Goal: Task Accomplishment & Management: Use online tool/utility

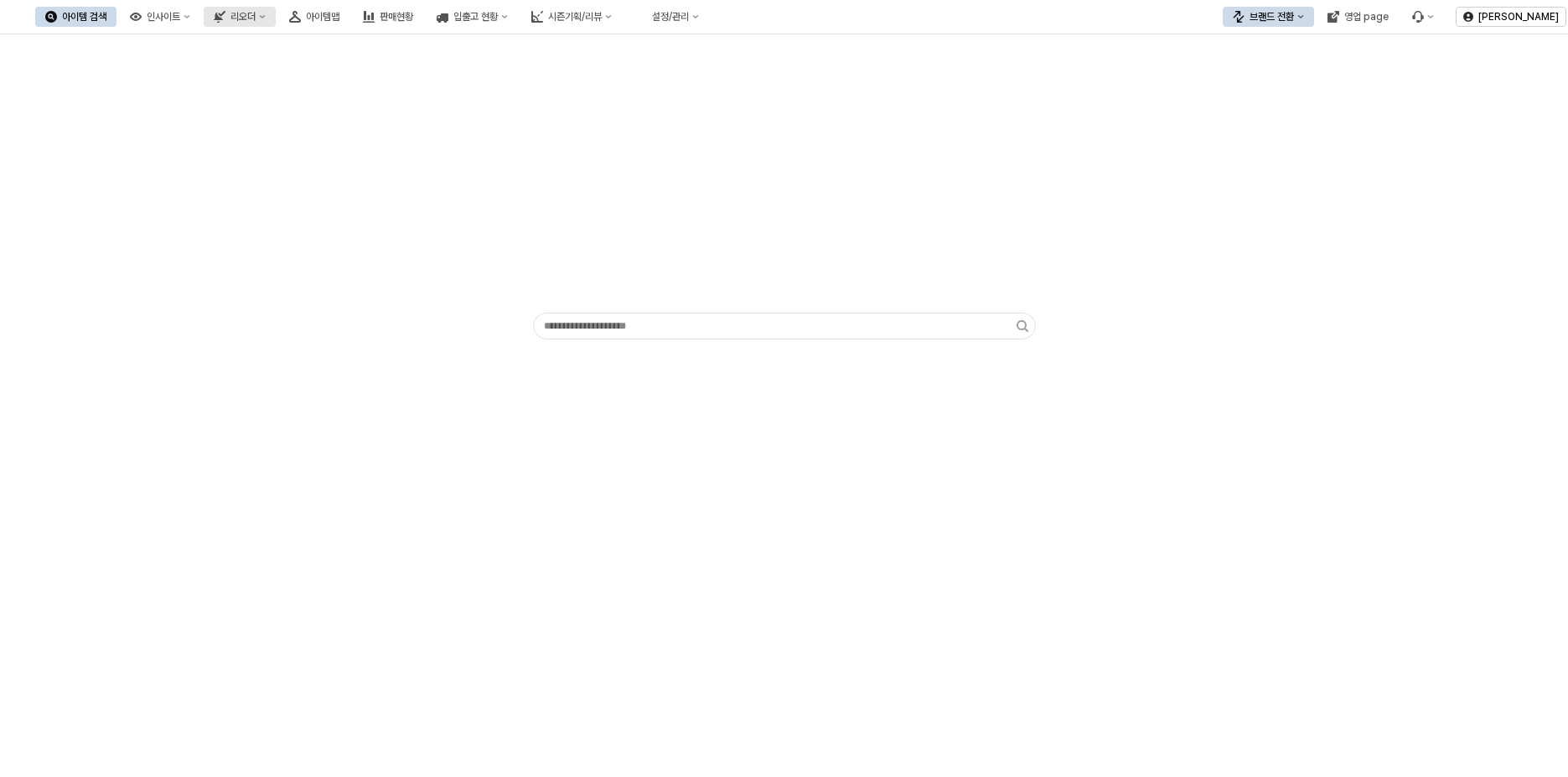
click at [266, 16] on icon "리오더" at bounding box center [263, 16] width 6 height 3
click at [384, 190] on div "ㄴ 시즌 시뮬레이션" at bounding box center [397, 191] width 89 height 14
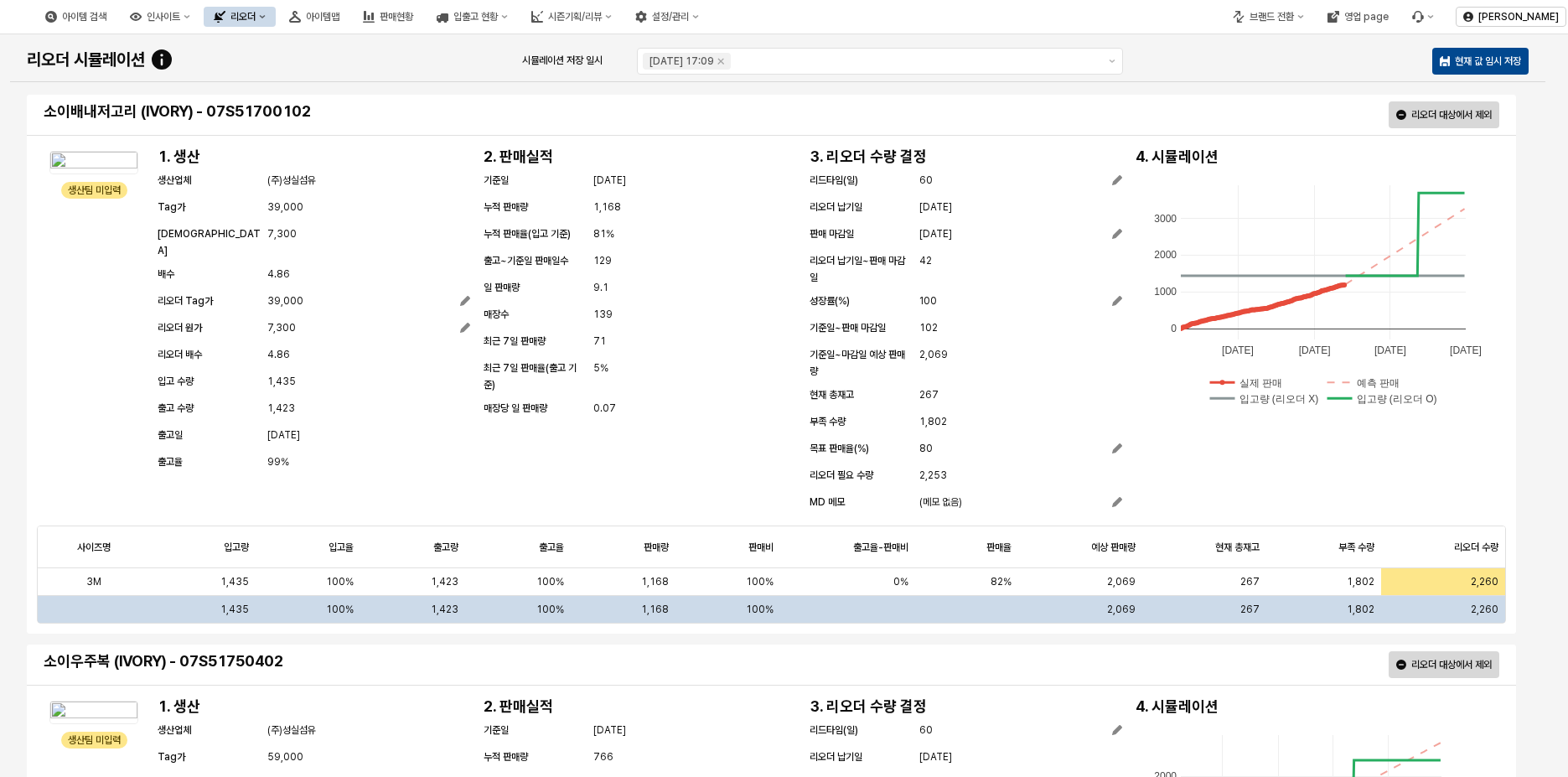
click at [266, 19] on icon "리오더" at bounding box center [262, 17] width 7 height 7
click at [372, 164] on div "시즌" at bounding box center [397, 162] width 89 height 14
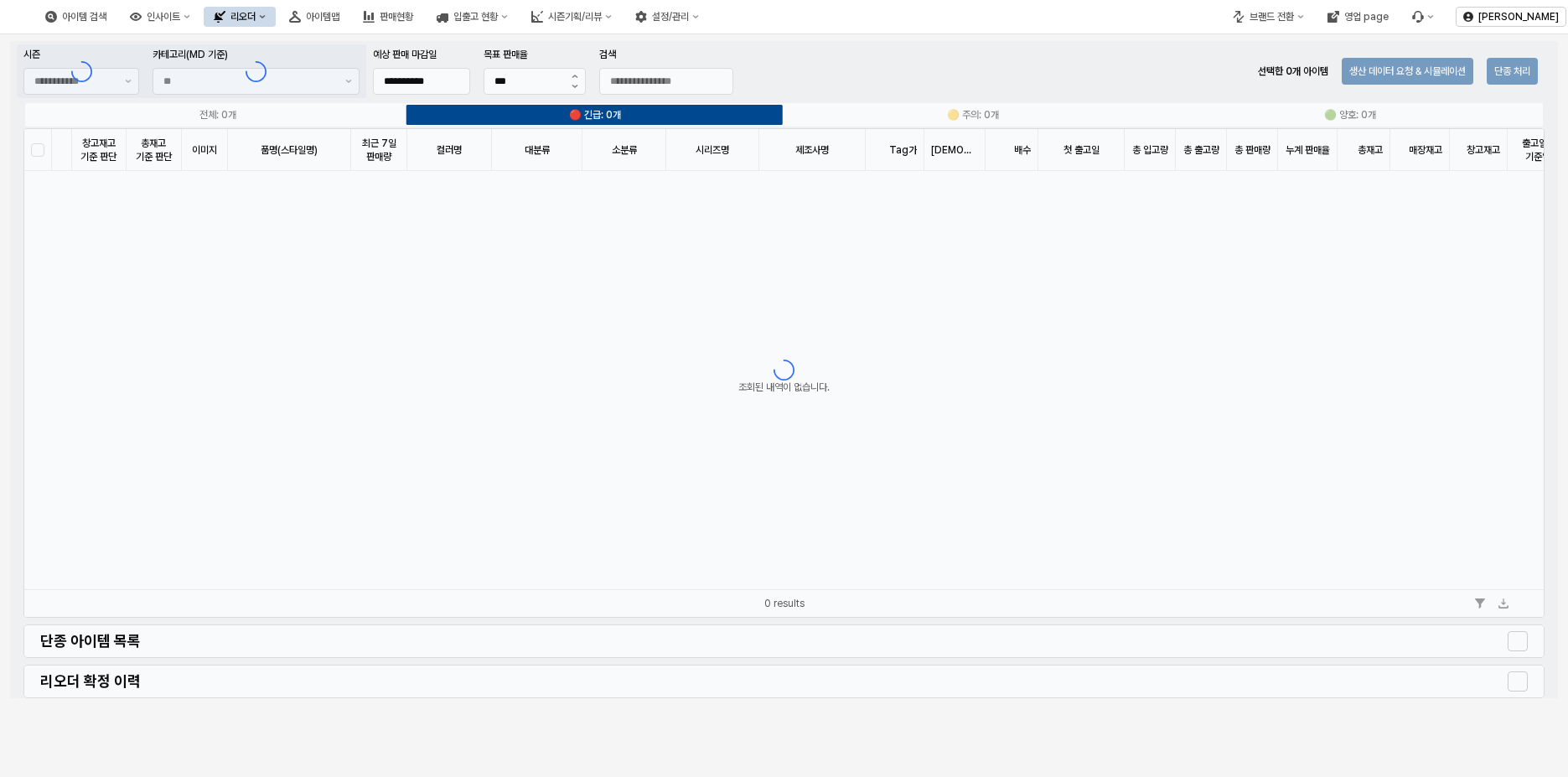
type input "**"
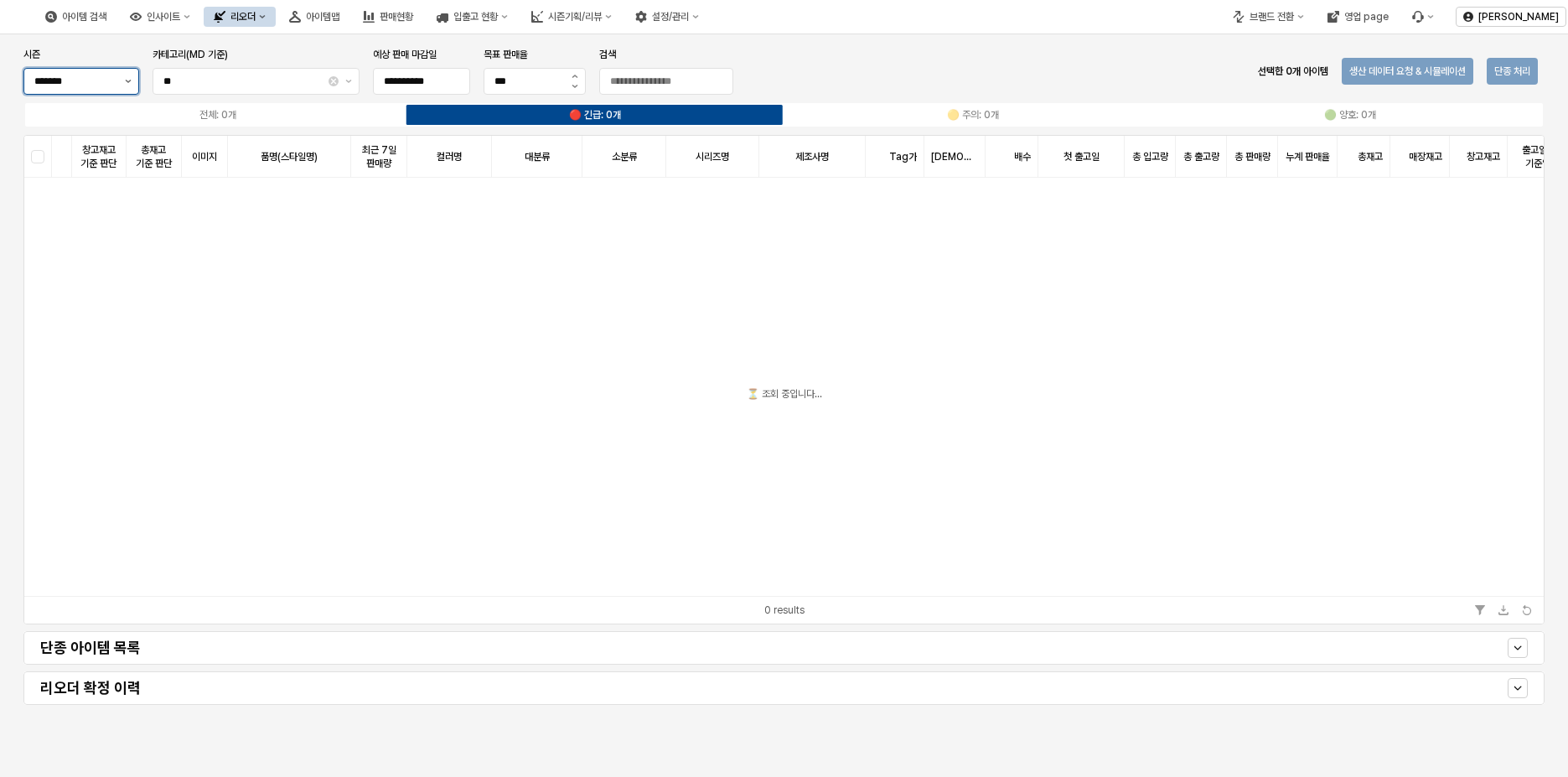
click at [131, 85] on button "제안 사항 표시" at bounding box center [128, 82] width 20 height 26
click at [110, 120] on div "2025 겨울" at bounding box center [76, 116] width 84 height 14
type input "*******"
type input "**********"
click at [889, 82] on div "**********" at bounding box center [783, 71] width 1534 height 54
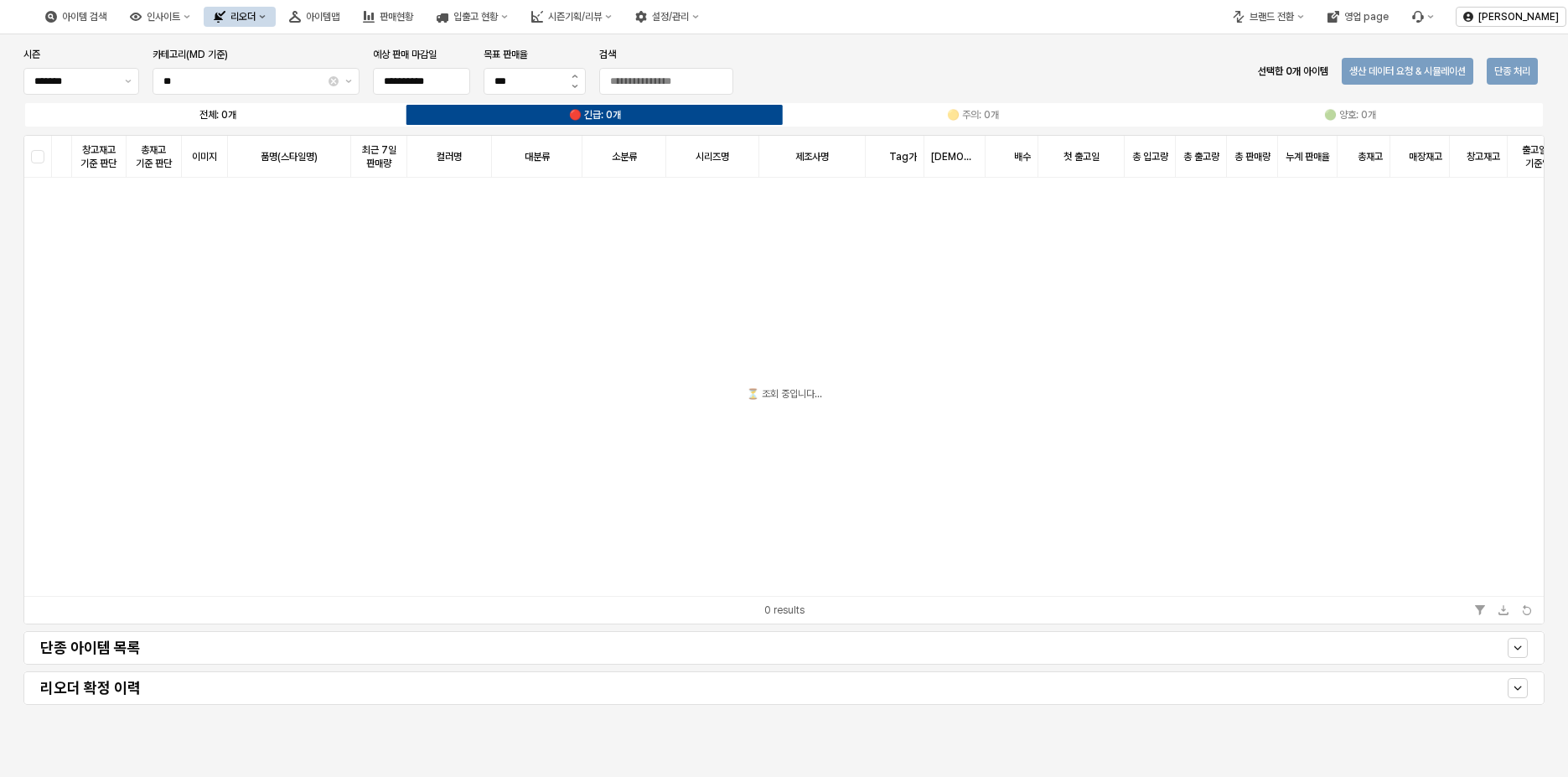
click at [145, 112] on label "전체: 0개" at bounding box center [217, 114] width 377 height 15
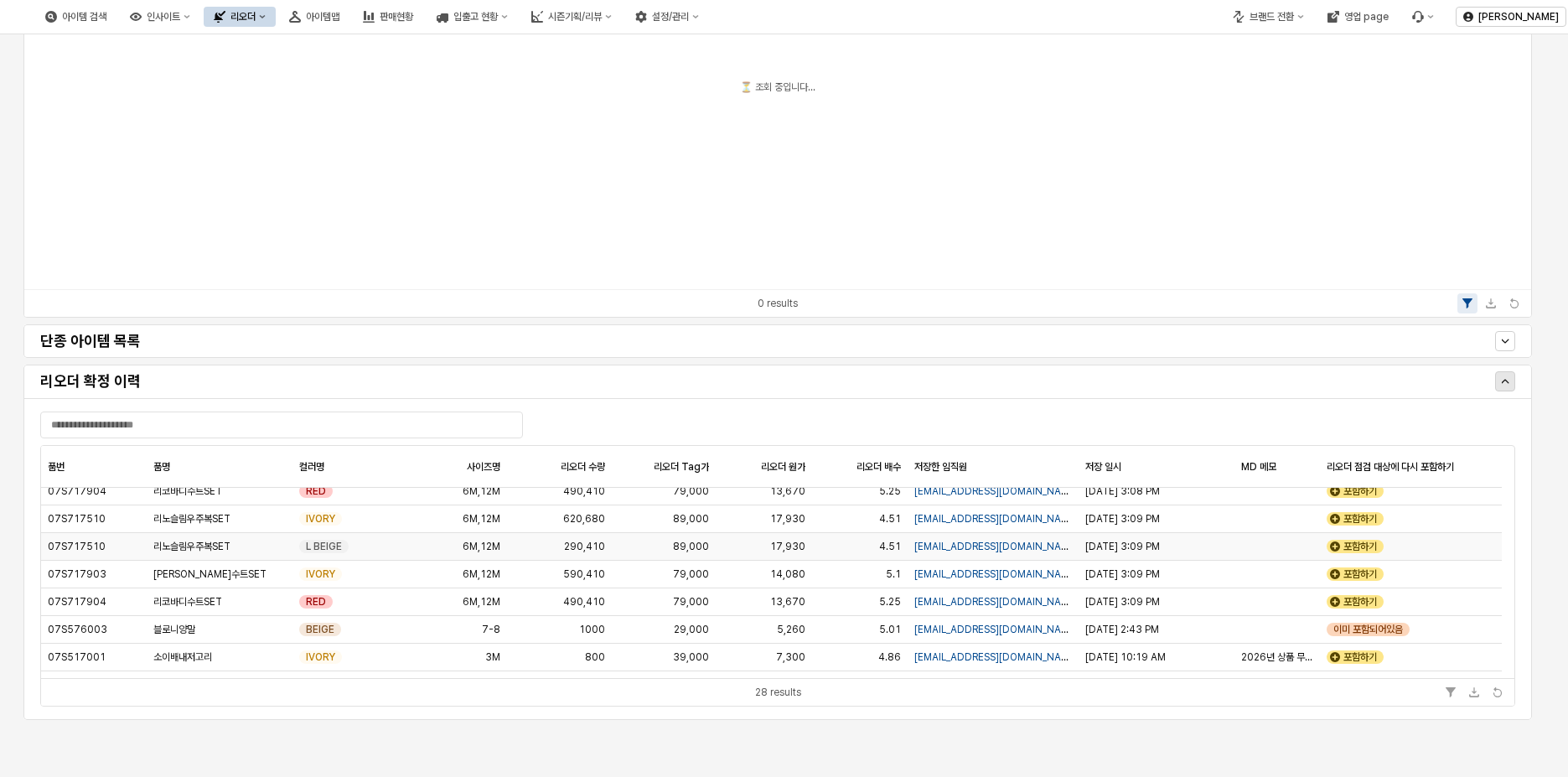
scroll to position [584, 0]
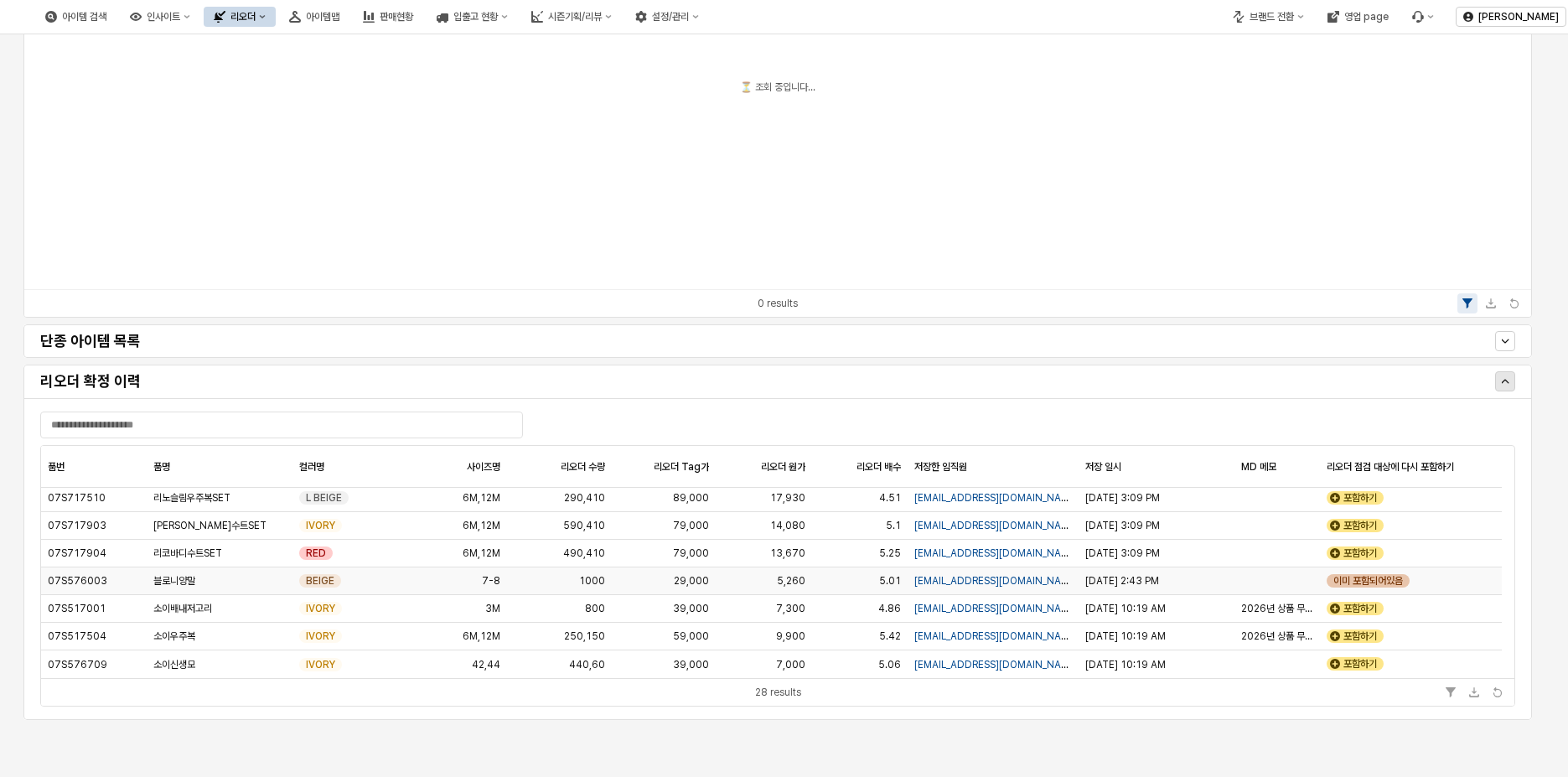
click at [1363, 580] on div "이미 포함되어있음" at bounding box center [1367, 580] width 83 height 14
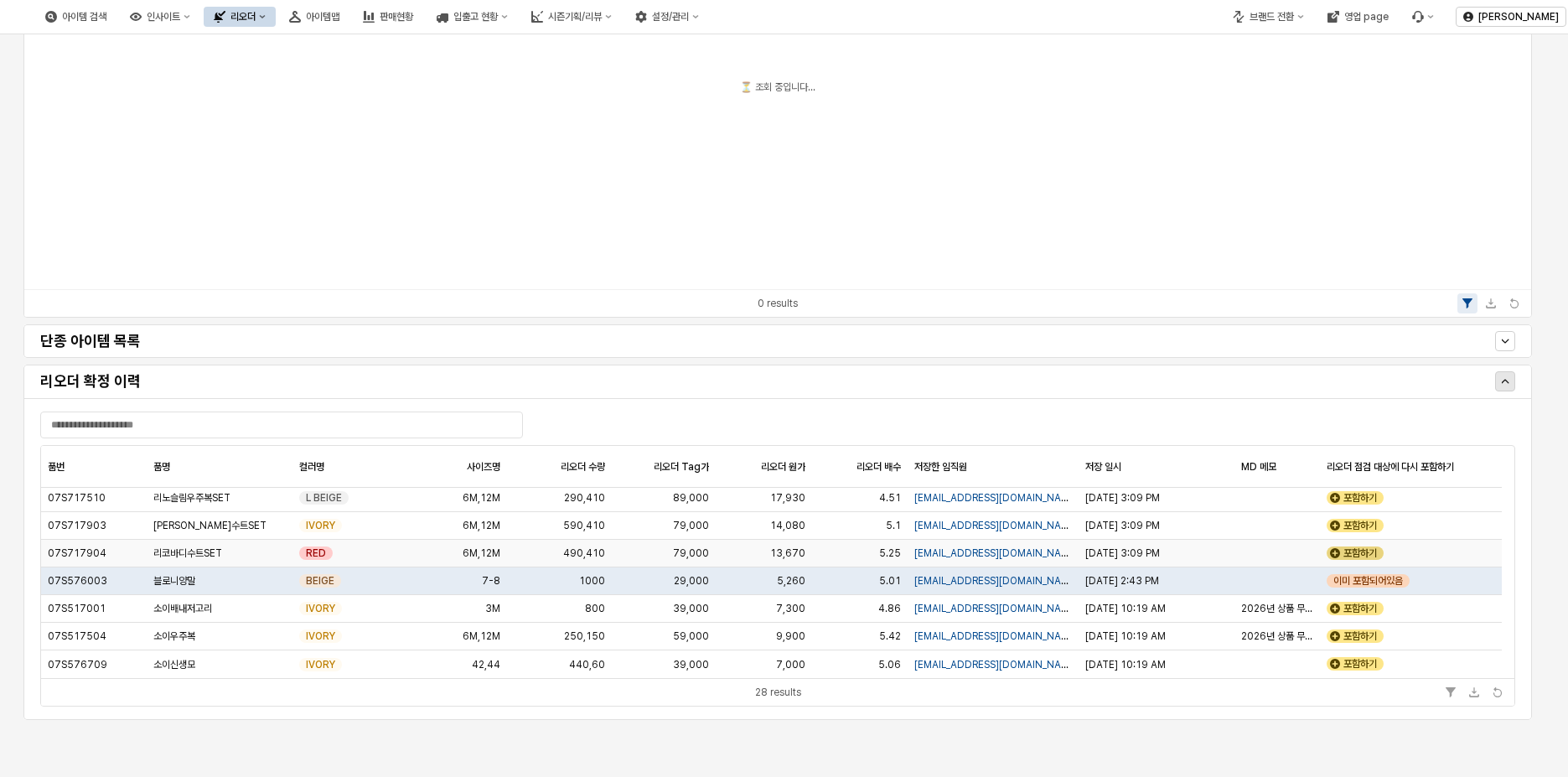
click at [1367, 557] on div "포함하기" at bounding box center [1355, 553] width 57 height 14
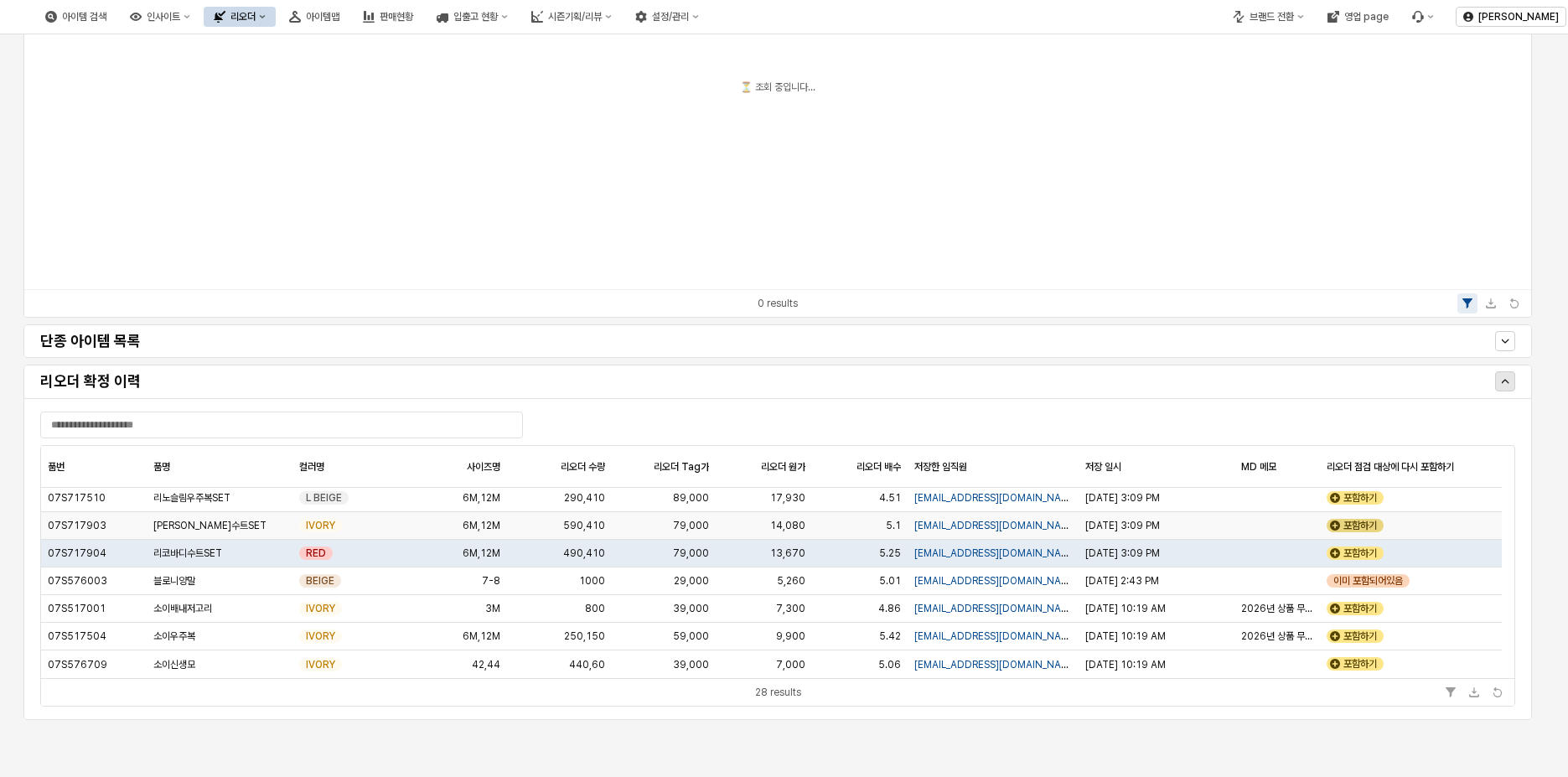
click at [1371, 522] on div "포함하기" at bounding box center [1355, 525] width 57 height 14
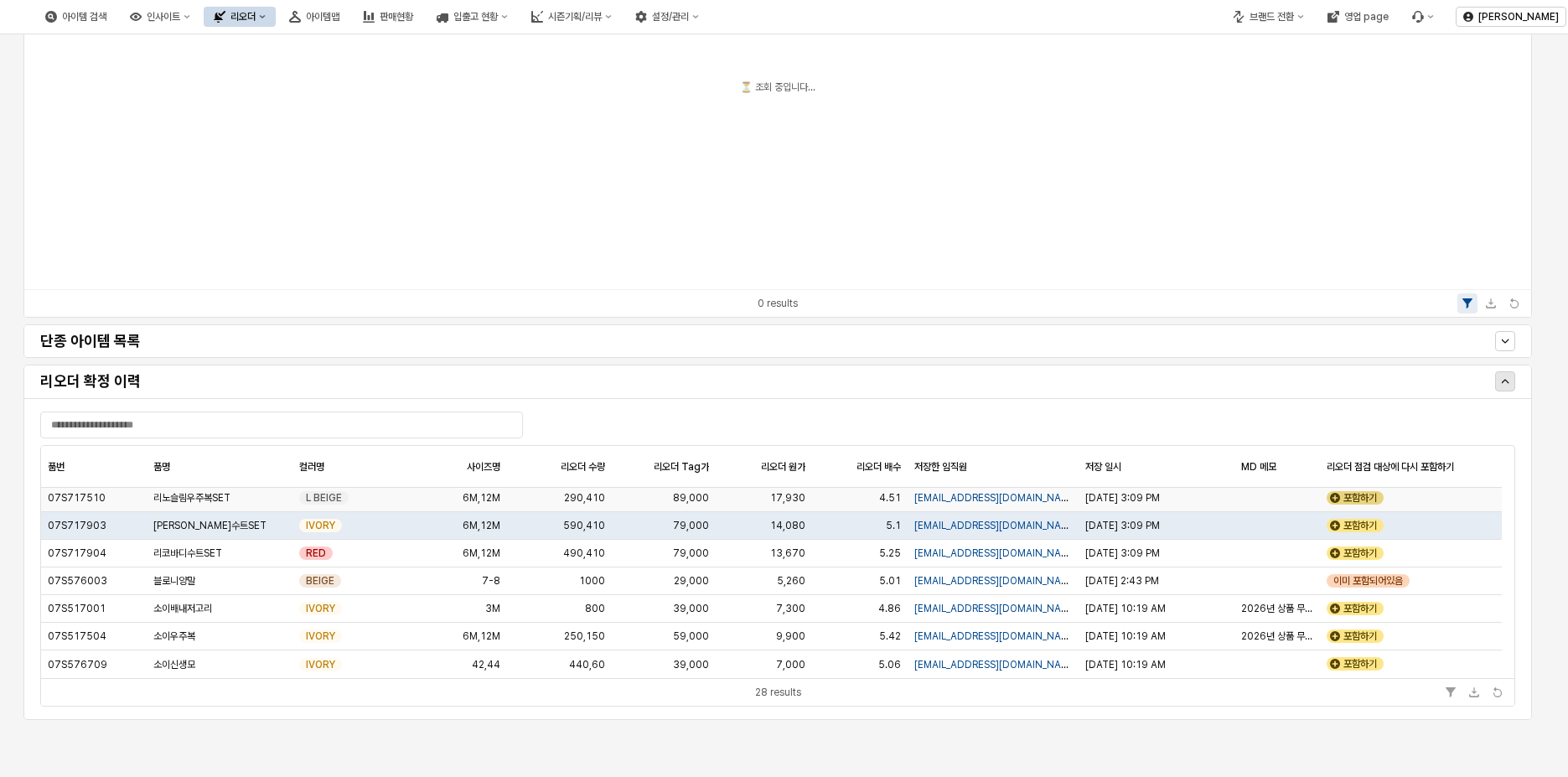
click at [1371, 497] on div "포함하기" at bounding box center [1355, 498] width 57 height 14
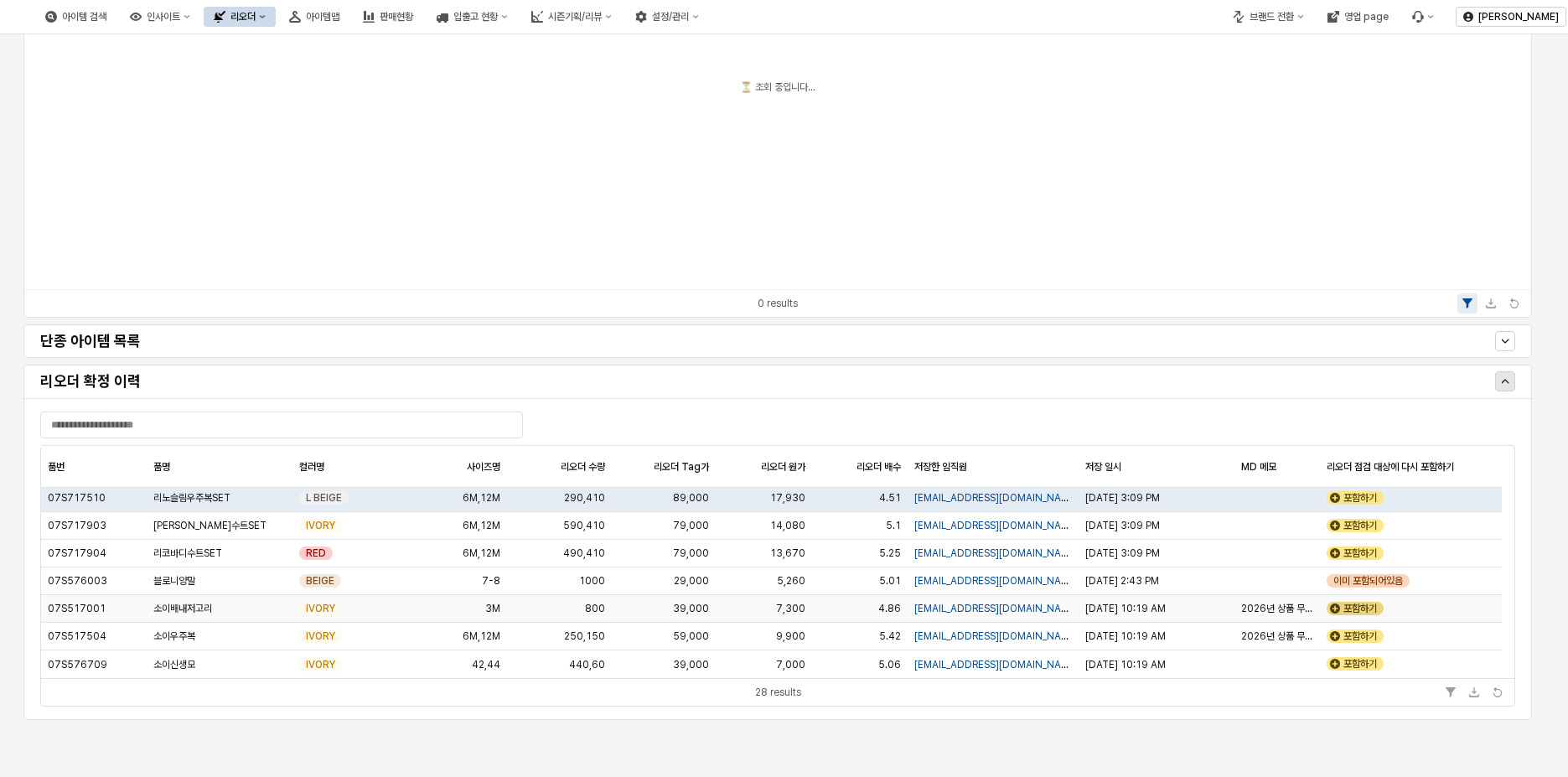
click at [1374, 609] on div "포함하기" at bounding box center [1355, 609] width 57 height 14
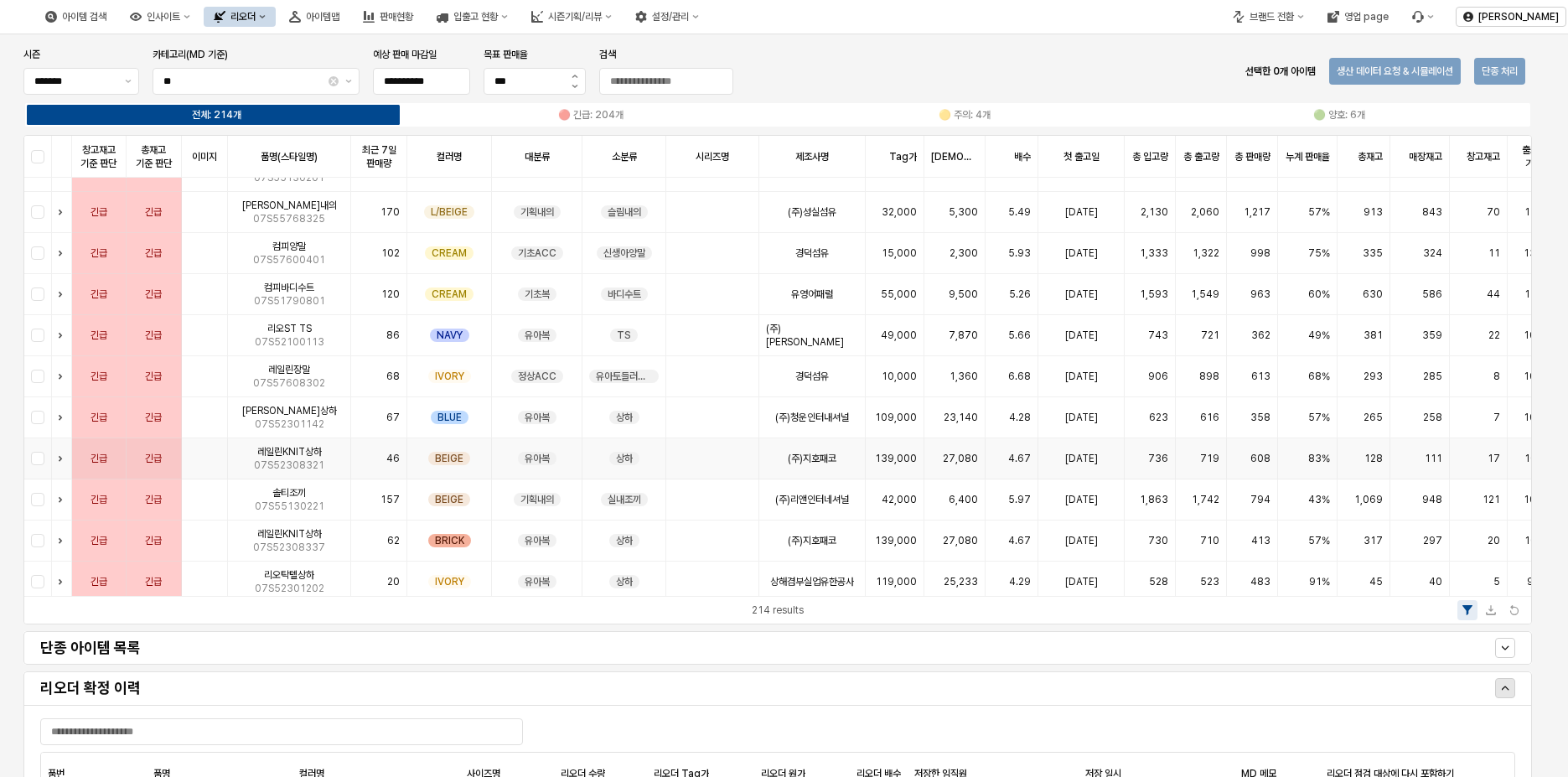
scroll to position [0, 0]
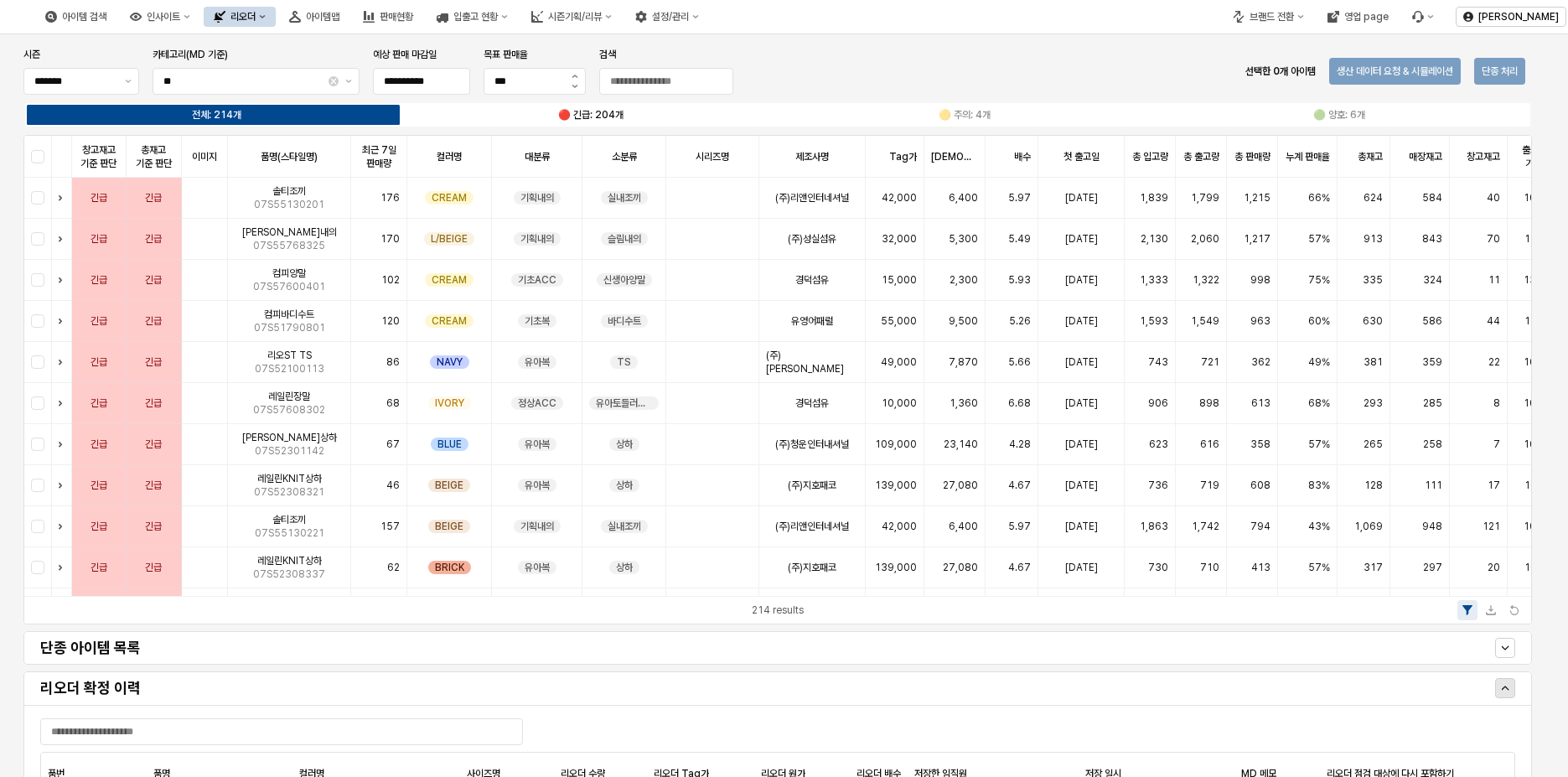
click at [576, 121] on label "🔴 긴급: 204개" at bounding box center [591, 114] width 375 height 15
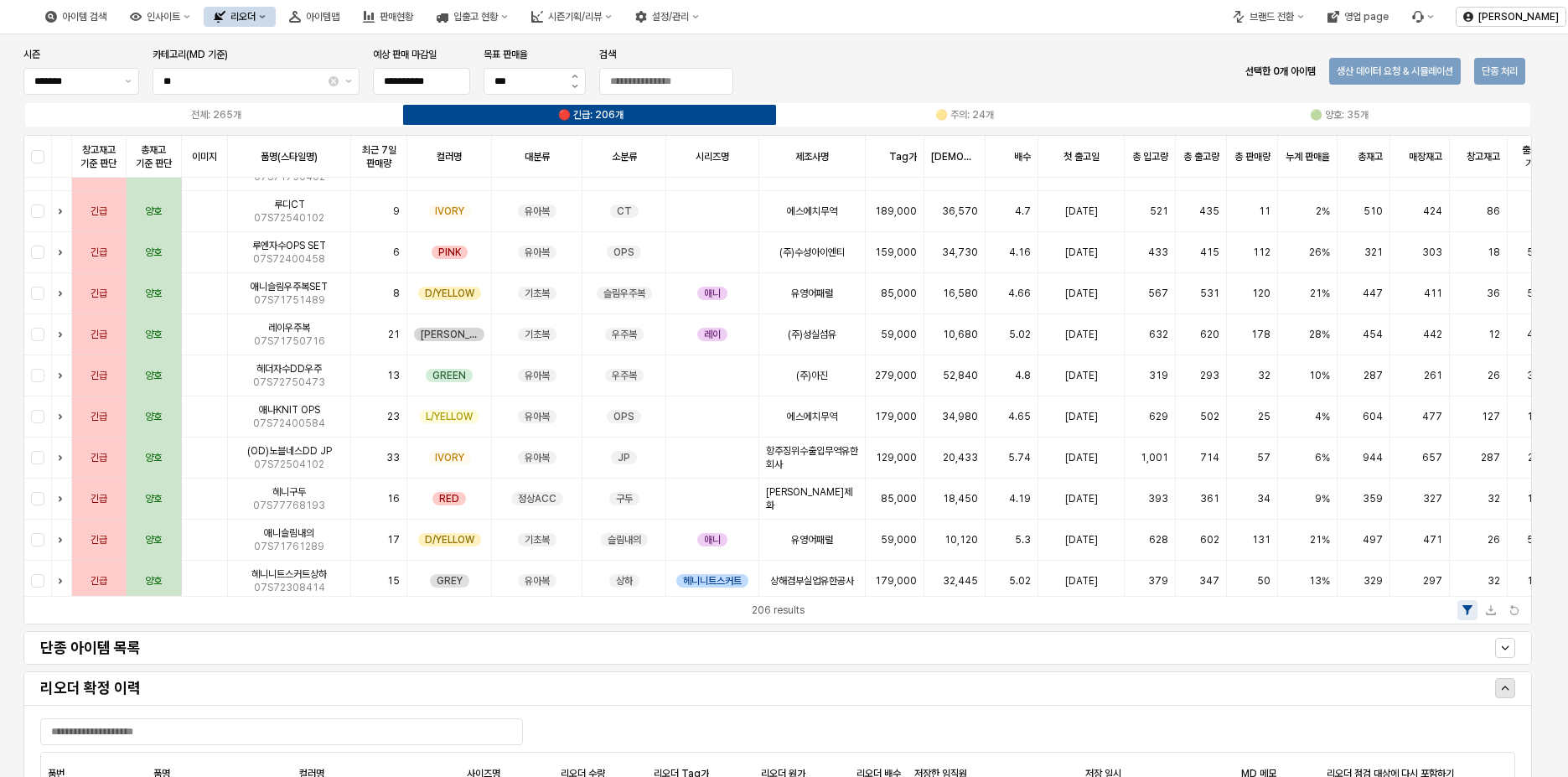
scroll to position [3770, 0]
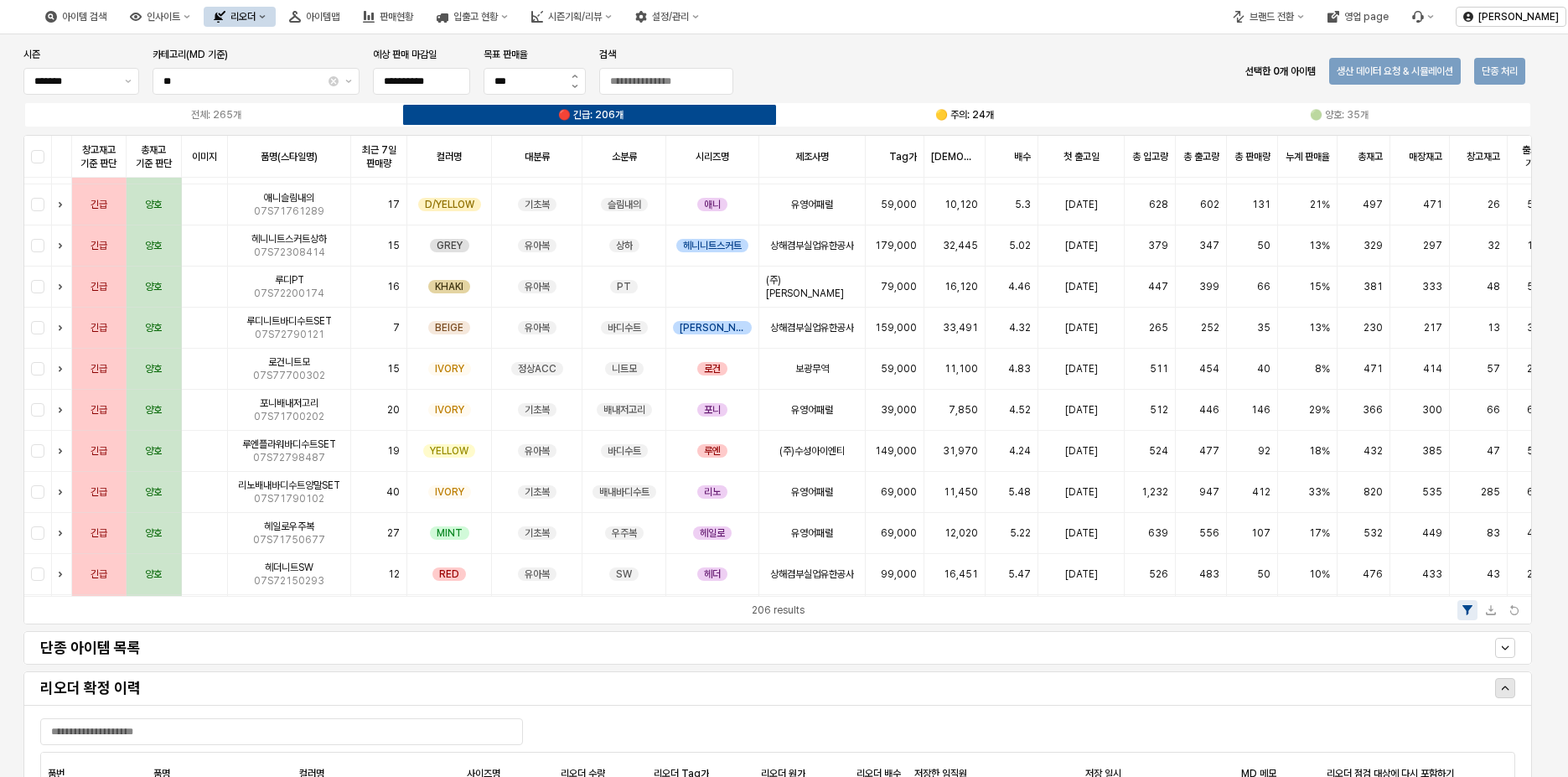
click at [943, 110] on div "🟡 주의: 24개" at bounding box center [965, 115] width 59 height 12
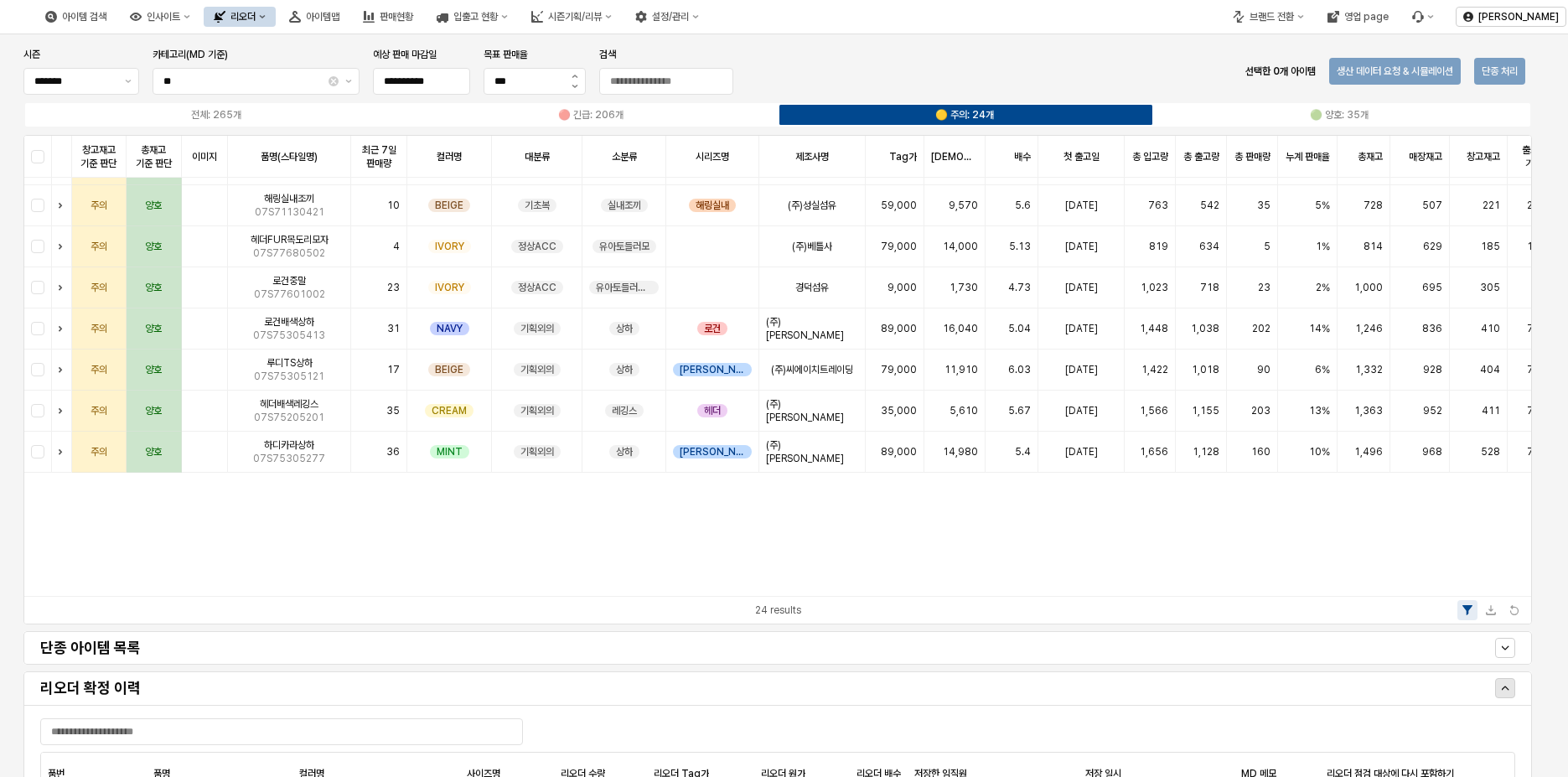
scroll to position [0, 0]
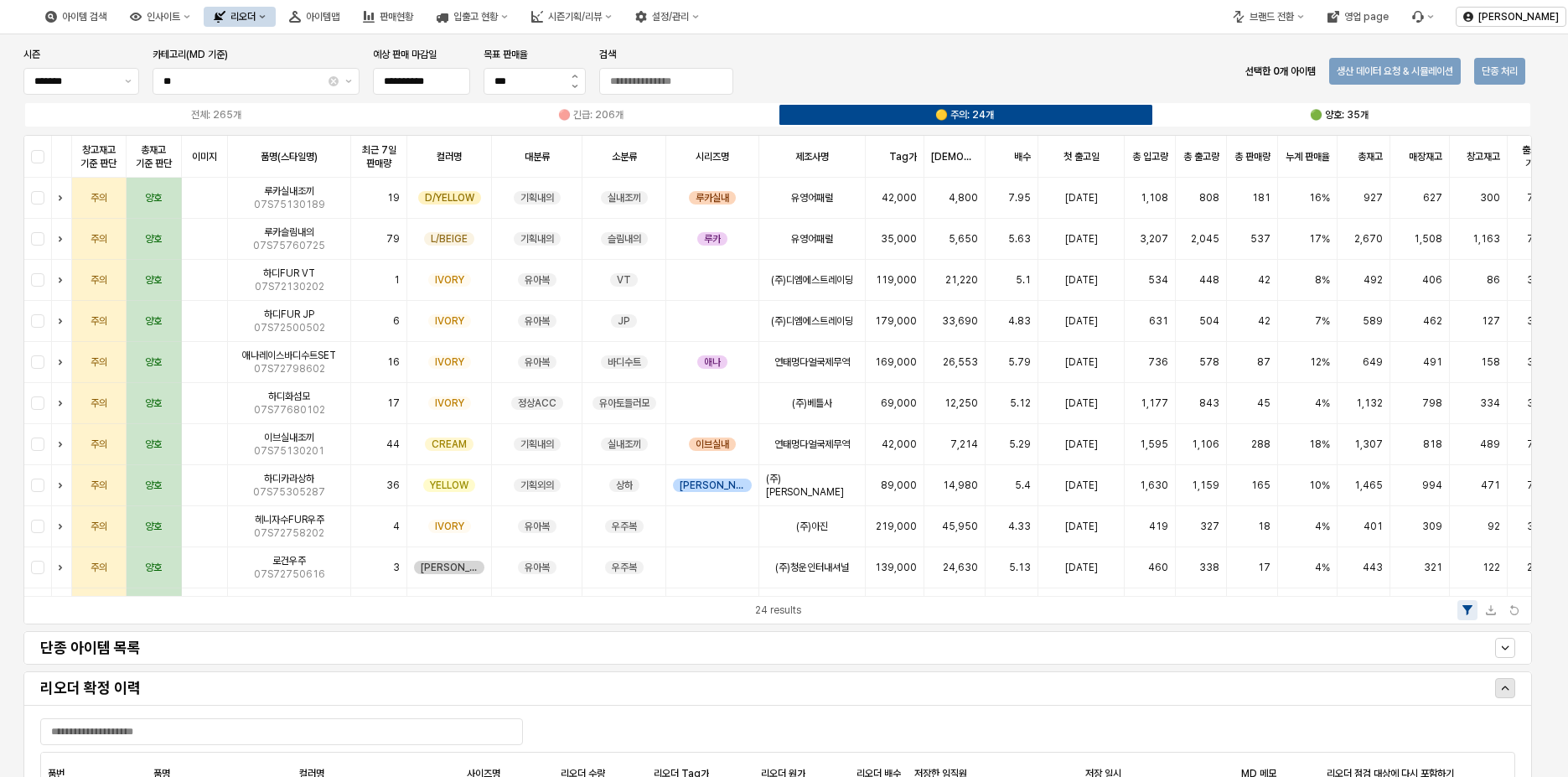
click at [1233, 114] on label "🟢 양호: 35개" at bounding box center [1339, 114] width 375 height 15
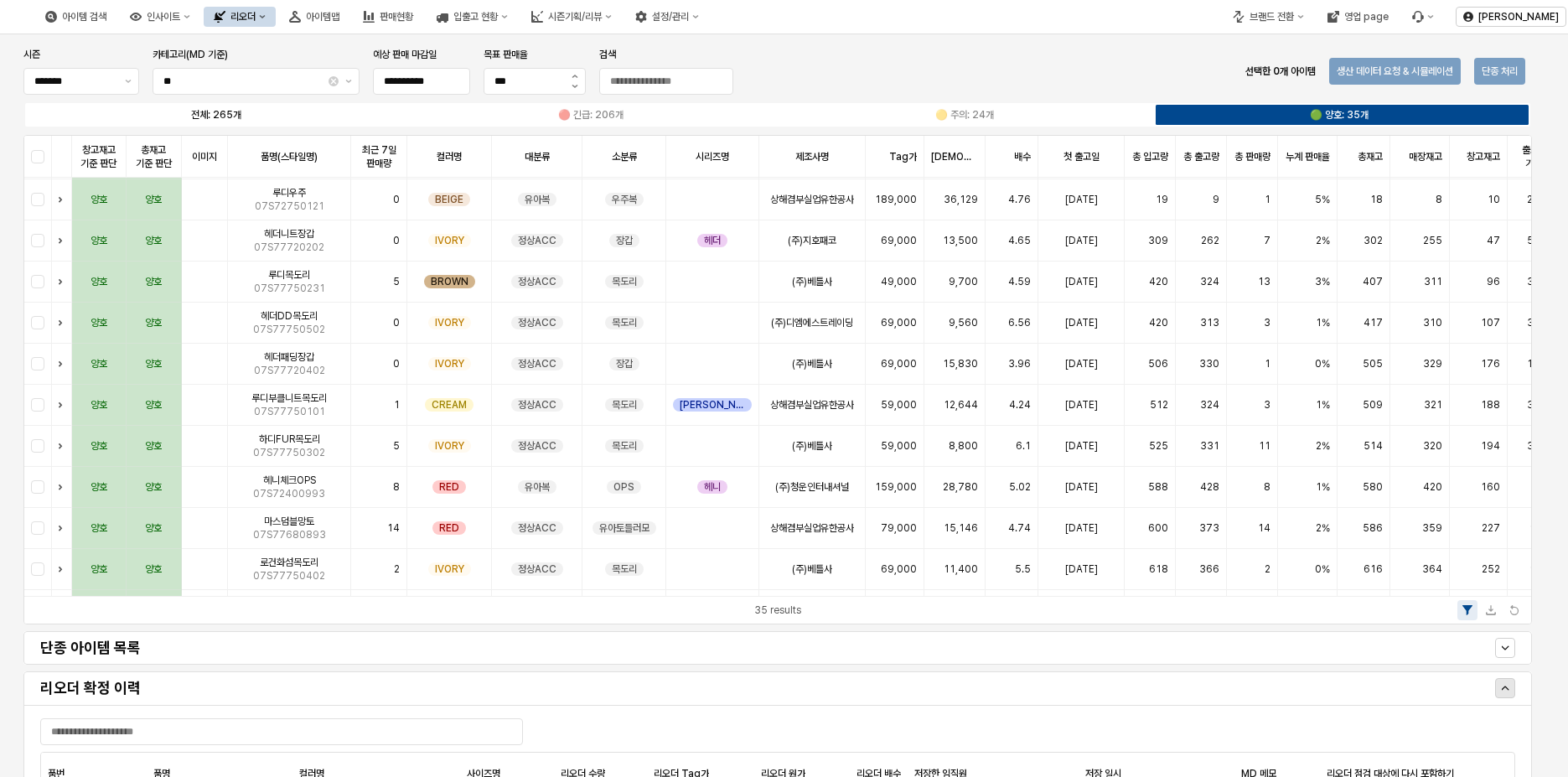
scroll to position [528, 0]
click at [252, 120] on label "전체: 265개" at bounding box center [216, 114] width 375 height 15
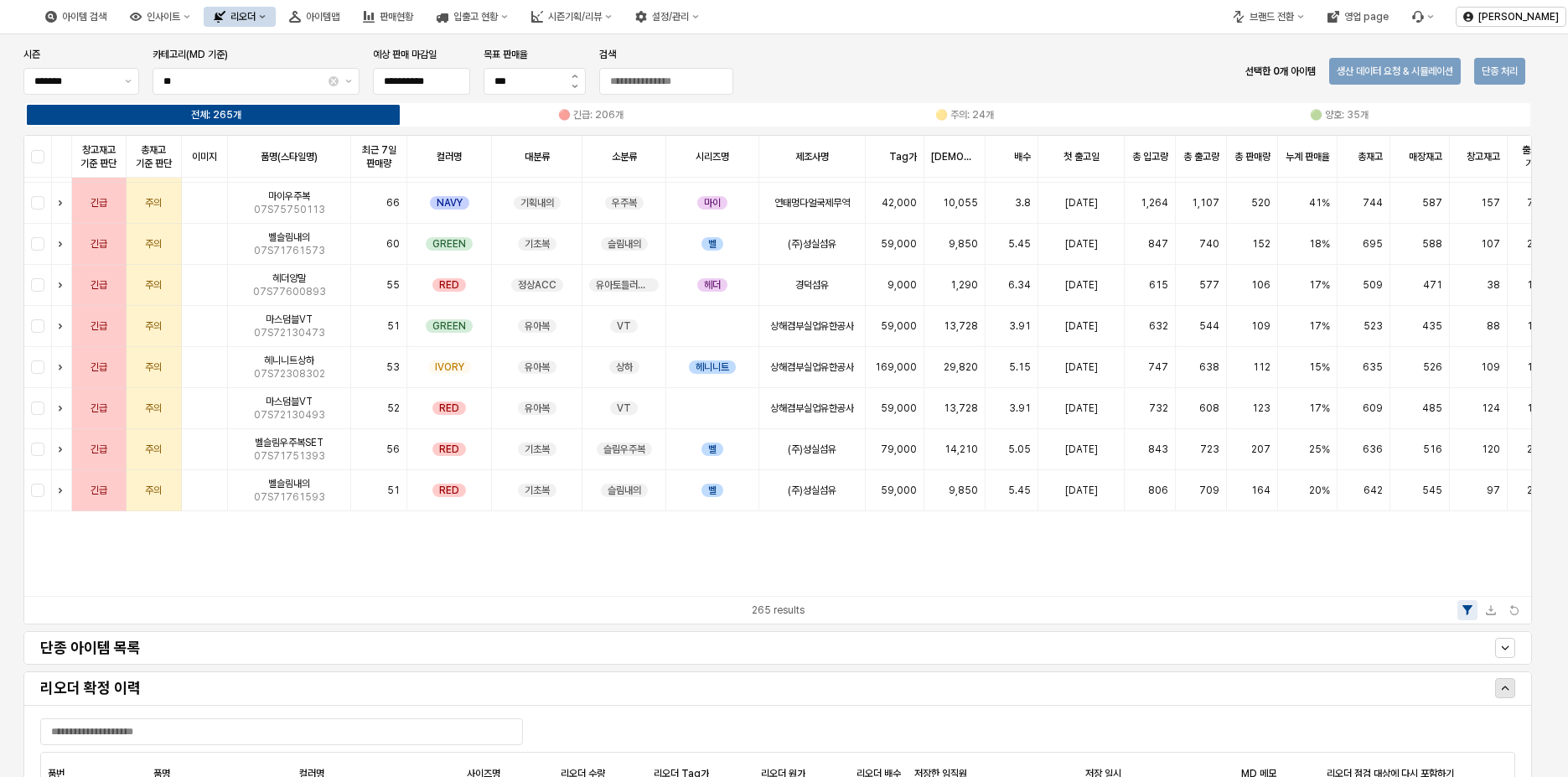
scroll to position [0, 0]
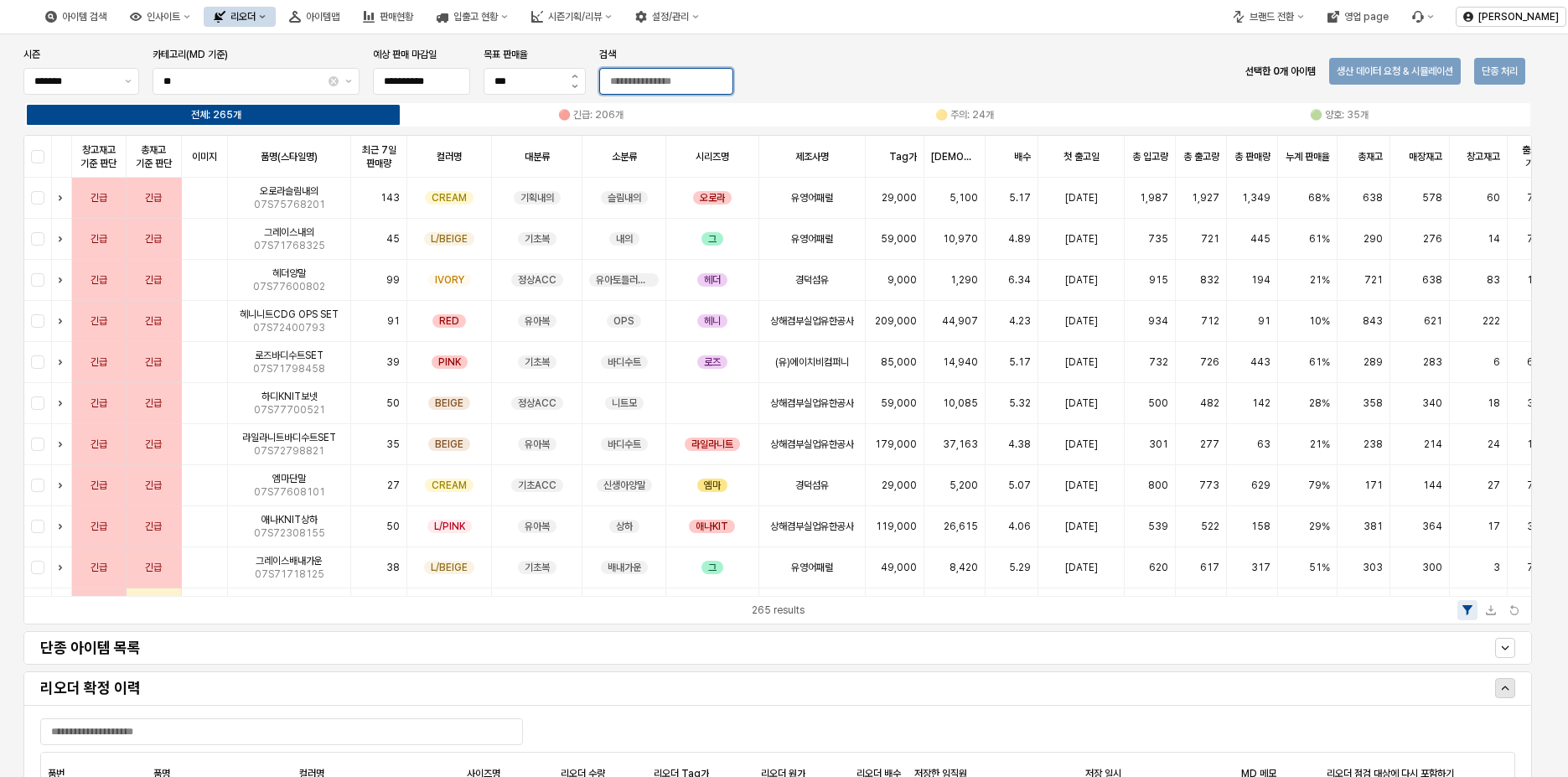
click at [662, 72] on input "검색" at bounding box center [666, 82] width 133 height 26
click at [32, 316] on div "App Frame" at bounding box center [38, 322] width 28 height 41
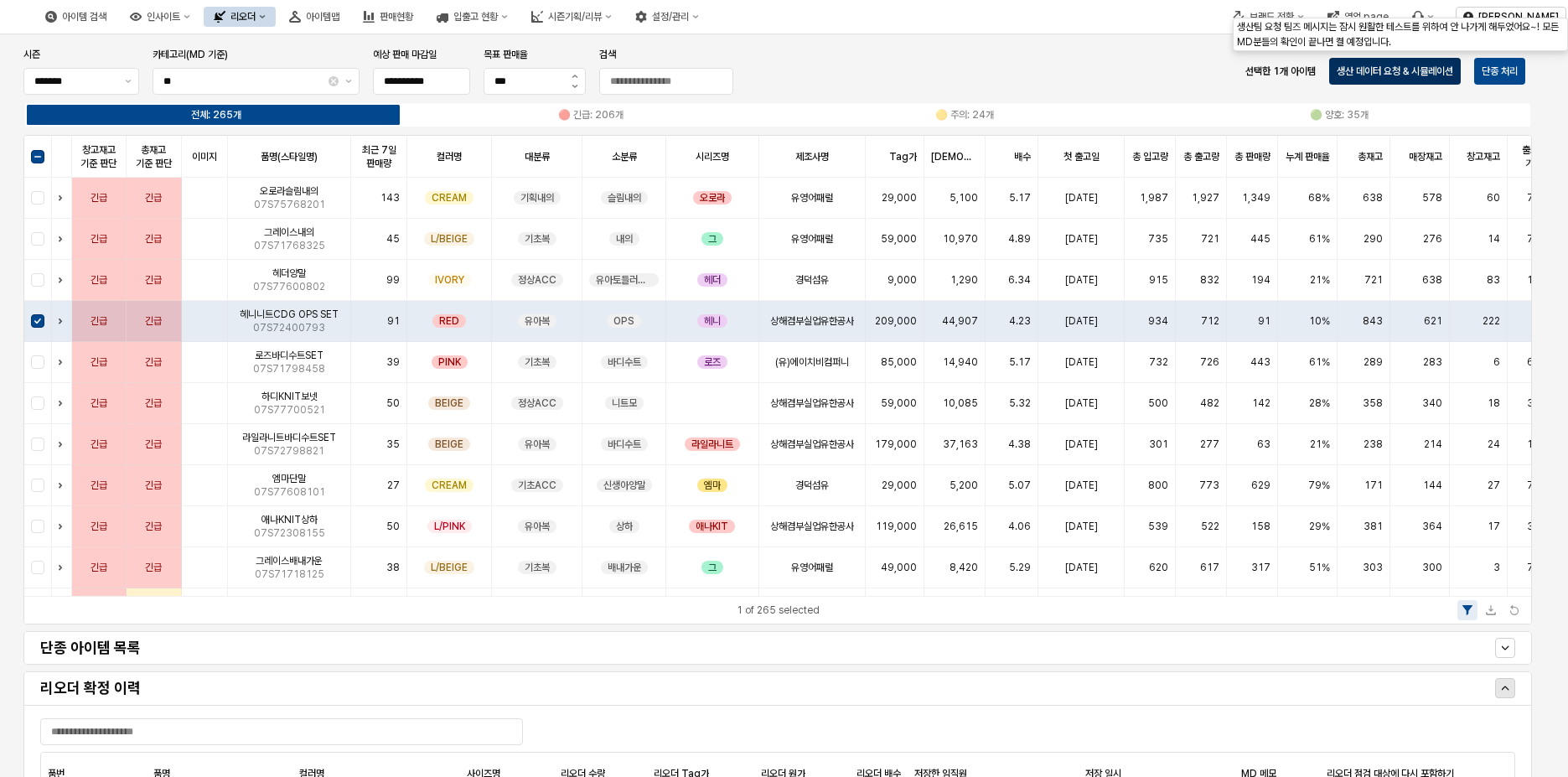
click at [1441, 67] on p "생산 데이터 요청 & 시뮬레이션" at bounding box center [1394, 72] width 116 height 14
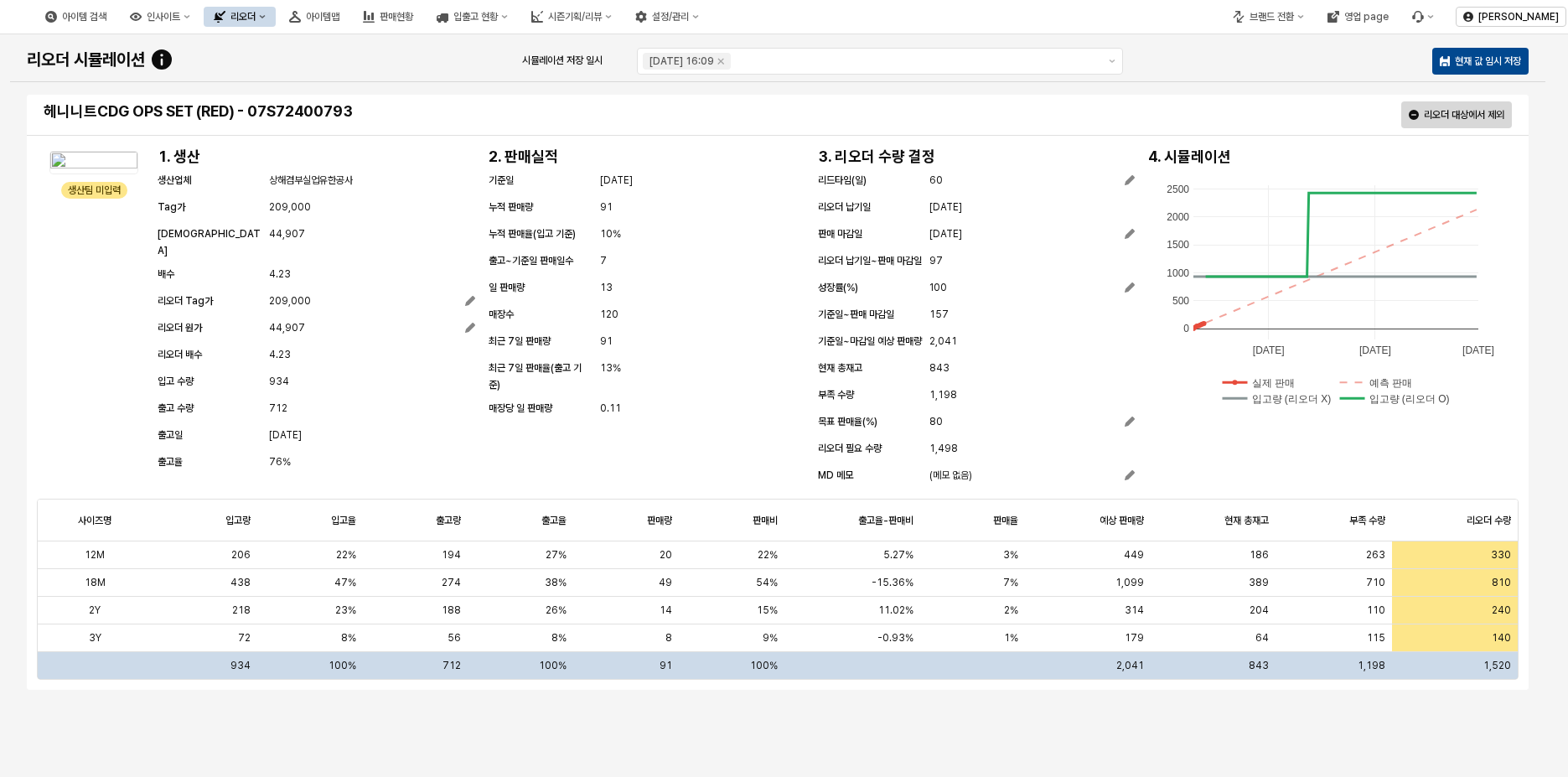
click at [962, 209] on span "2025-11-24" at bounding box center [945, 207] width 32 height 17
click at [952, 403] on span "1,198" at bounding box center [943, 394] width 28 height 17
click at [951, 456] on span "1,498" at bounding box center [943, 448] width 29 height 17
click at [949, 456] on span "1,498" at bounding box center [943, 448] width 29 height 17
click at [948, 403] on span "1,198" at bounding box center [943, 394] width 28 height 17
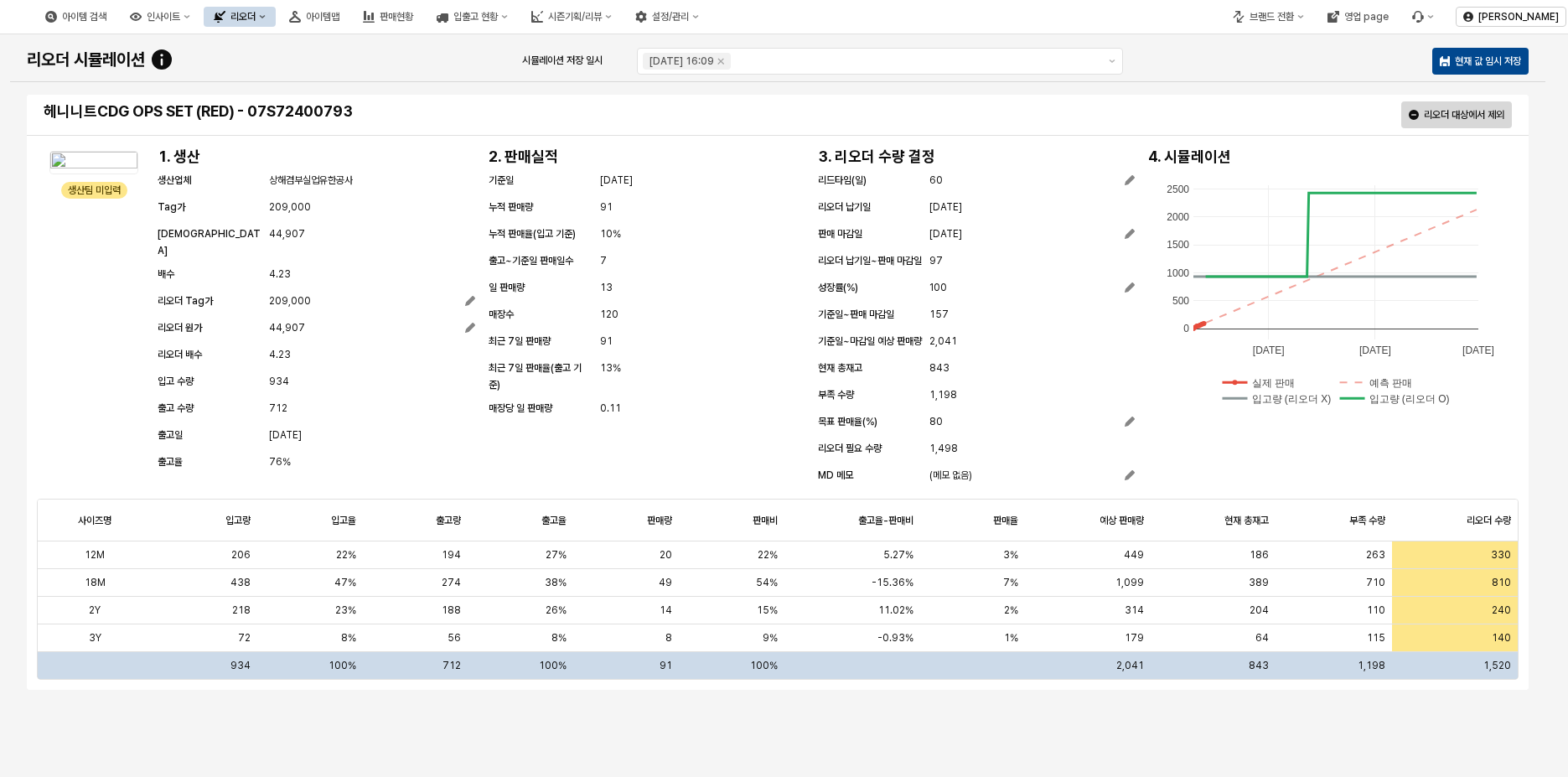
click at [948, 403] on span "1,198" at bounding box center [943, 394] width 28 height 17
click at [946, 296] on div "100" at bounding box center [1032, 287] width 206 height 17
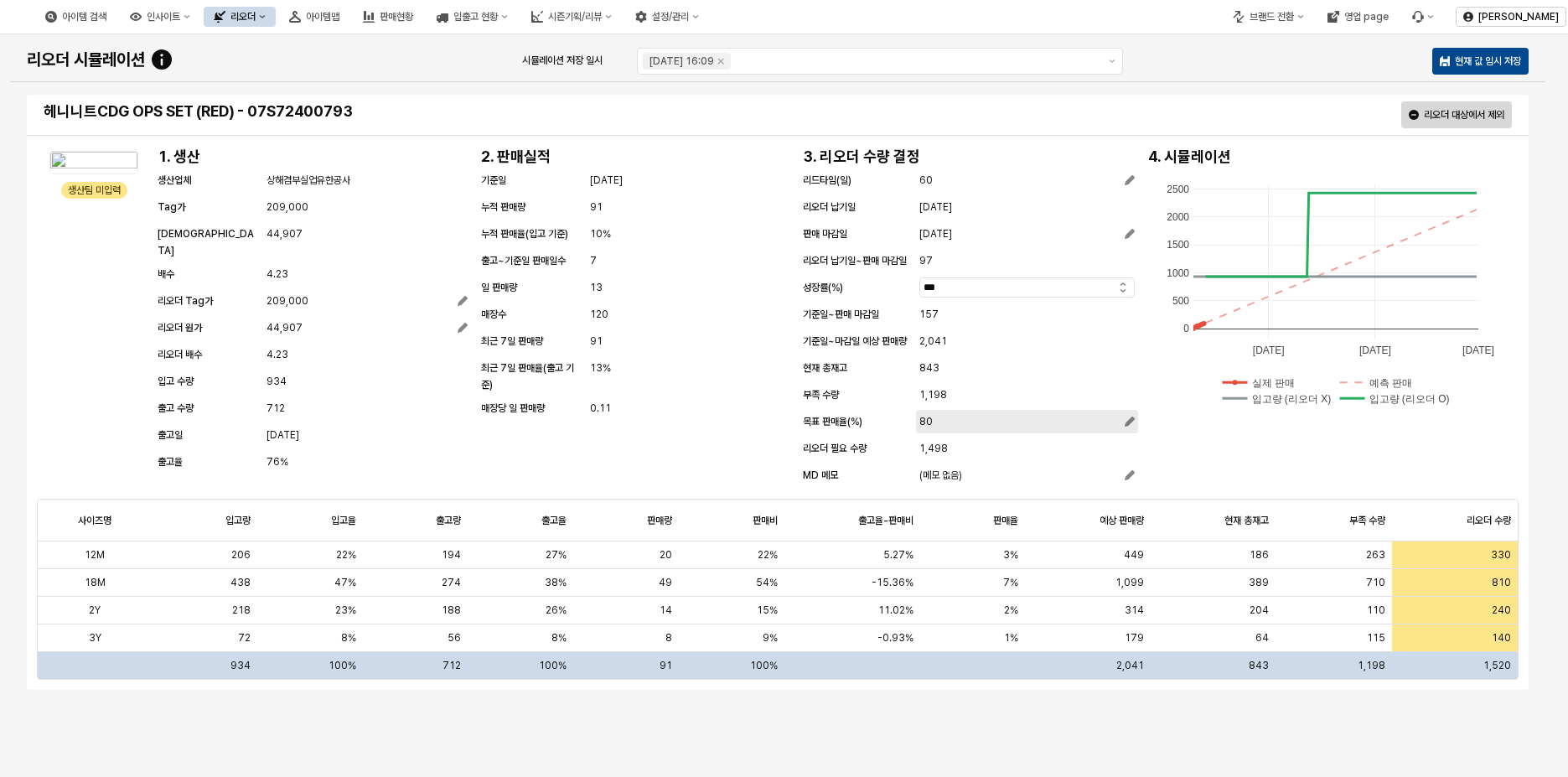
click at [908, 431] on div "리드타임(일) 60 리오더 납기일 2025-11-24 판매 마감일 2026-02-28 리오더 납기일~판매 마감일 97 성장률(%) *** 기준…" at bounding box center [968, 329] width 332 height 315
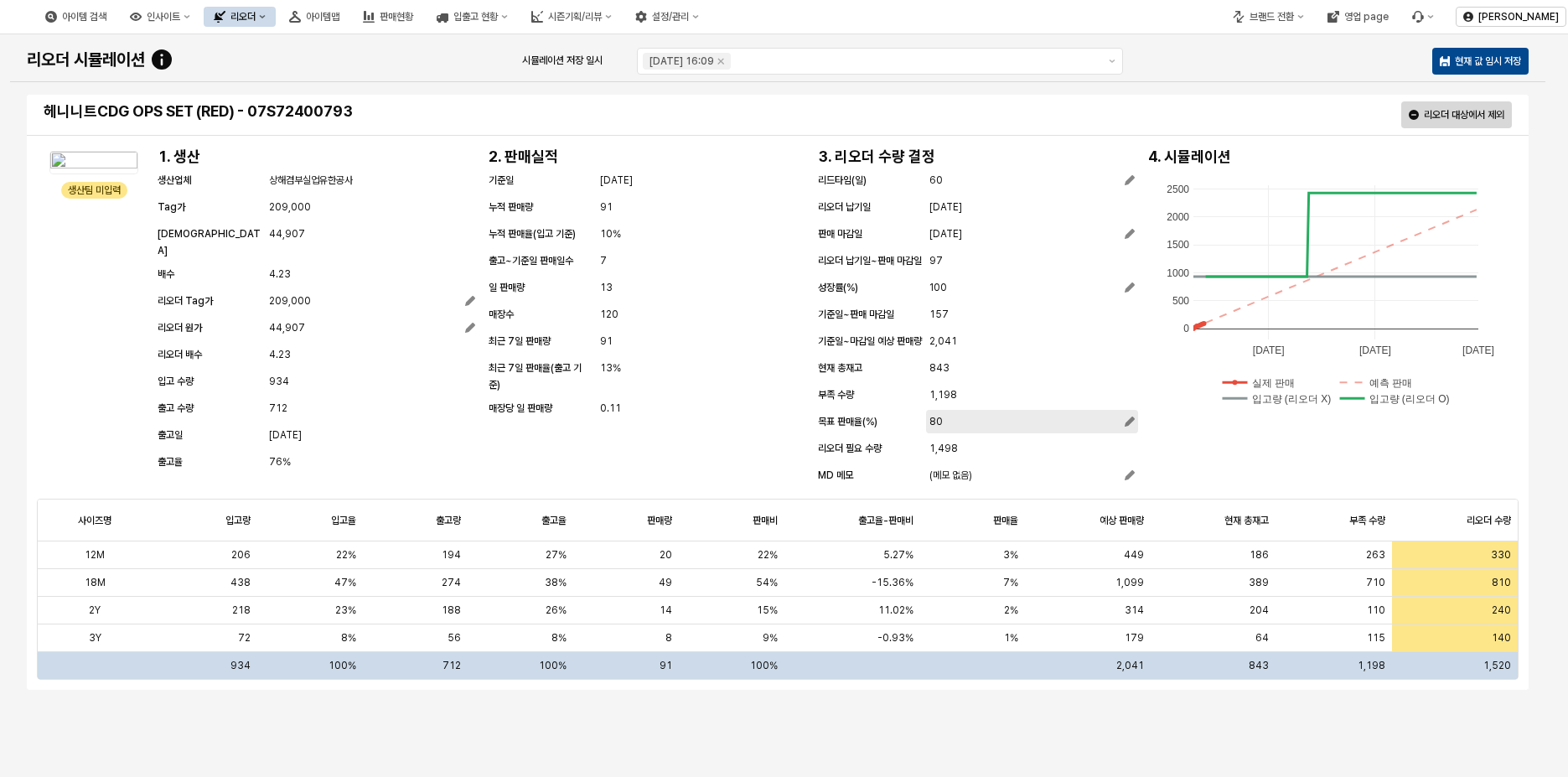
click at [942, 430] on div "80" at bounding box center [1032, 421] width 206 height 17
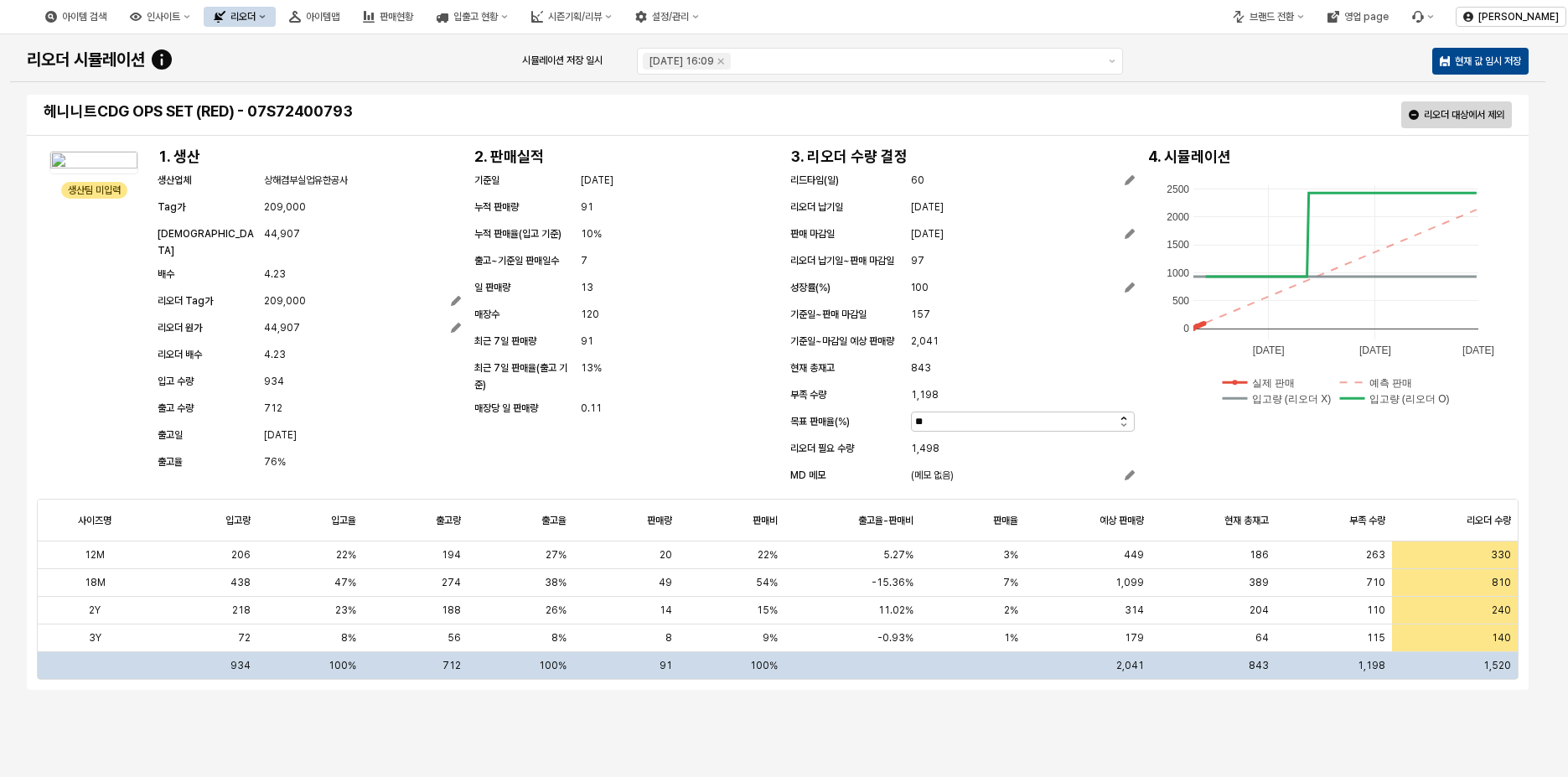
click at [1122, 418] on icon "증가" at bounding box center [1123, 417] width 7 height 3
drag, startPoint x: 1012, startPoint y: 421, endPoint x: 802, endPoint y: 427, distance: 210.1
click at [803, 427] on div "목표 판매율(%) **" at bounding box center [962, 423] width 344 height 20
type input "**"
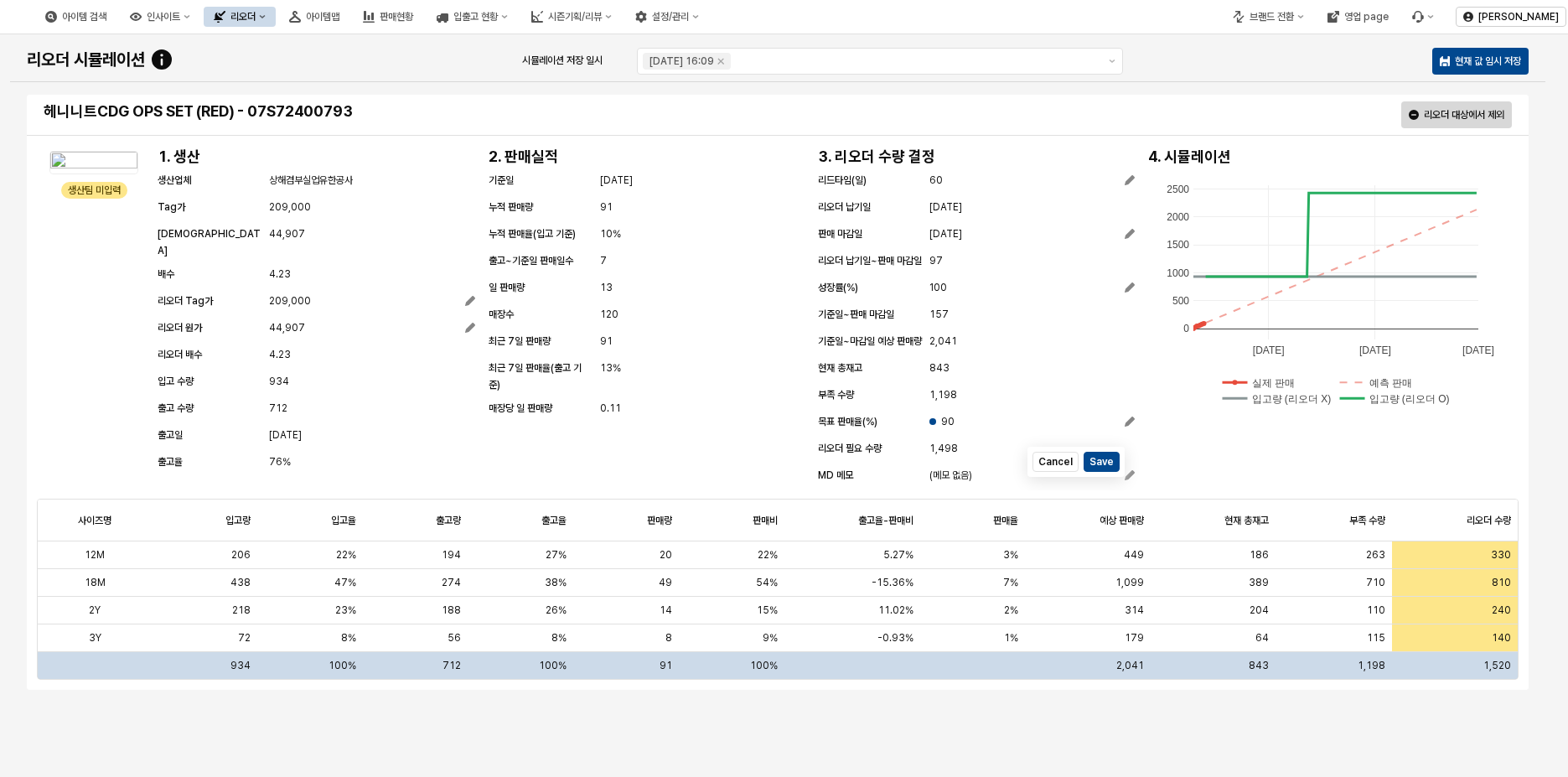
click at [1240, 437] on div "생산팀 미입력 생산팀 미입력 1. 생산 생산업체 상해겸부실업유한공사 Tag가 209,000 원가 44,907 배수 4.23 리오더 Tag가 2…" at bounding box center [777, 317] width 1481 height 345
click at [1111, 472] on button "Save" at bounding box center [1101, 461] width 36 height 20
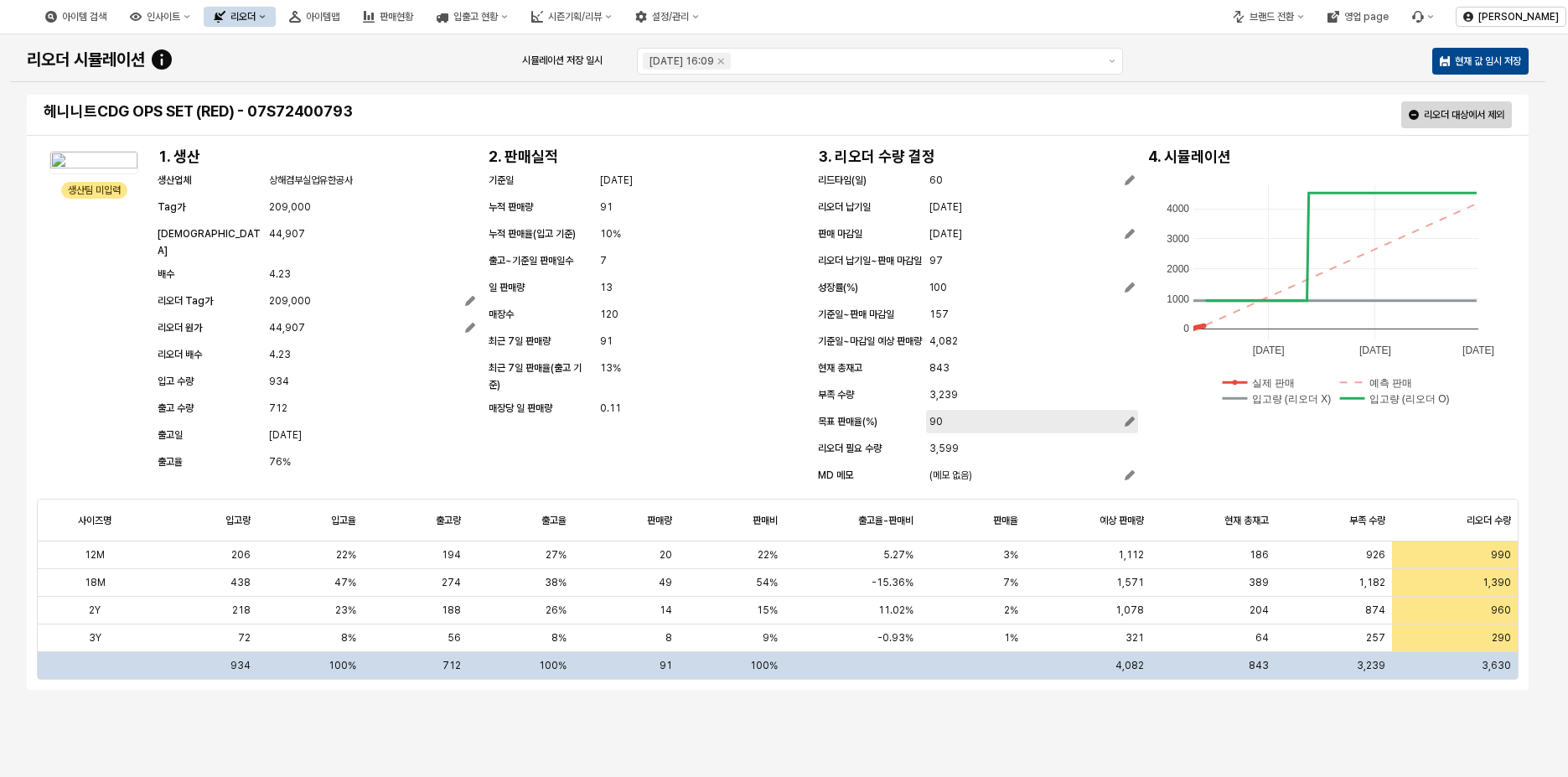
click at [930, 430] on span "90" at bounding box center [936, 421] width 14 height 17
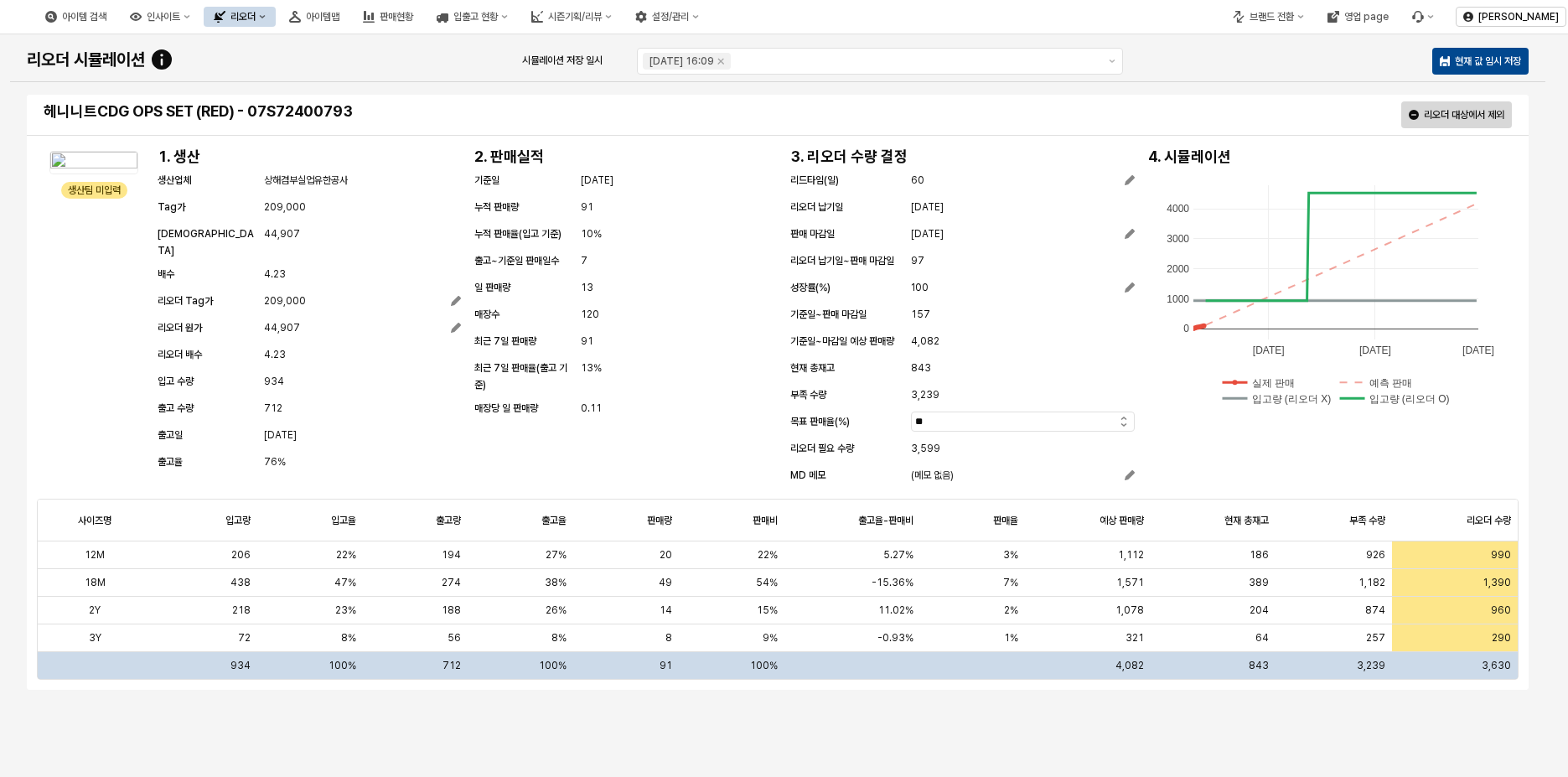
drag, startPoint x: 928, startPoint y: 425, endPoint x: 837, endPoint y: 425, distance: 91.0
click at [837, 425] on div "목표 판매율(%) **" at bounding box center [962, 423] width 344 height 20
type input "**"
click at [1149, 406] on div "2025-11-01 2026-01-01 2026-03-01 0 1000 2000 3000 4000 실제 판매 예측 판매 입고량 (리오더 X) …" at bounding box center [1329, 294] width 377 height 252
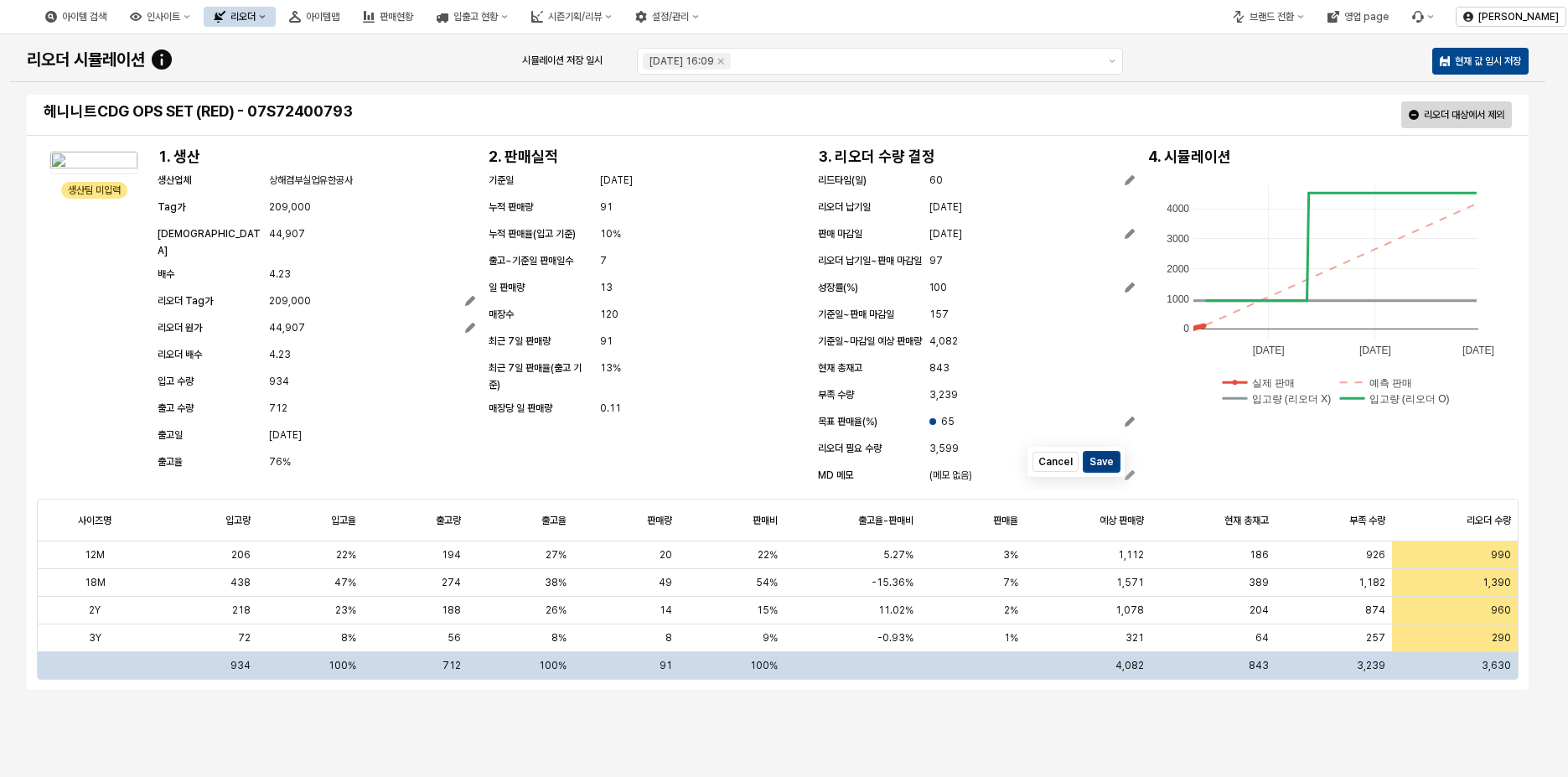
click at [1102, 472] on button "Save" at bounding box center [1101, 461] width 36 height 20
click at [952, 430] on div "65" at bounding box center [1032, 421] width 206 height 17
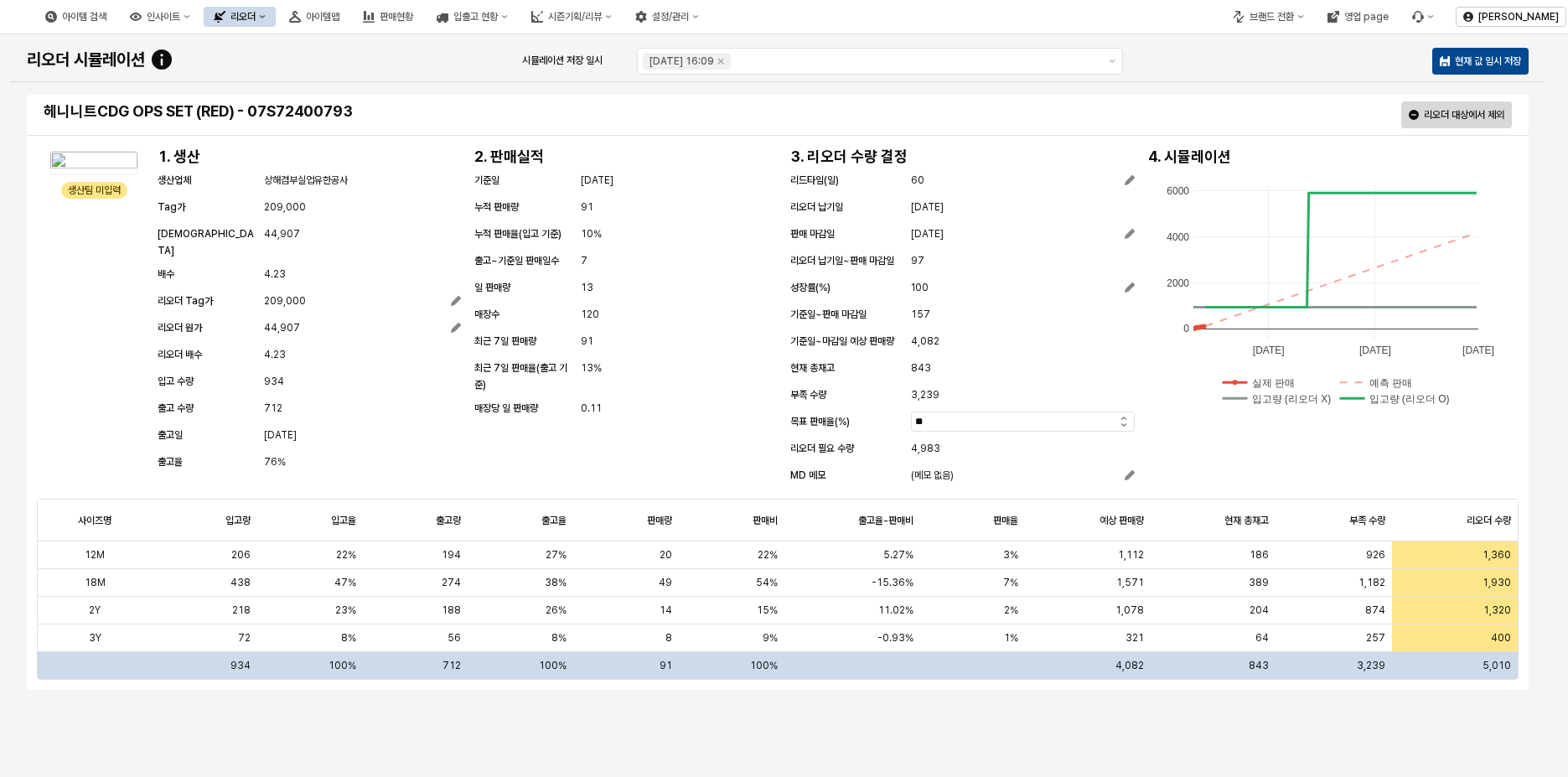
drag, startPoint x: 1032, startPoint y: 427, endPoint x: 863, endPoint y: 427, distance: 169.0
click at [864, 427] on div "목표 판매율(%) **" at bounding box center [962, 423] width 344 height 20
type input "*"
type input "**"
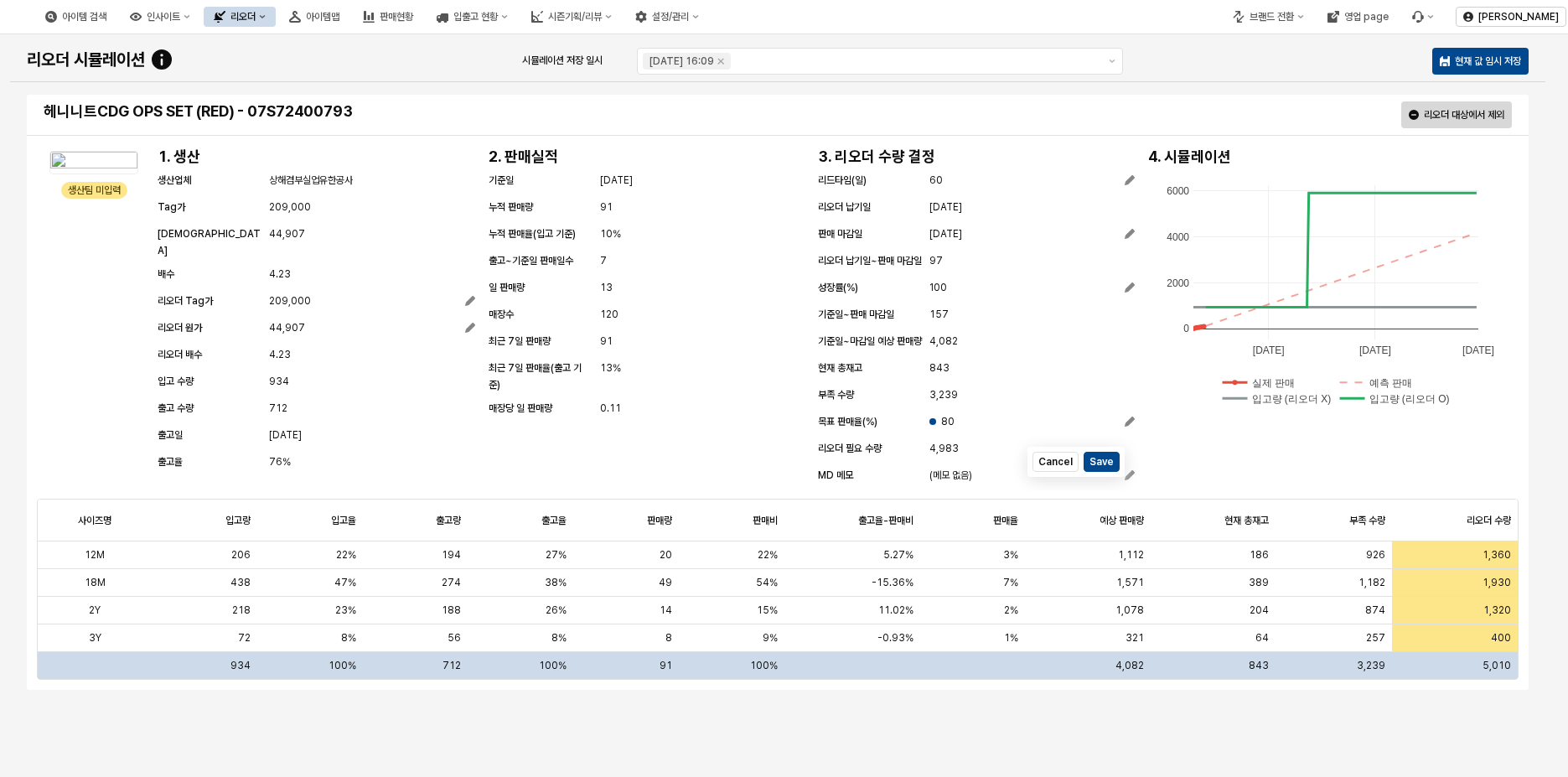
drag, startPoint x: 1201, startPoint y: 426, endPoint x: 1164, endPoint y: 433, distance: 37.7
click at [1197, 421] on div "4. 시뮬레이션 2025-11-01 2026-01-01 2026-03-01 0 2000 4000 6000 실제 판매 예측 판매 입고량 (리오더…" at bounding box center [1329, 282] width 377 height 275
click at [1106, 472] on button "Save" at bounding box center [1101, 461] width 36 height 20
click at [962, 231] on span "[DATE]" at bounding box center [945, 233] width 32 height 17
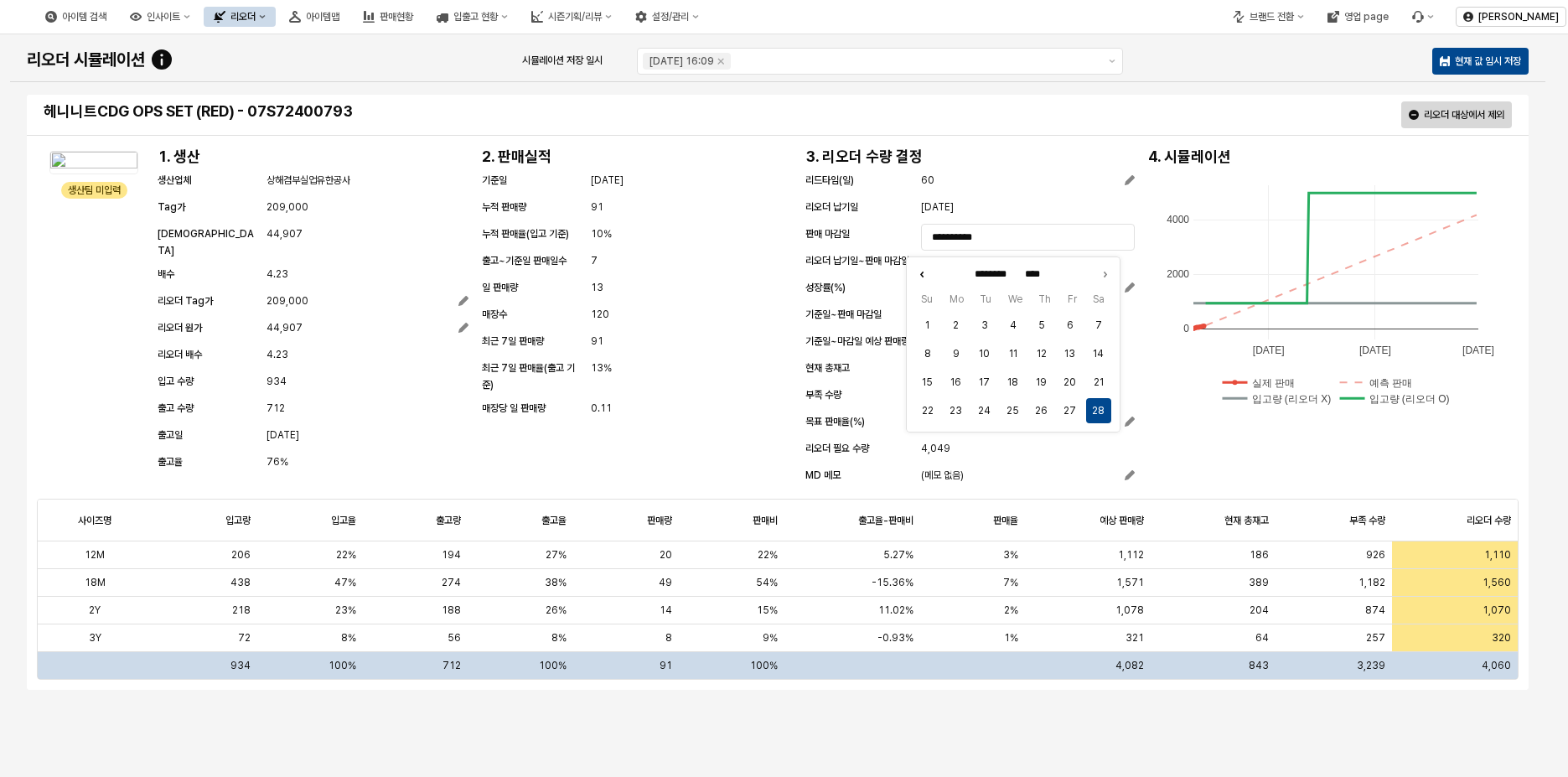
click at [925, 275] on icon "Previous month" at bounding box center [921, 273] width 17 height 17
type input "********"
type input "****"
click at [1005, 444] on button "31" at bounding box center [1013, 440] width 26 height 26
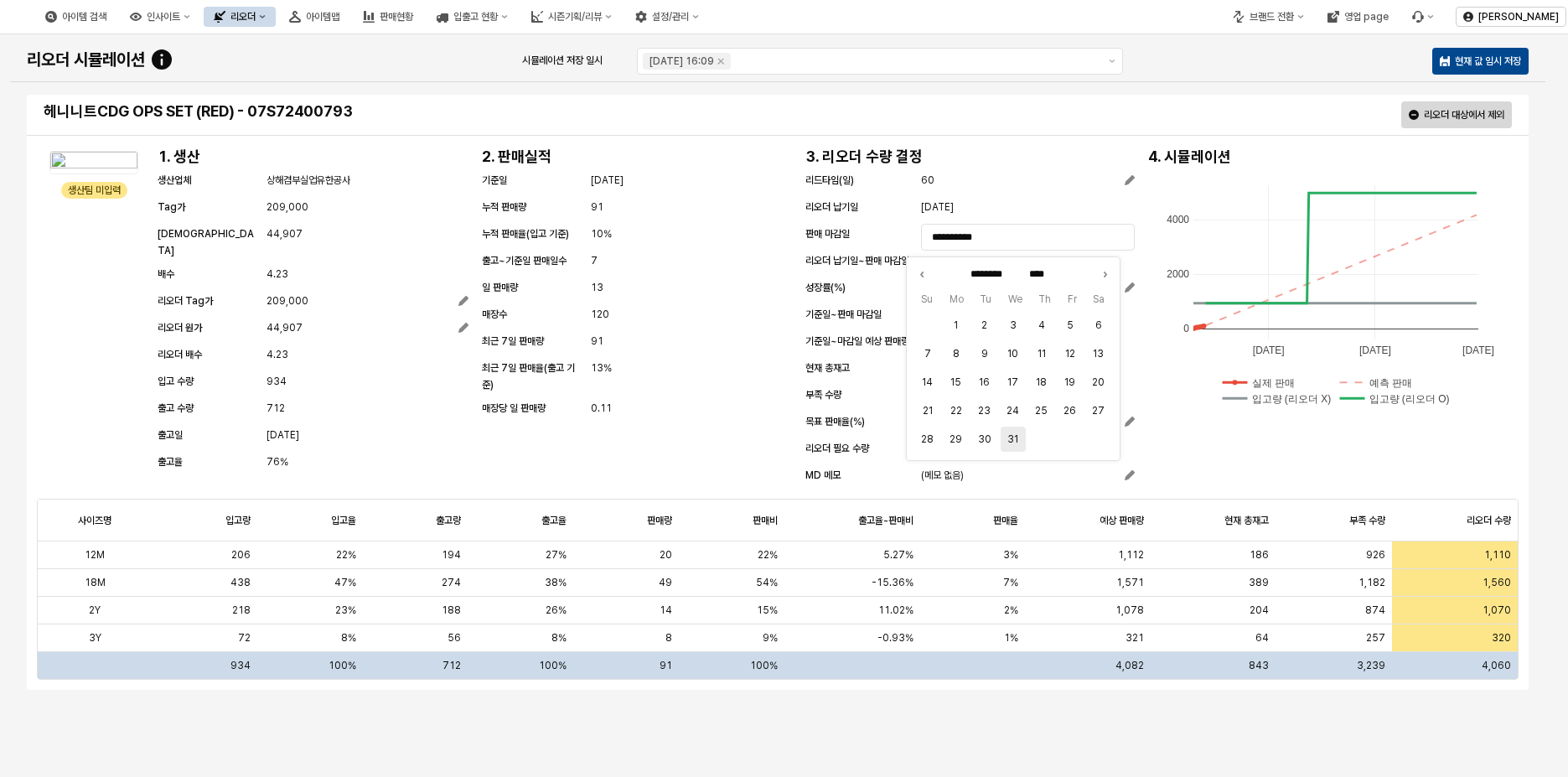
type input "**********"
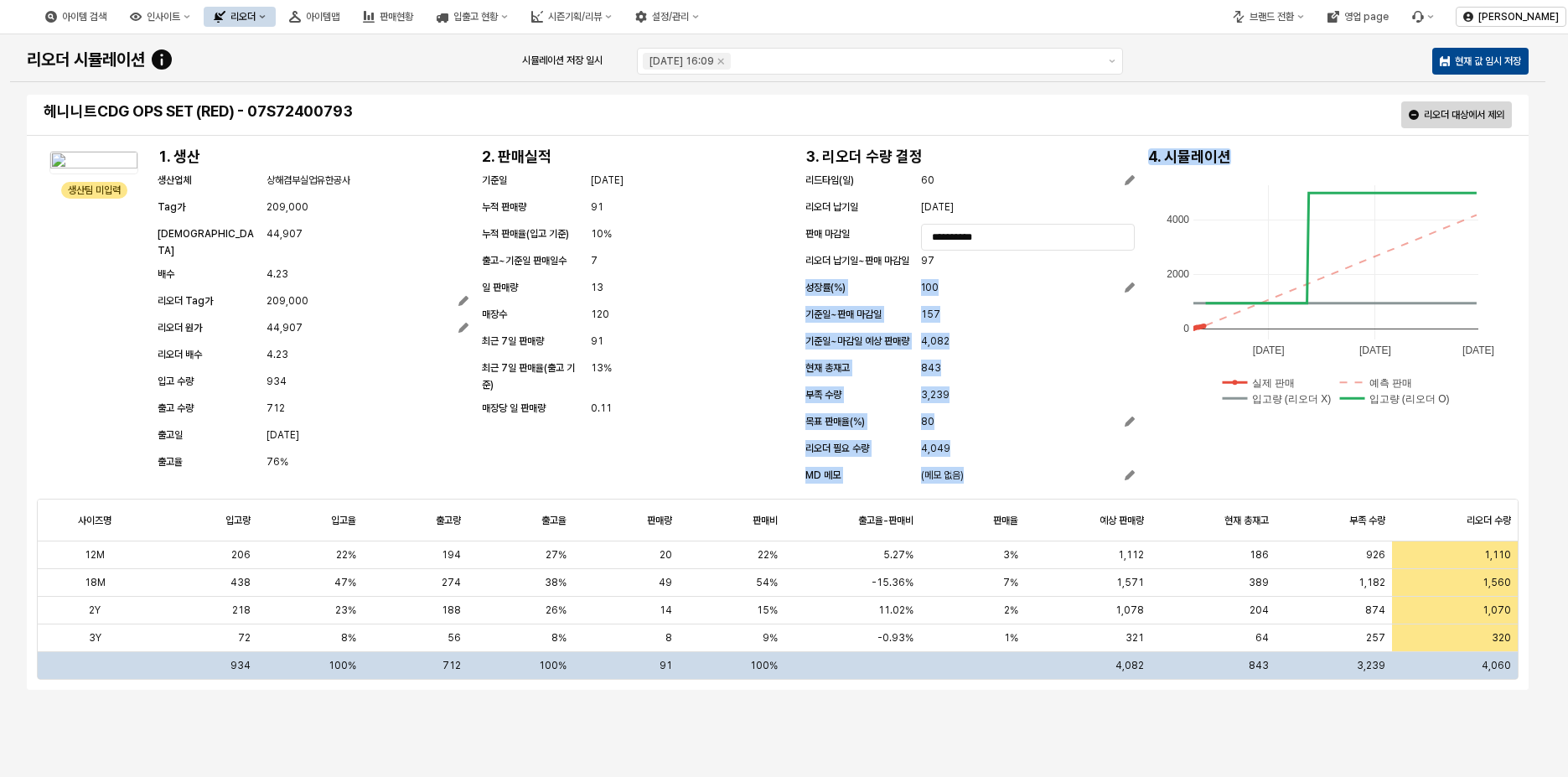
click at [1141, 266] on div "**********" at bounding box center [777, 317] width 1481 height 345
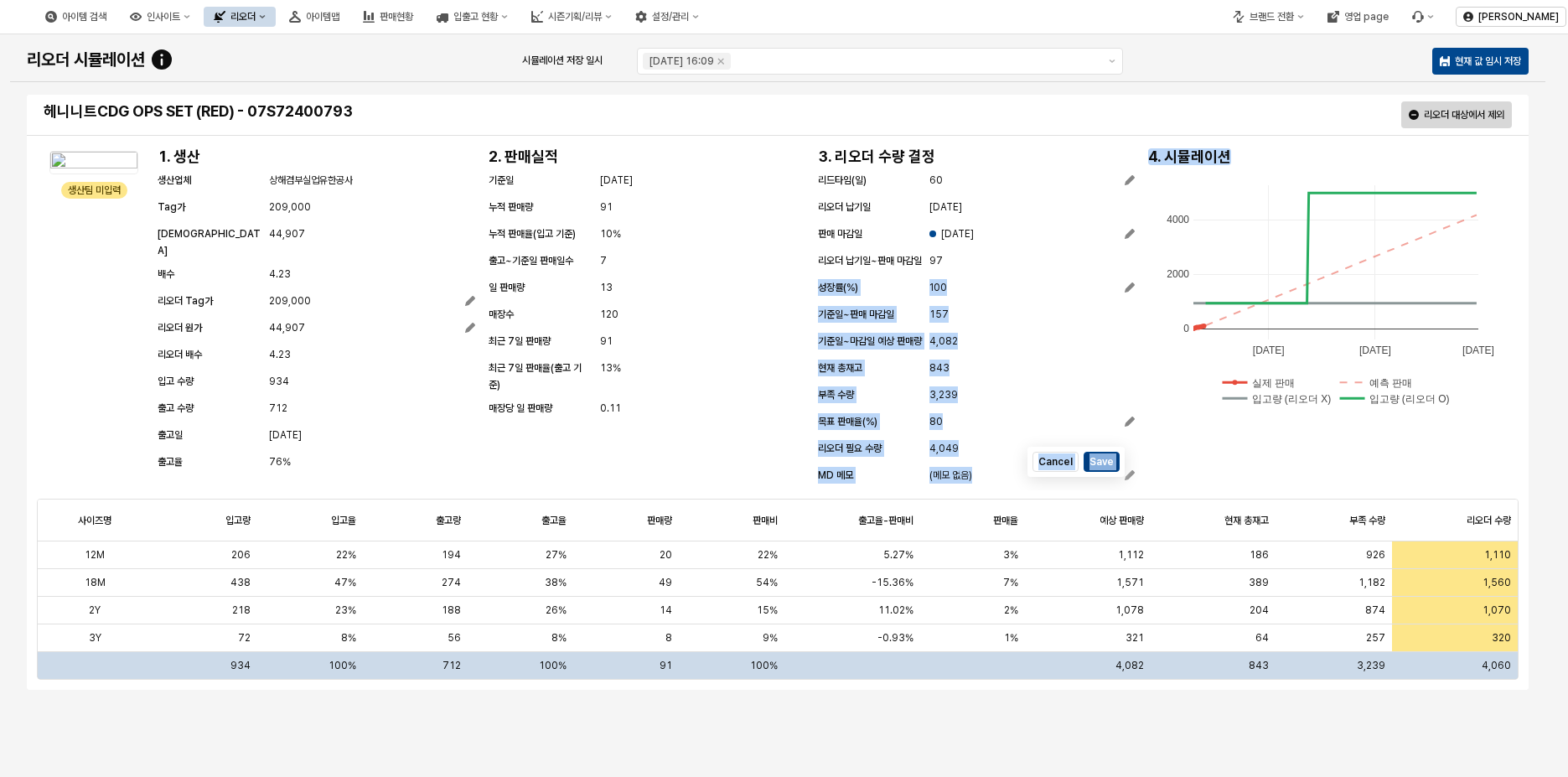
click at [1110, 472] on button "Save" at bounding box center [1101, 461] width 36 height 20
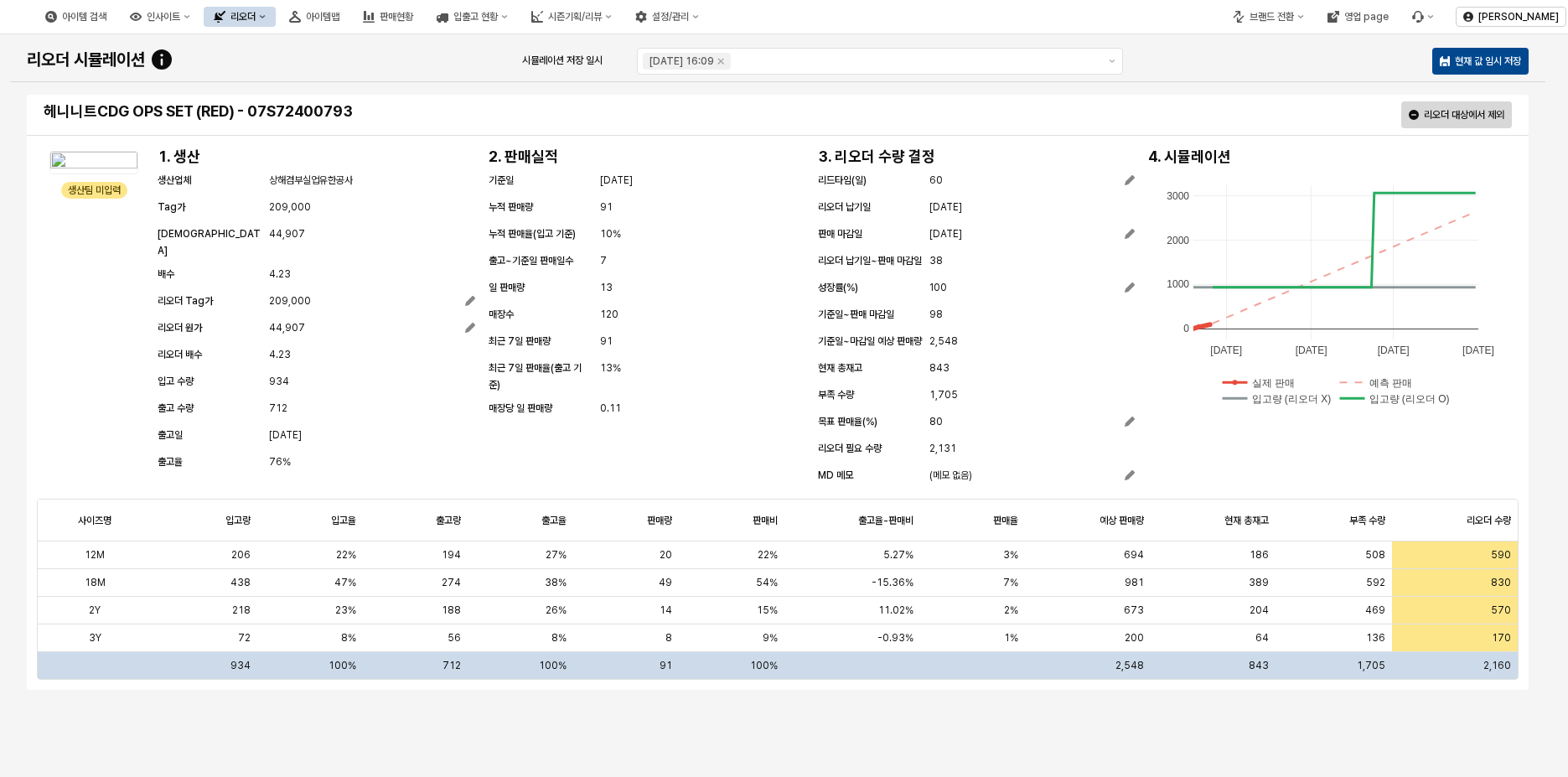
click at [1198, 489] on div "생산팀 미입력 생산팀 미입력 1. 생산 생산업체 상해겸부실업유한공사 Tag가 209,000 원가 44,907 배수 4.23 리오더 Tag가 2…" at bounding box center [777, 317] width 1481 height 345
click at [707, 319] on div "120" at bounding box center [701, 314] width 206 height 20
click at [607, 291] on span "13" at bounding box center [605, 287] width 13 height 17
click at [1017, 141] on div "생산팀 미입력 생산팀 미입력 1. 생산 생산업체 상해겸부실업유한공사 Tag가 209,000 원가 44,907 배수 4.23 리오더 Tag가 2…" at bounding box center [777, 412] width 1501 height 555
click at [1133, 182] on icon "App Frame" at bounding box center [1129, 180] width 10 height 10
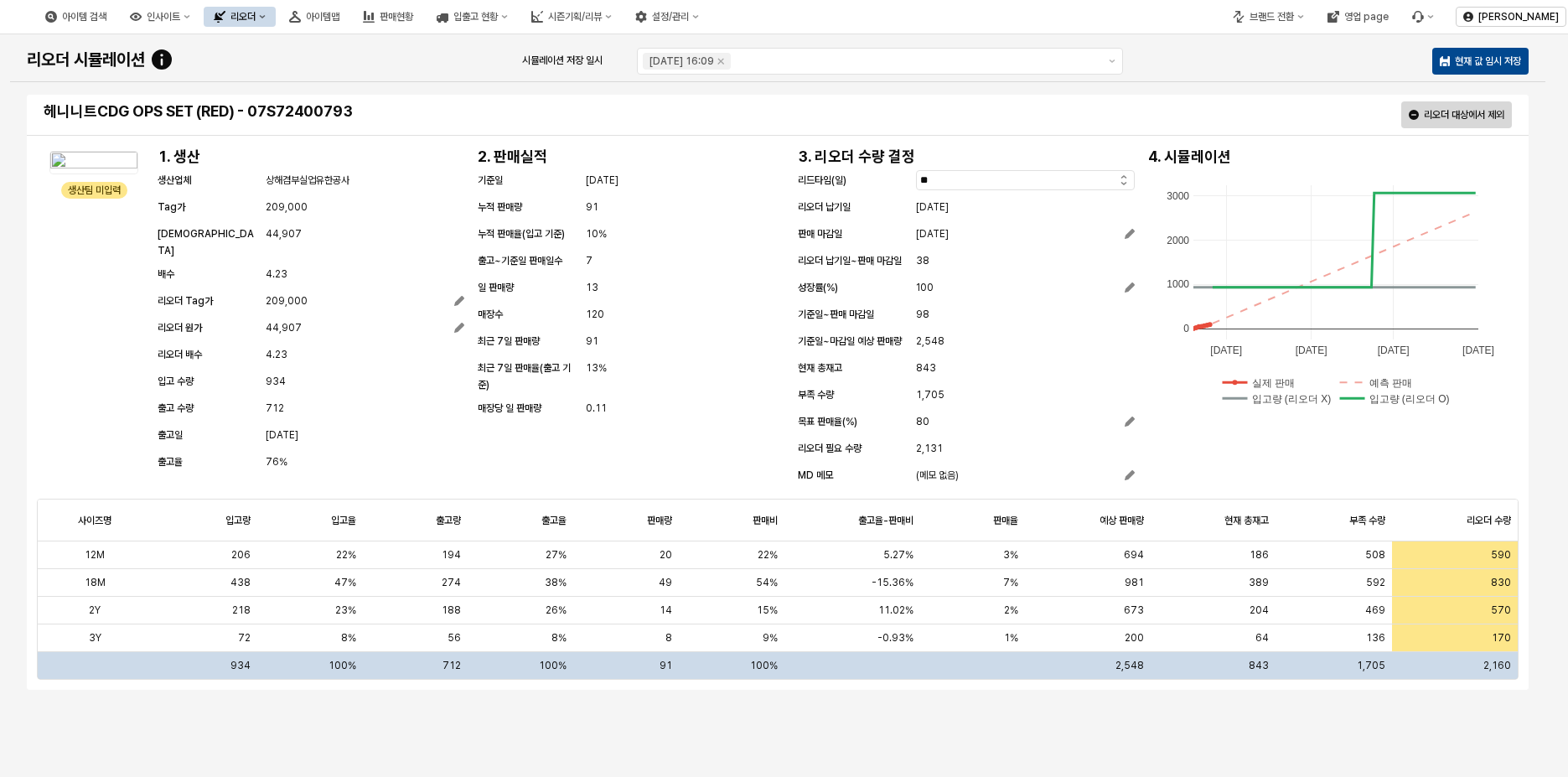
drag, startPoint x: 979, startPoint y: 178, endPoint x: 822, endPoint y: 178, distance: 157.0
click at [822, 178] on div "리드타임(일) **" at bounding box center [966, 182] width 336 height 20
type input "**"
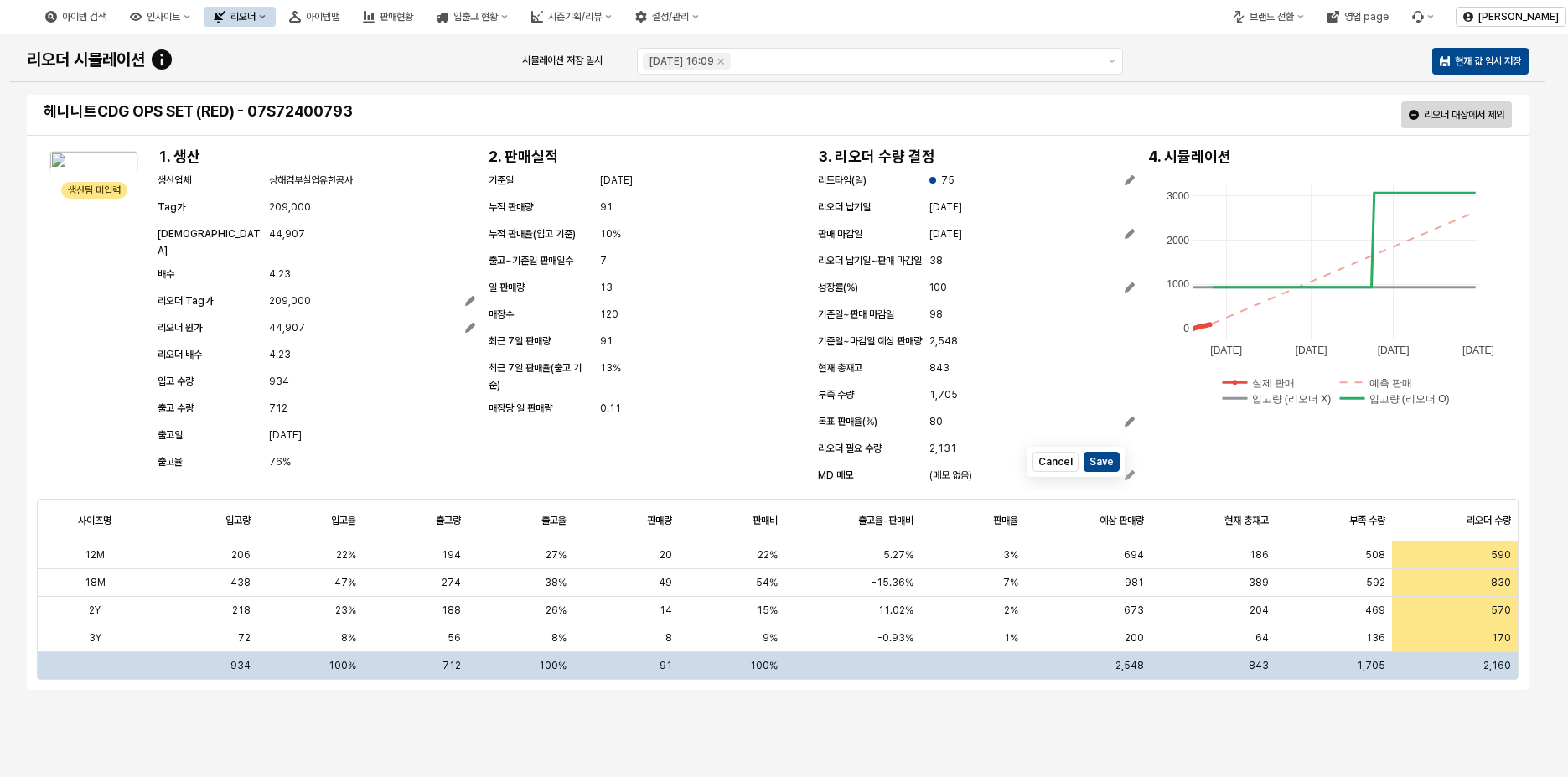
click at [1236, 463] on div "생산팀 미입력 생산팀 미입력 1. 생산 생산업체 상해겸부실업유한공사 Tag가 209,000 원가 44,907 배수 4.23 리오더 Tag가 2…" at bounding box center [777, 317] width 1481 height 345
click at [1110, 472] on button "Save" at bounding box center [1101, 461] width 36 height 20
click at [948, 182] on div "75" at bounding box center [1032, 180] width 206 height 17
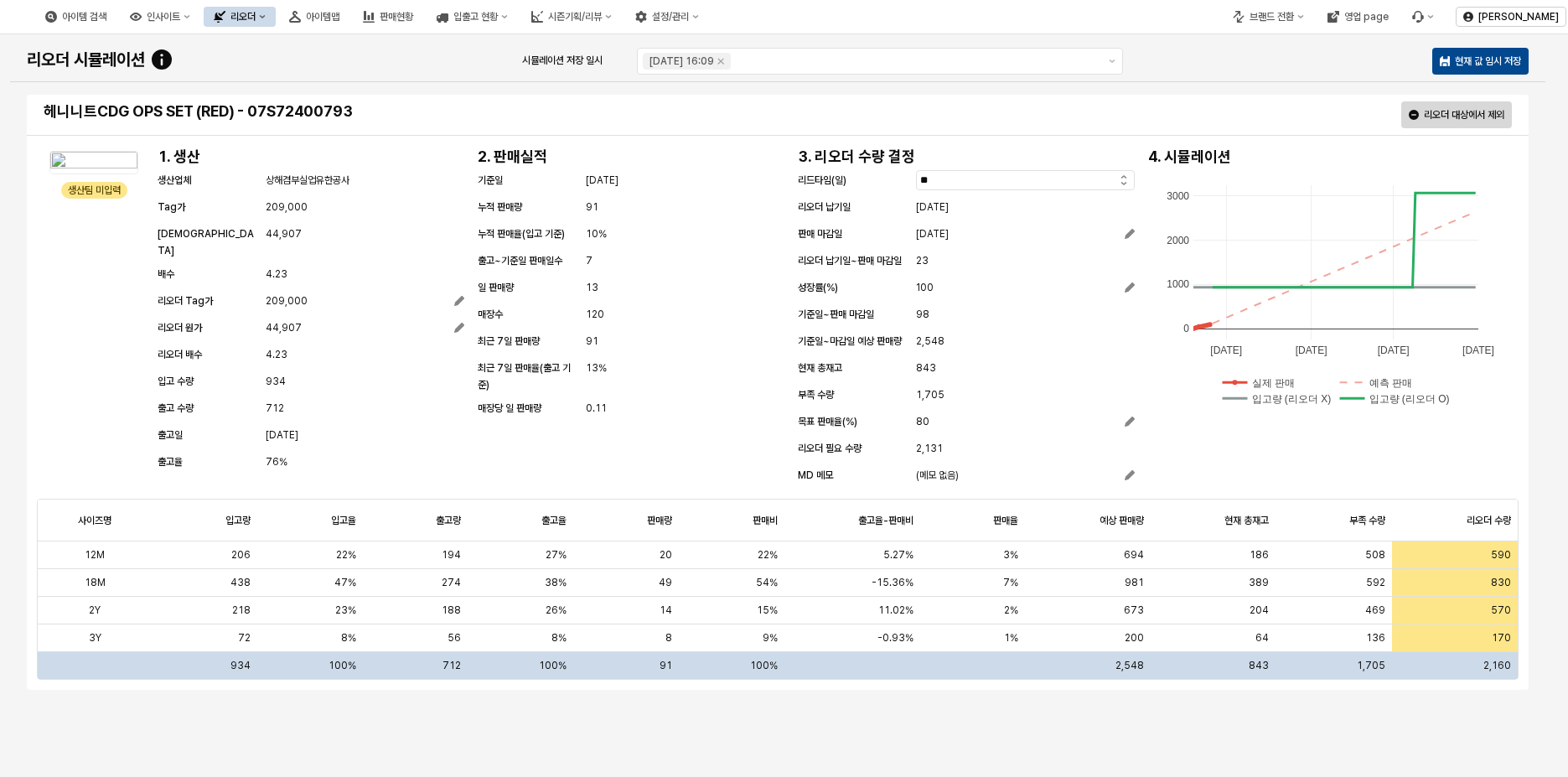
drag, startPoint x: 930, startPoint y: 179, endPoint x: 866, endPoint y: 175, distance: 64.1
click at [866, 175] on div "리드타임(일) **" at bounding box center [966, 182] width 336 height 20
type input "**"
click at [943, 138] on div "생산팀 미입력 생산팀 미입력 1. 생산 생산업체 상해겸부실업유한공사 Tag가 209,000 원가 44,907 배수 4.23 리오더 Tag가 2…" at bounding box center [777, 412] width 1501 height 555
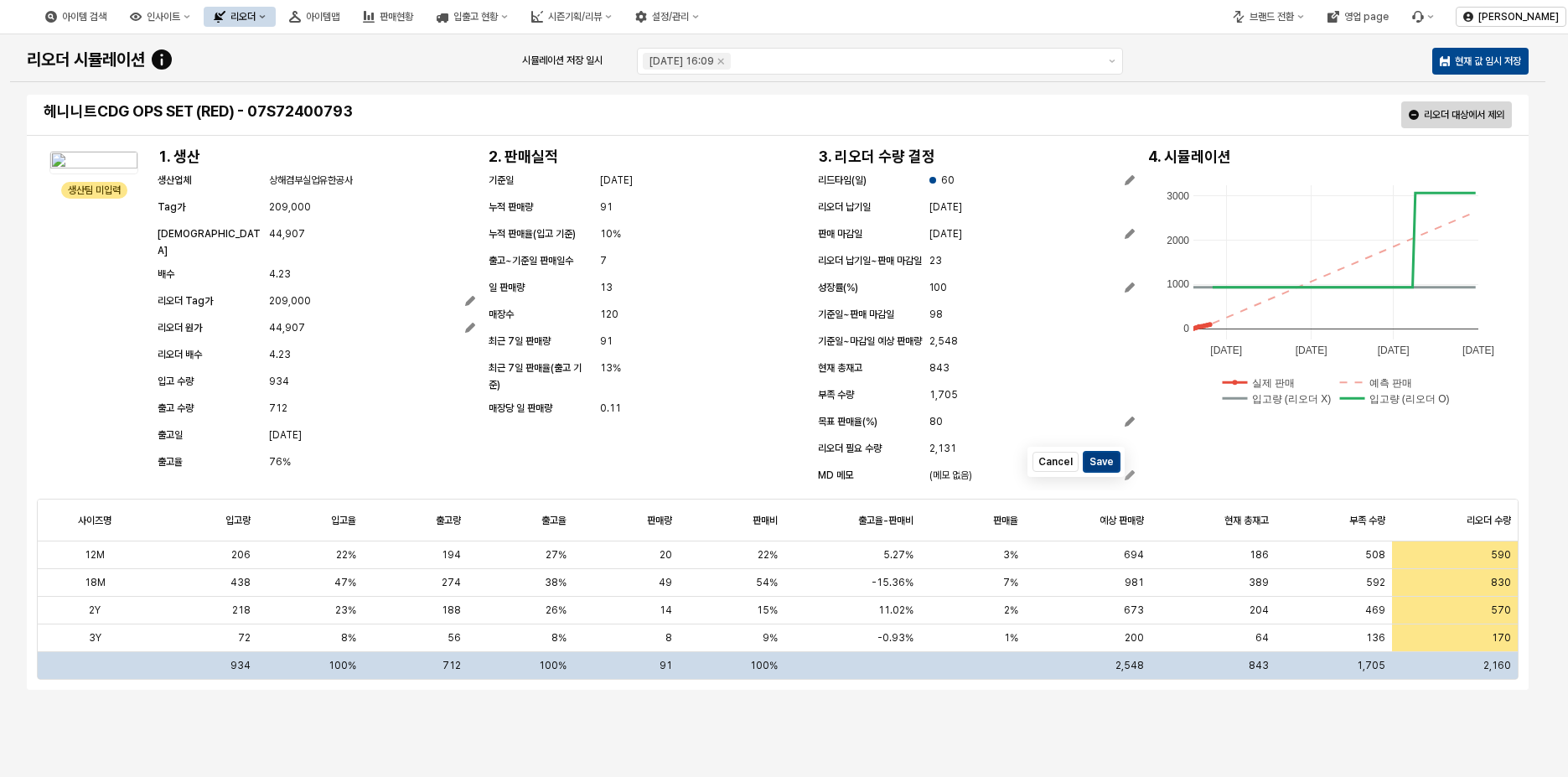
click at [1107, 472] on button "Save" at bounding box center [1101, 461] width 36 height 20
click at [952, 456] on span "2,131" at bounding box center [942, 448] width 27 height 17
click at [1138, 481] on div "리드타임(일) 60 리오더 납기일 2025-11-24 판매 마감일 2025-12-31 리오더 납기일~판매 마감일 38 성장률(%) 100 기준…" at bounding box center [976, 329] width 331 height 322
click at [942, 403] on span "1,705" at bounding box center [943, 394] width 29 height 17
click at [949, 378] on div "843" at bounding box center [1032, 368] width 206 height 20
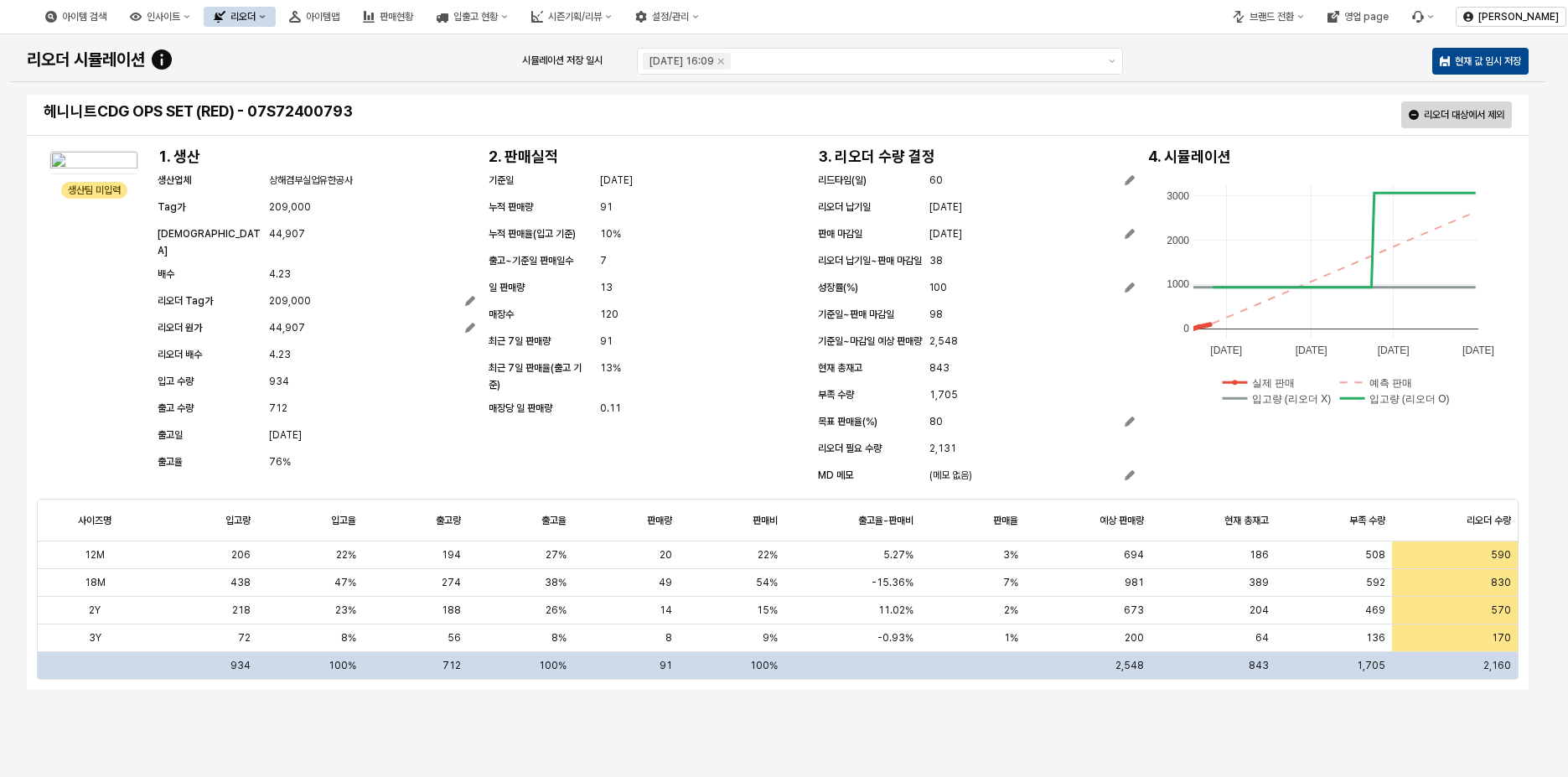
click at [954, 345] on div "2,548" at bounding box center [943, 340] width 29 height 20
click at [943, 325] on div "98" at bounding box center [1032, 314] width 206 height 20
click at [953, 297] on button "100" at bounding box center [1032, 287] width 206 height 20
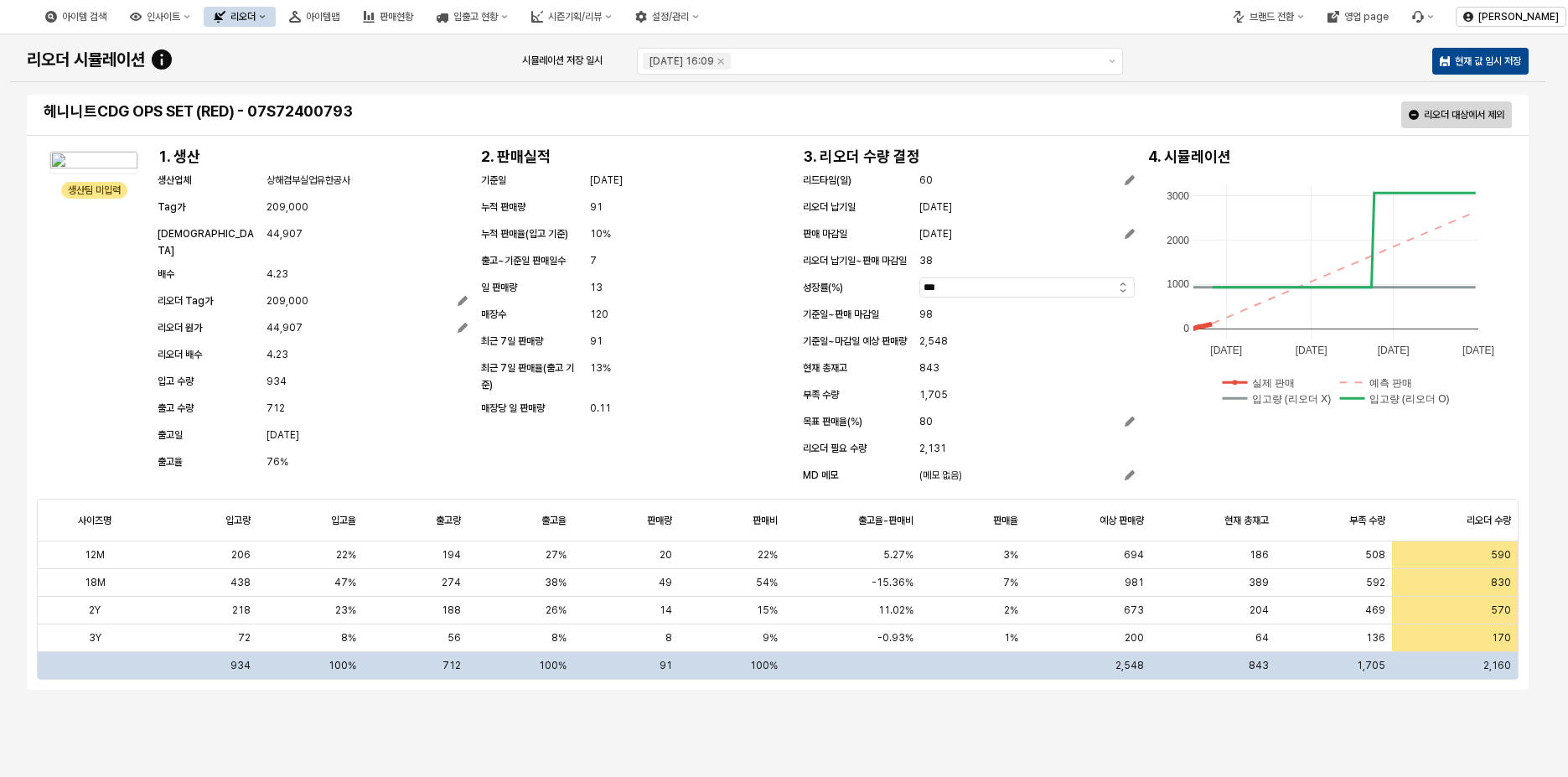
drag, startPoint x: 938, startPoint y: 291, endPoint x: 894, endPoint y: 288, distance: 44.1
click at [894, 288] on div "성장률(%) ***" at bounding box center [968, 289] width 332 height 20
type input "**"
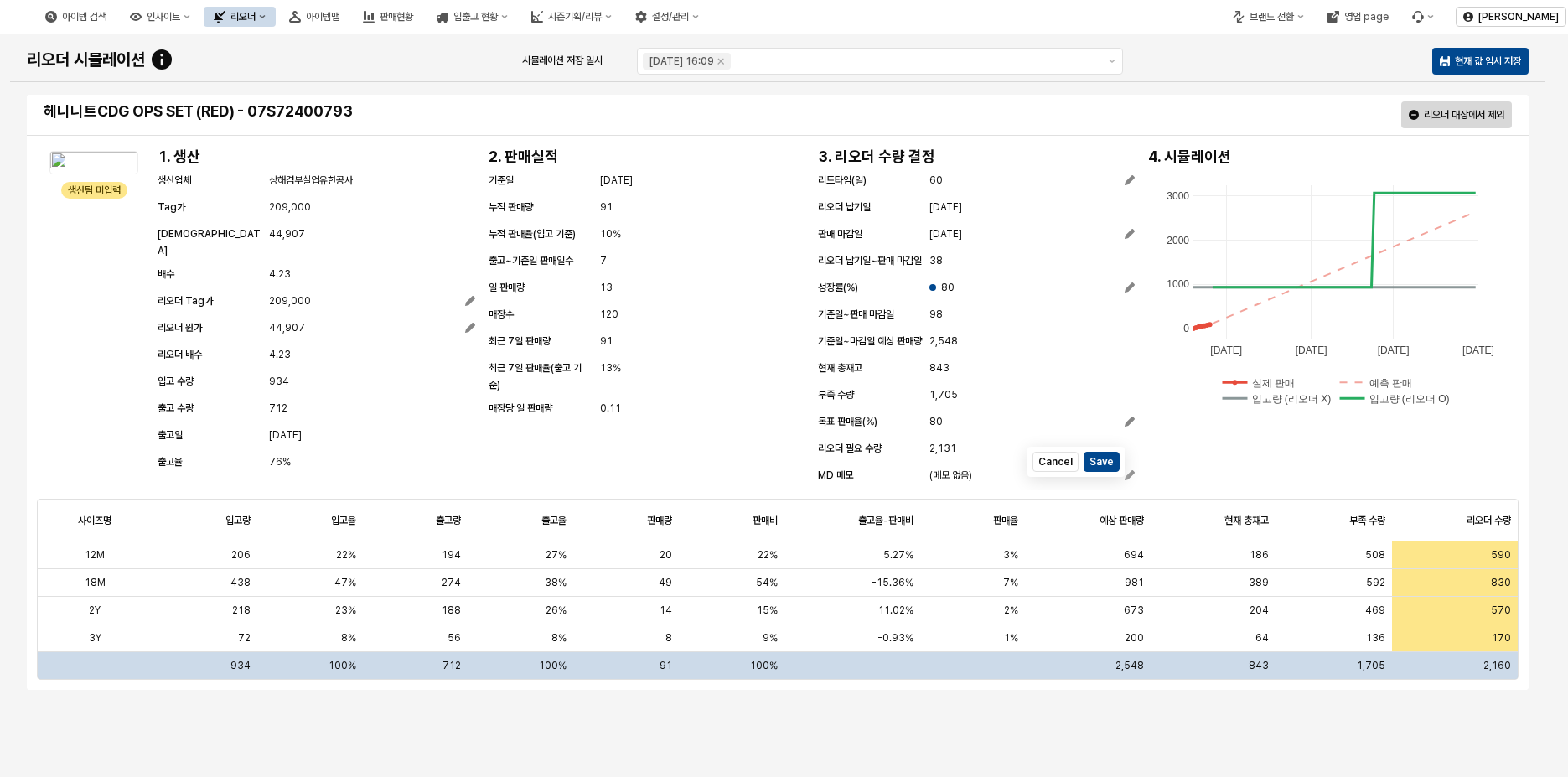
click at [741, 331] on div "91" at bounding box center [701, 340] width 206 height 20
click at [1107, 472] on button "Save" at bounding box center [1101, 461] width 36 height 20
drag, startPoint x: 949, startPoint y: 299, endPoint x: 914, endPoint y: 302, distance: 35.1
click at [914, 299] on div "성장률(%) 80" at bounding box center [976, 289] width 317 height 20
click at [969, 296] on div "80" at bounding box center [1032, 287] width 206 height 17
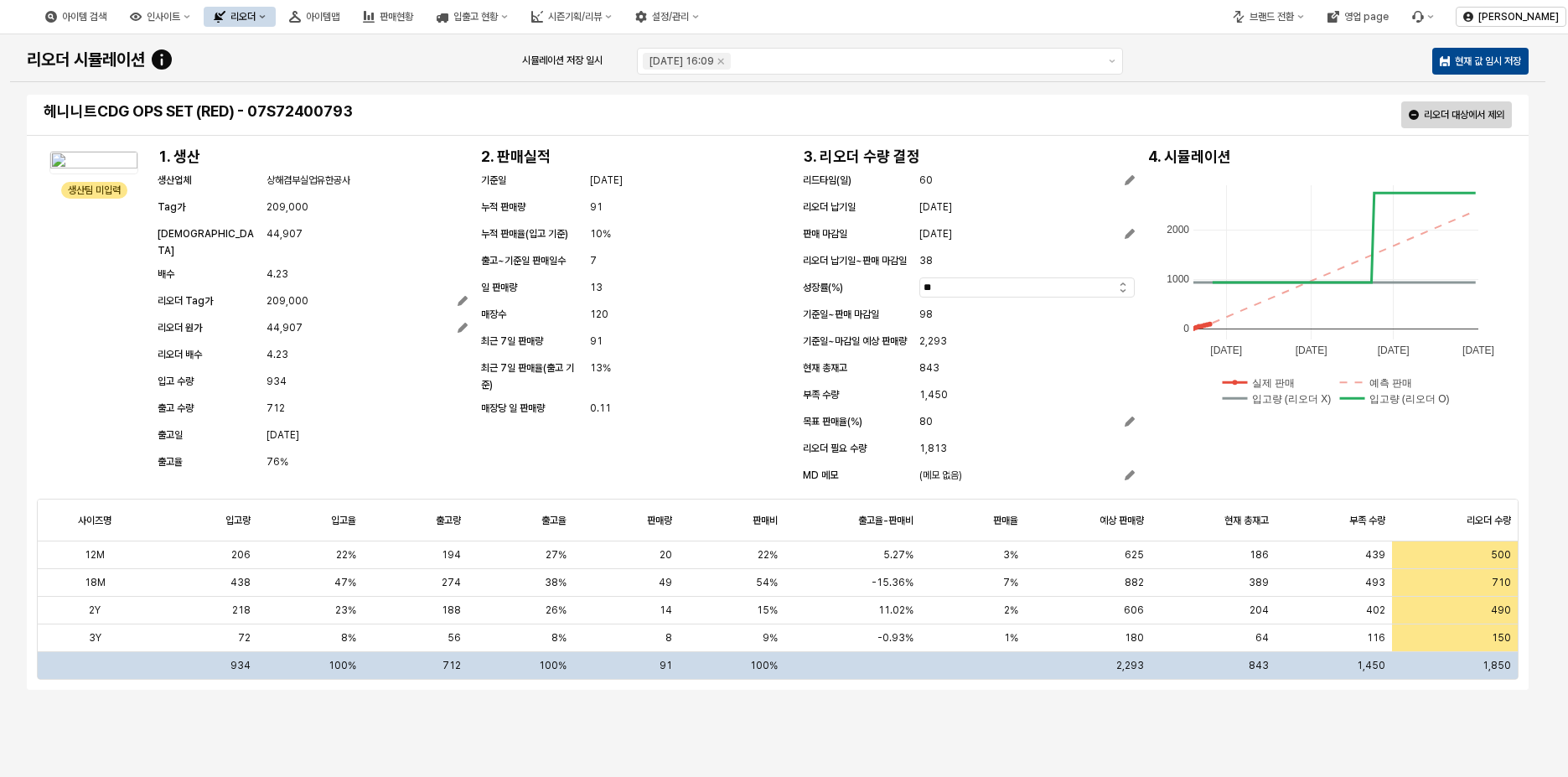
drag, startPoint x: 925, startPoint y: 291, endPoint x: 885, endPoint y: 289, distance: 40.0
click at [885, 289] on div "성장률(%) **" at bounding box center [968, 289] width 332 height 20
type input "**"
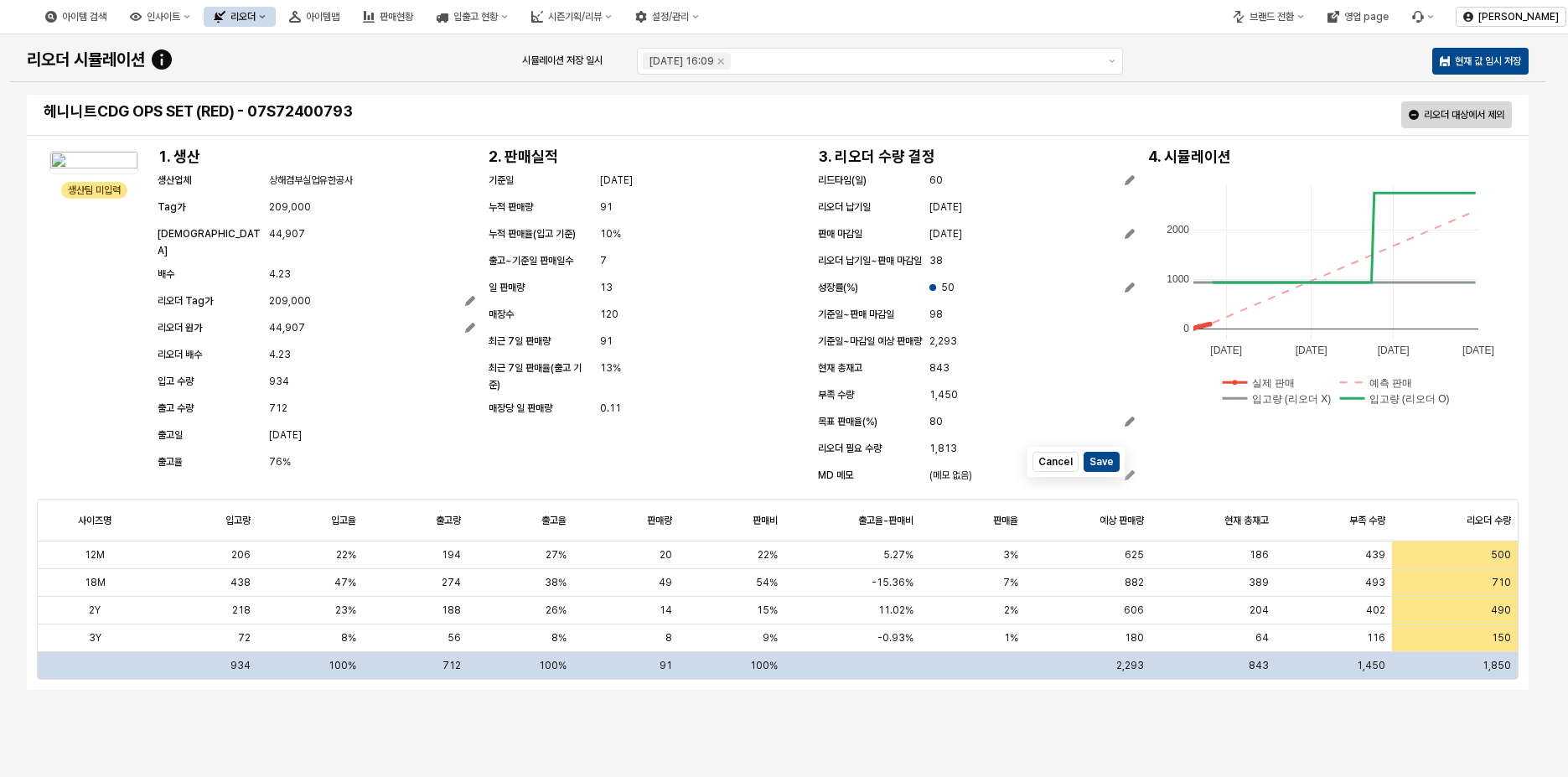
click at [1250, 460] on div "생산팀 미입력 생산팀 미입력 1. 생산 생산업체 상해겸부실업유한공사 Tag가 209,000 원가 44,907 배수 4.23 리오더 Tag가 2…" at bounding box center [777, 317] width 1481 height 345
click at [1099, 472] on button "Save" at bounding box center [1101, 461] width 36 height 20
click at [935, 376] on span "843" at bounding box center [939, 367] width 20 height 17
click at [948, 325] on div "98" at bounding box center [1032, 314] width 206 height 20
click at [936, 323] on span "98" at bounding box center [936, 314] width 14 height 17
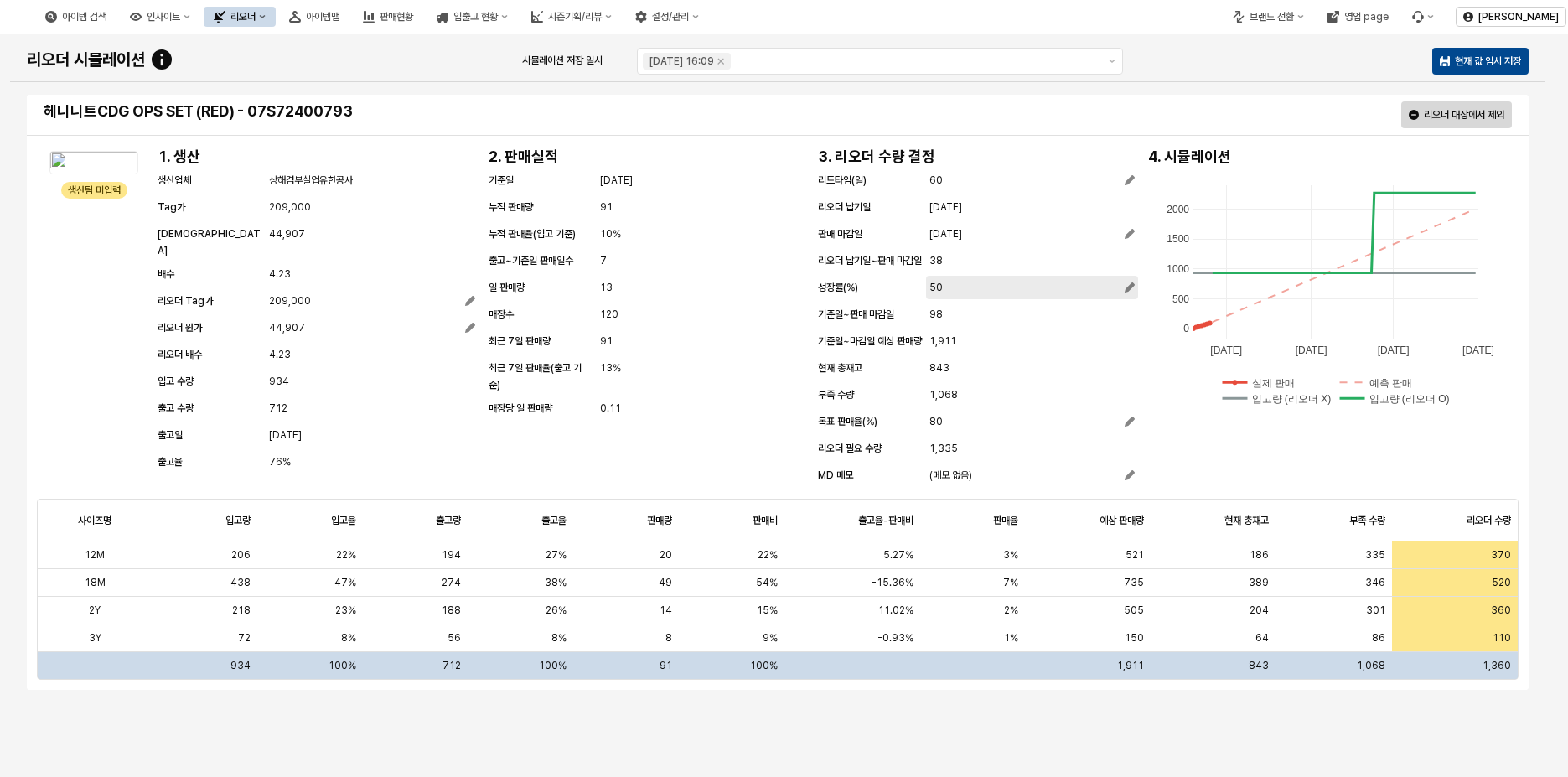
click at [949, 296] on div "50" at bounding box center [1032, 287] width 206 height 17
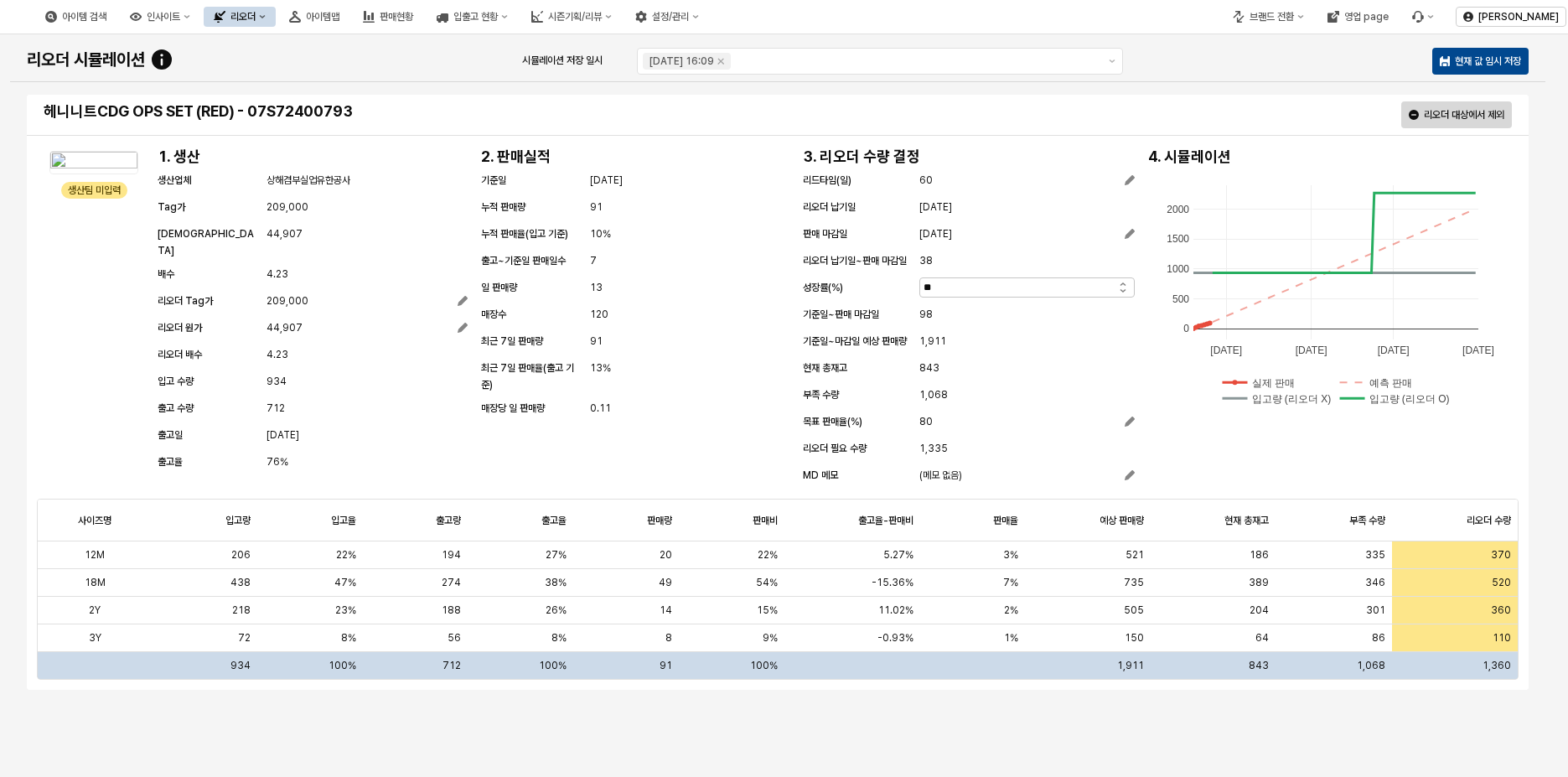
type input "*"
type input "**"
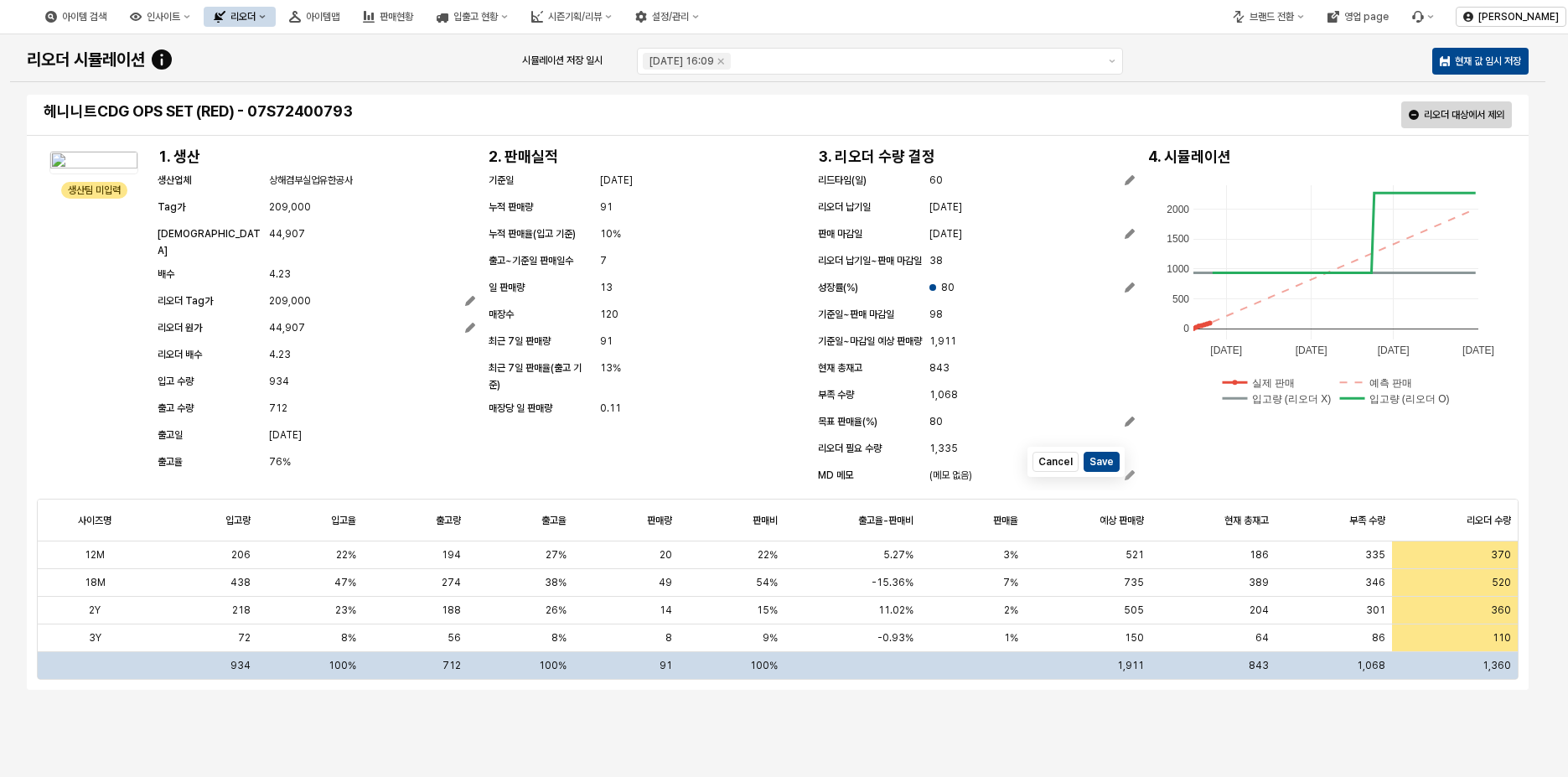
click at [630, 391] on div "13%" at bounding box center [701, 376] width 206 height 33
click at [1117, 472] on button "Save" at bounding box center [1101, 461] width 36 height 20
click at [941, 483] on span "(메모 없음)" at bounding box center [950, 474] width 42 height 17
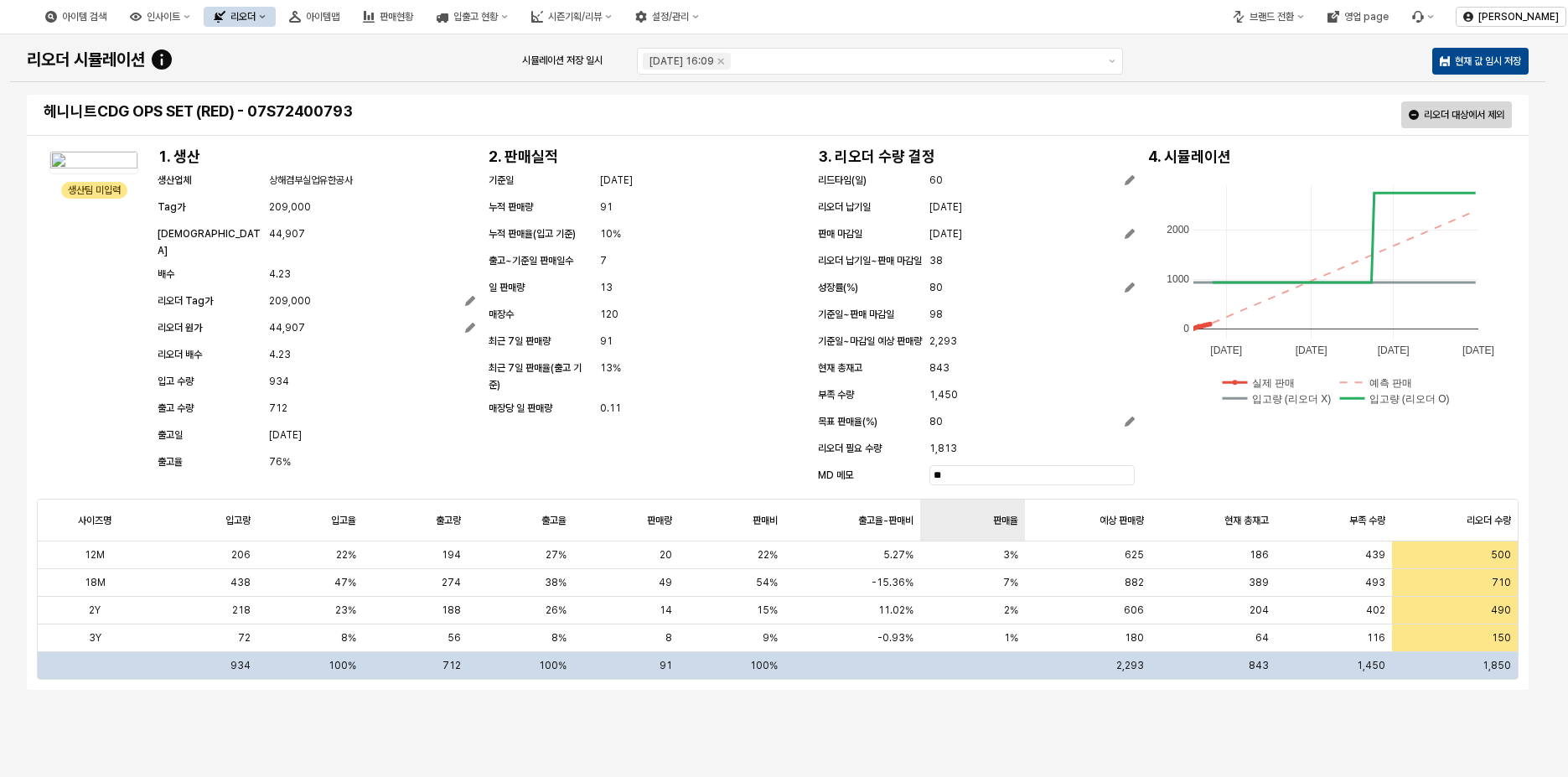
type input "*"
type input "**********"
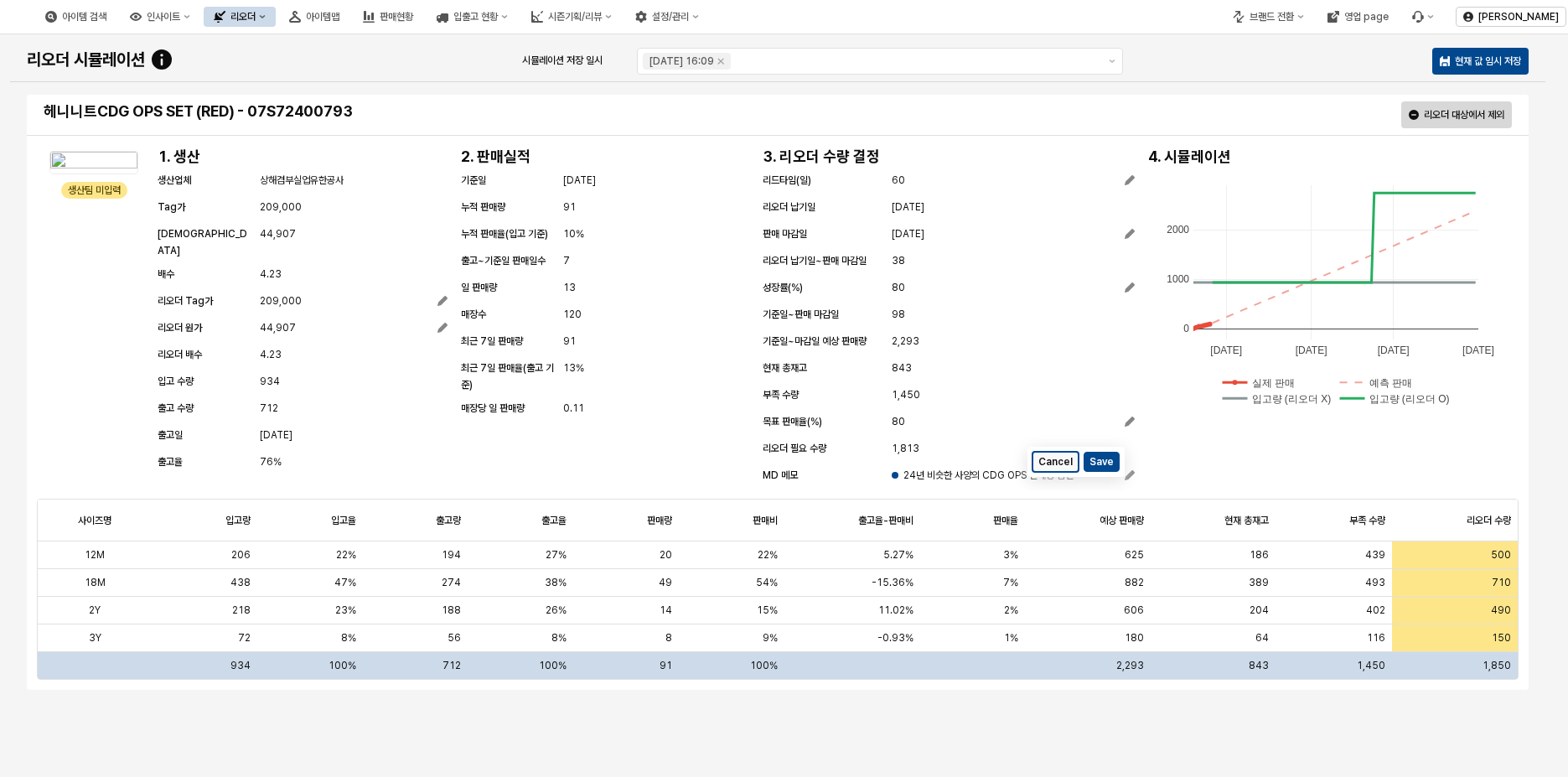
click at [1061, 466] on button "Cancel" at bounding box center [1055, 461] width 46 height 20
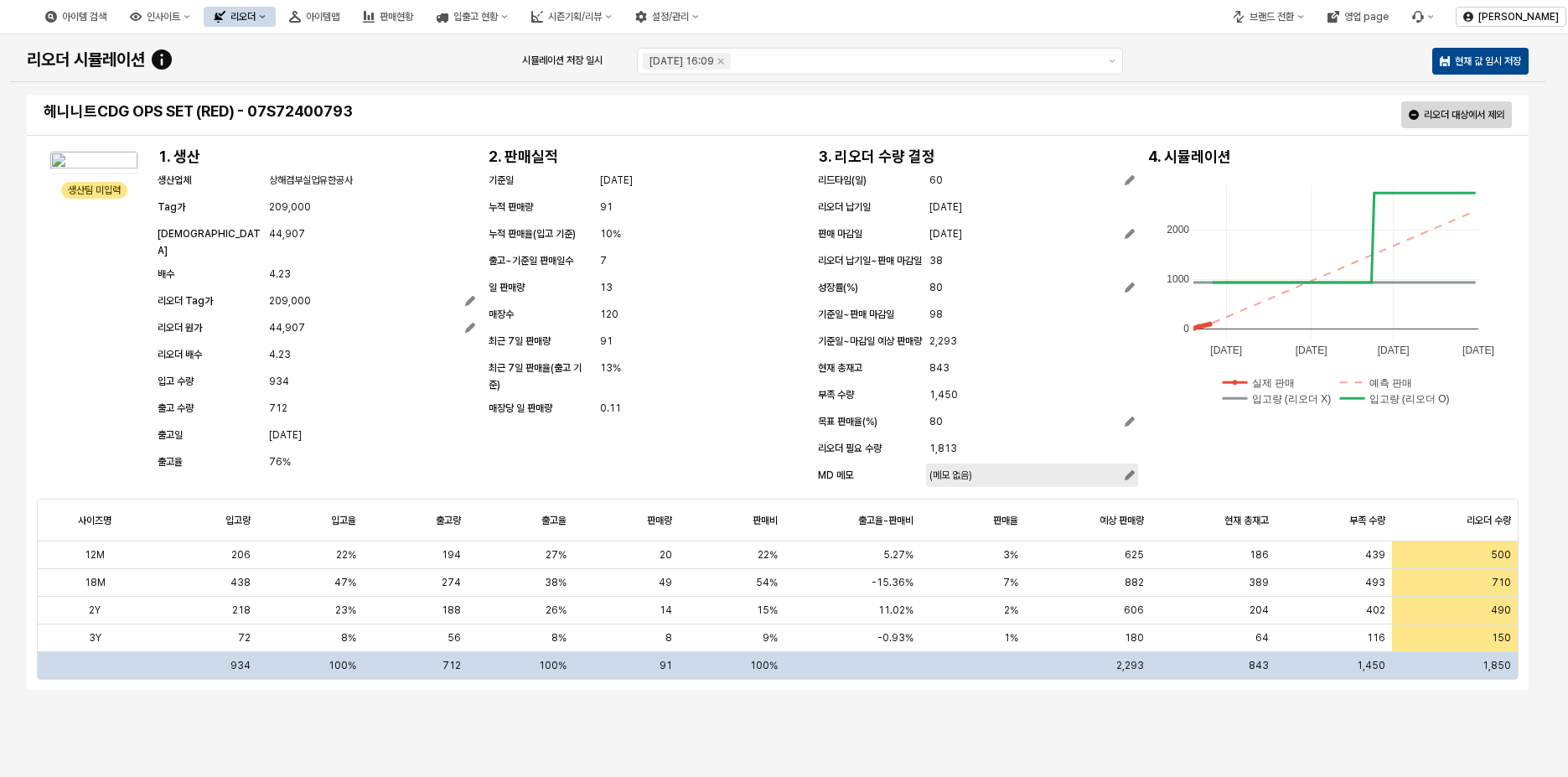
click at [998, 483] on div "(메모 없음)" at bounding box center [1032, 474] width 206 height 17
type input "*"
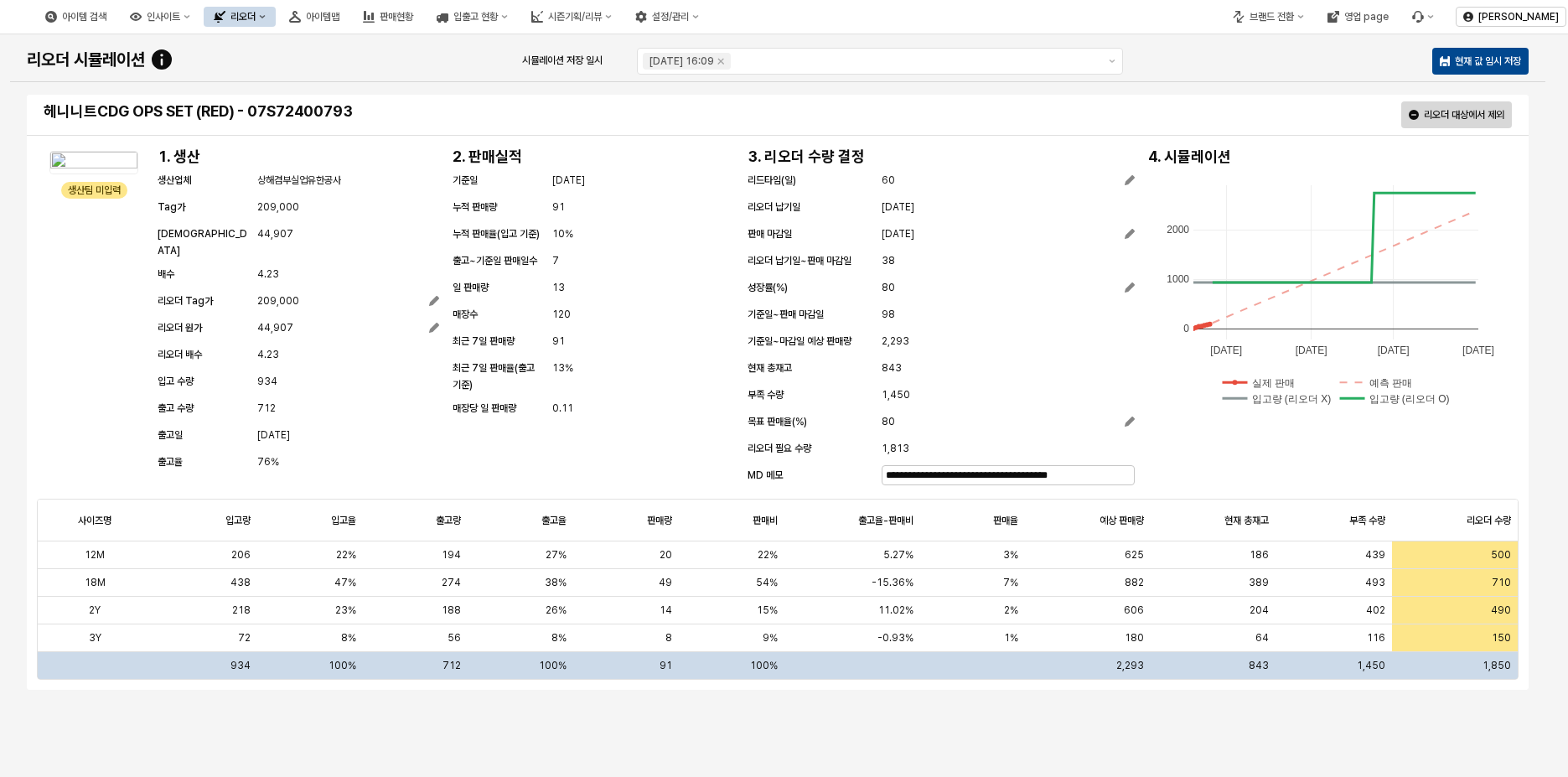
type input "**********"
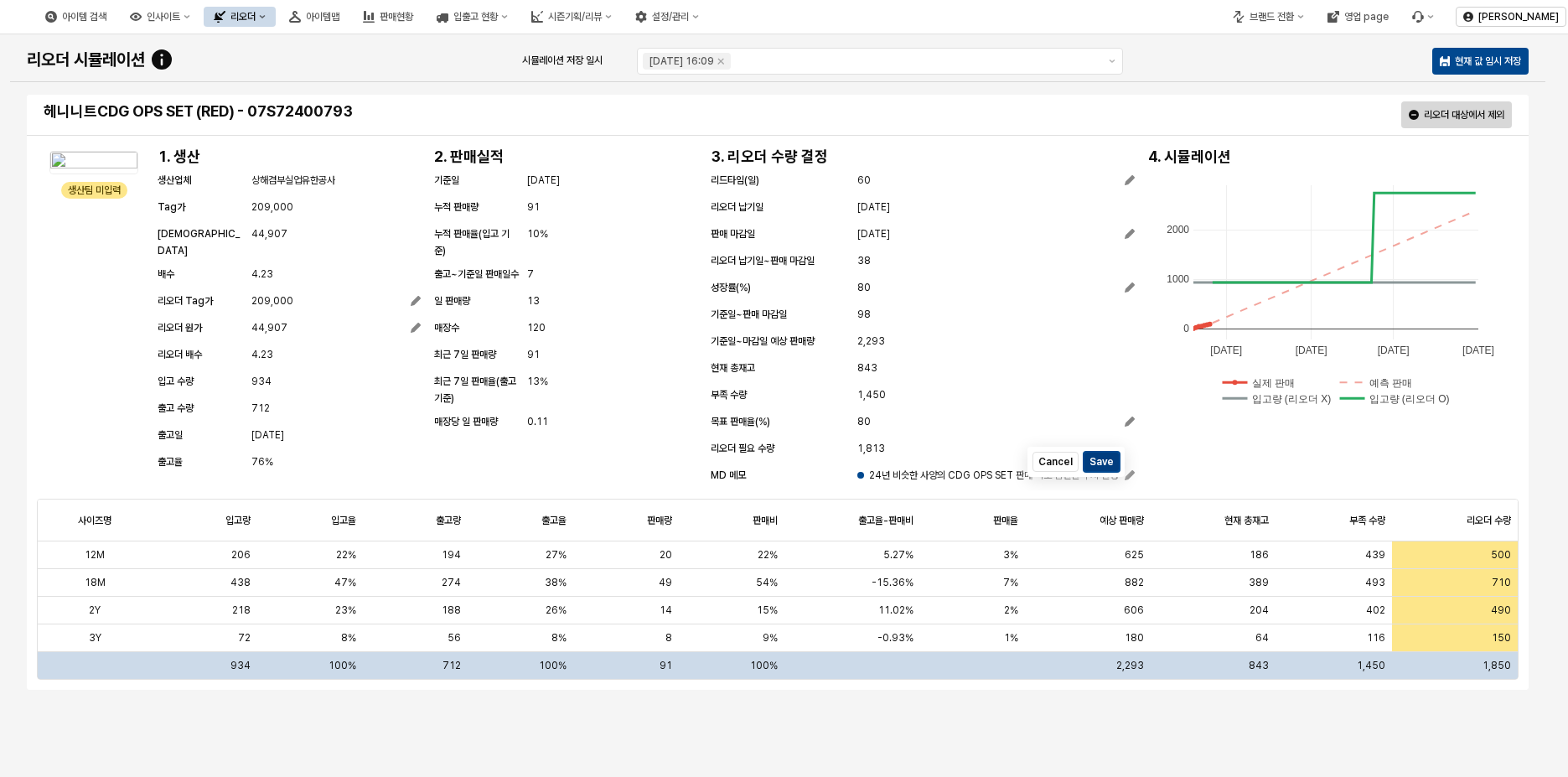
click at [1096, 459] on button "Save" at bounding box center [1101, 461] width 36 height 20
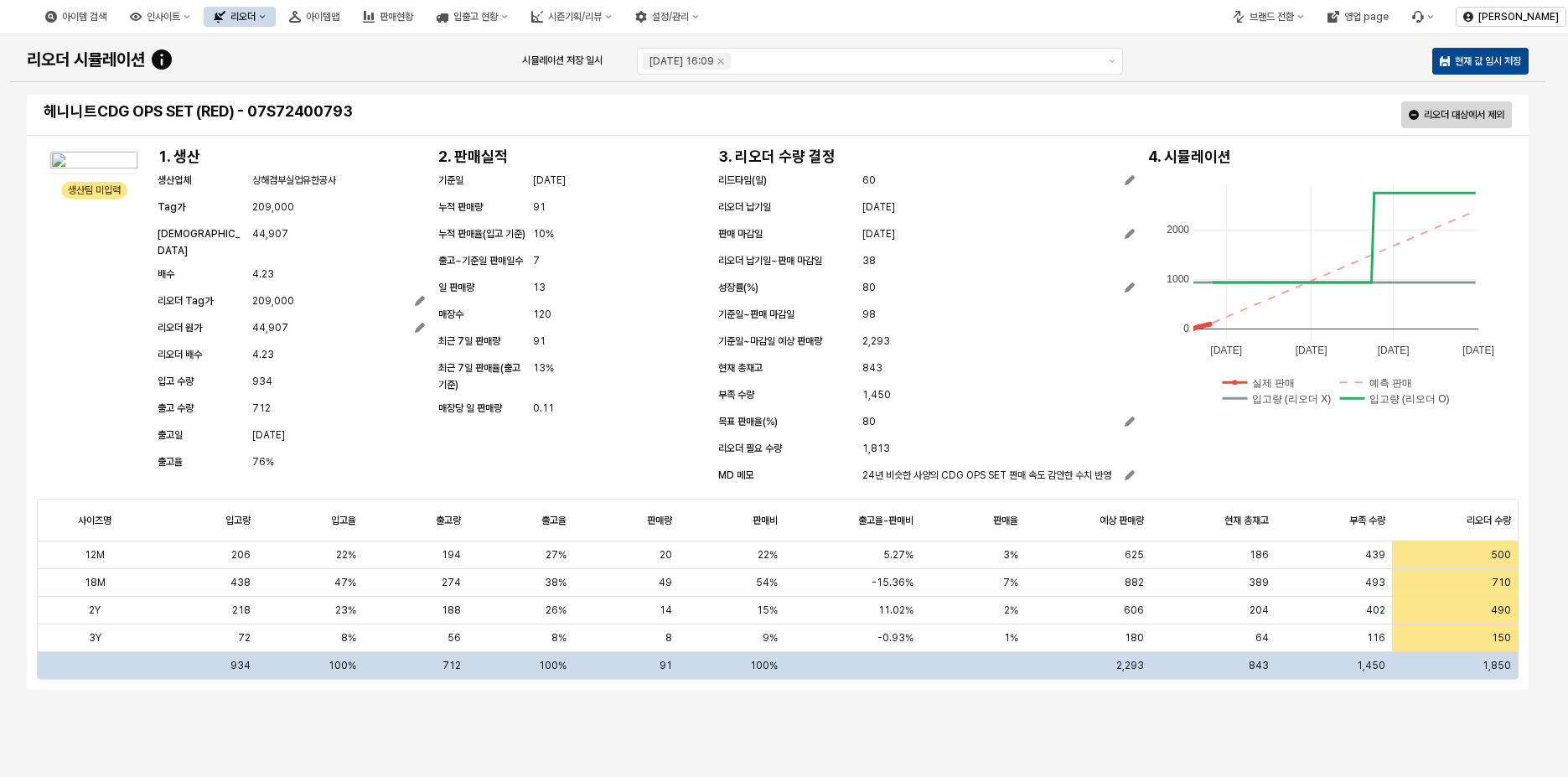
click at [890, 207] on span "2025-11-24" at bounding box center [877, 207] width 32 height 17
click at [856, 174] on div "리드타임(일) 60" at bounding box center [926, 182] width 416 height 20
click at [268, 453] on span "76%" at bounding box center [263, 461] width 22 height 17
click at [1315, 549] on div "439" at bounding box center [1333, 555] width 116 height 28
click at [1396, 552] on div "500" at bounding box center [1454, 555] width 125 height 28
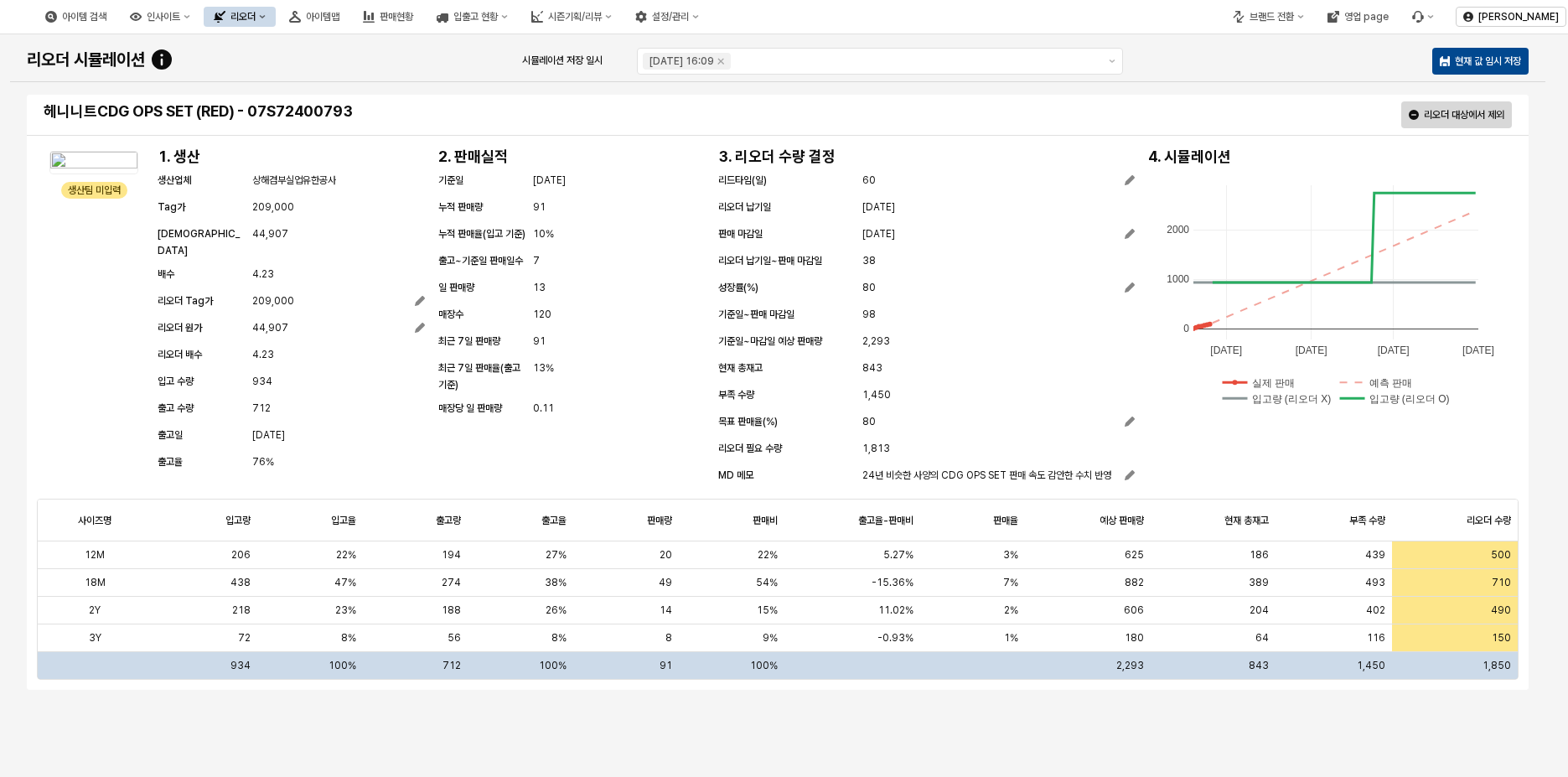
click at [1457, 557] on div "500" at bounding box center [1454, 555] width 125 height 28
click at [1483, 556] on input "***" at bounding box center [1444, 554] width 102 height 19
click at [1376, 456] on div "생산팀 미입력 생산팀 미입력 1. 생산 생산업체 상해겸부실업유한공사 Tag가 209,000 원가 44,907 배수 4.23 리오더 Tag가 2…" at bounding box center [777, 317] width 1481 height 345
click at [1138, 540] on div "예상 판매량 예상 판매량" at bounding box center [1087, 520] width 125 height 42
click at [1137, 521] on div "예상 판매량 예상 판매량" at bounding box center [1087, 520] width 125 height 42
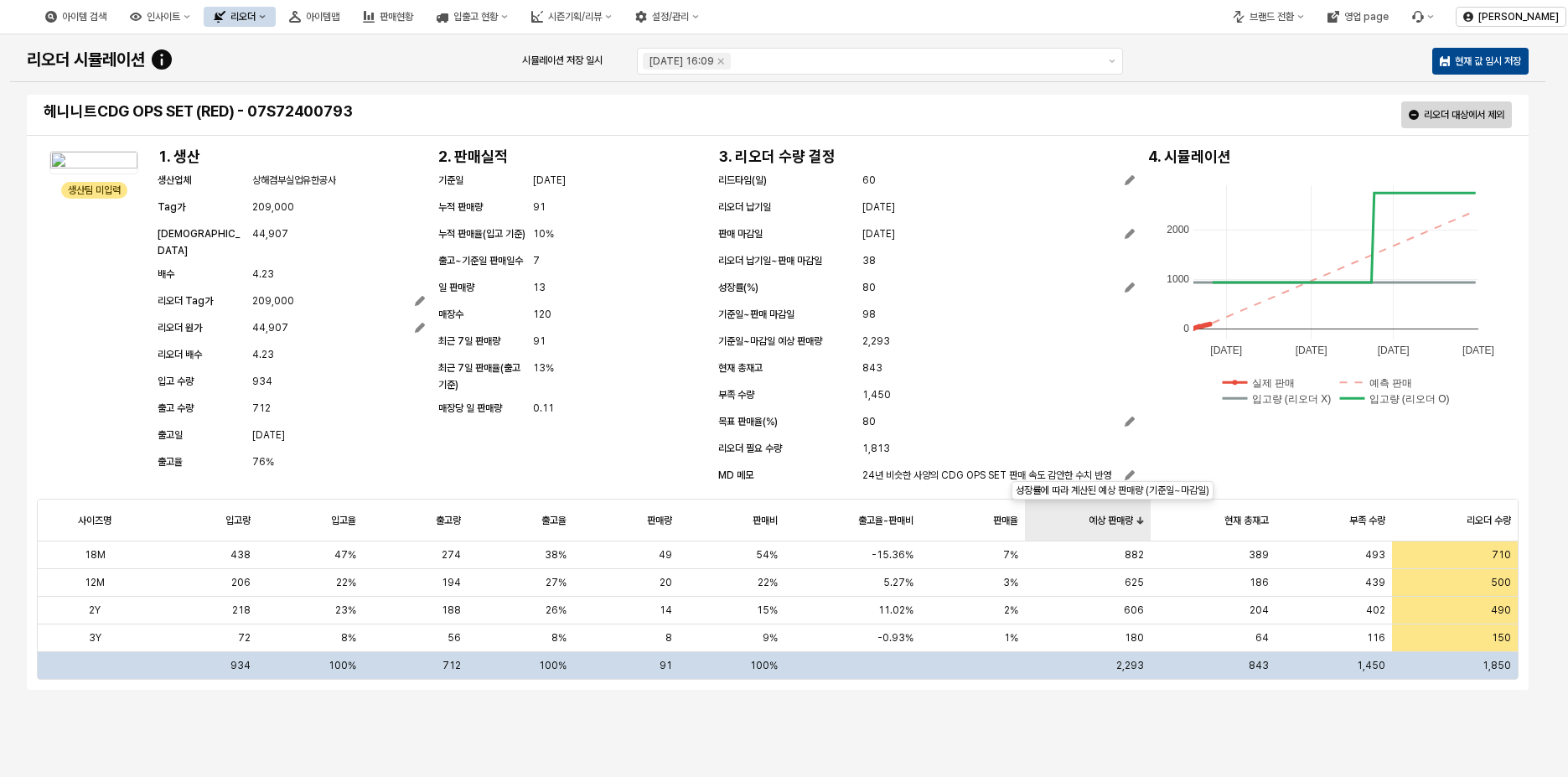
click at [1138, 521] on div "예상 판매량 예상 판매량" at bounding box center [1087, 520] width 125 height 42
click at [880, 446] on span "1,813" at bounding box center [875, 448] width 28 height 17
click at [885, 447] on span "1,813" at bounding box center [875, 448] width 28 height 17
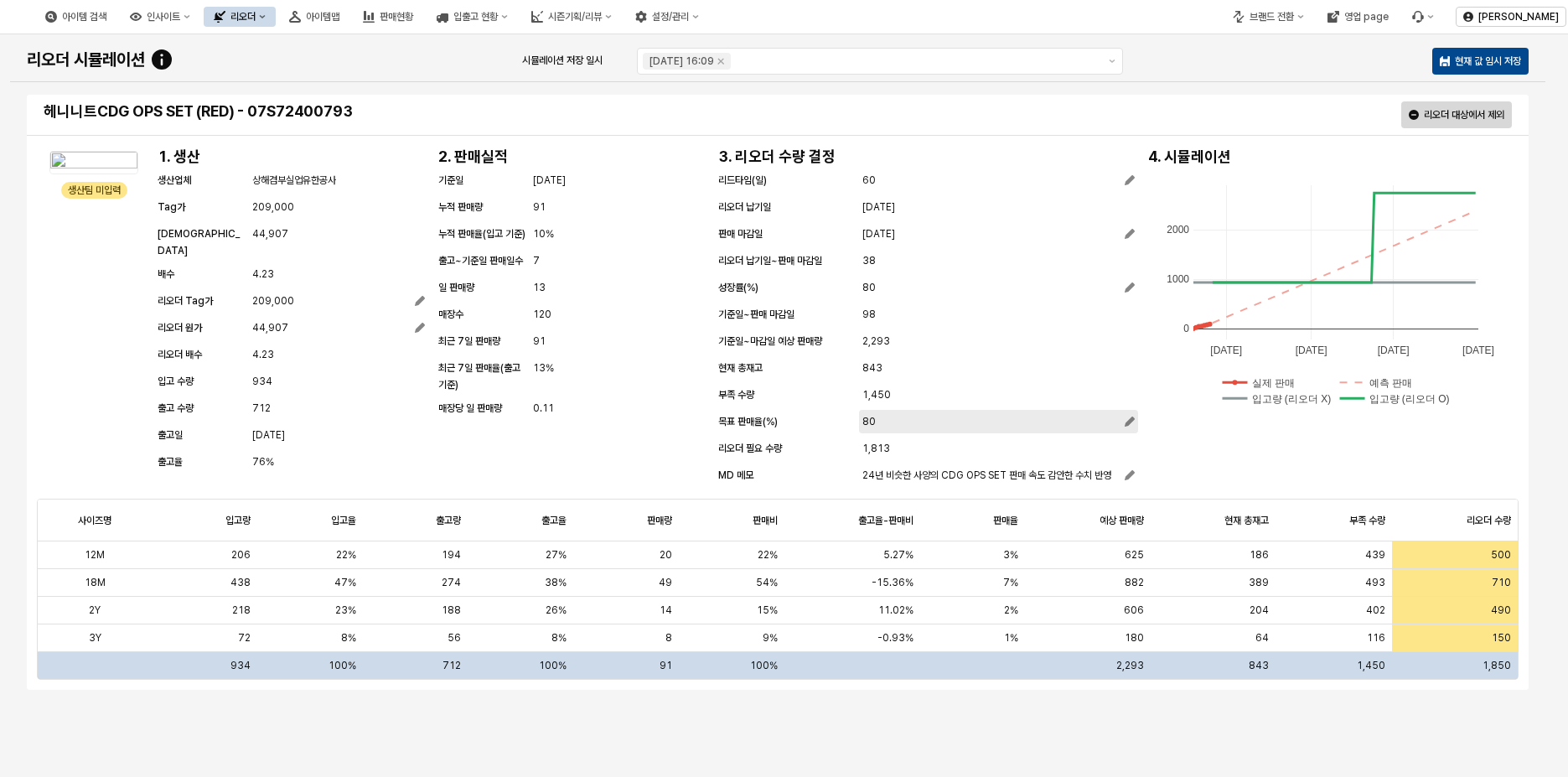
click at [1121, 419] on div "App Frame" at bounding box center [1128, 421] width 14 height 17
drag, startPoint x: 930, startPoint y: 425, endPoint x: 818, endPoint y: 424, distance: 112.0
click at [772, 424] on div "목표 판매율(%) **" at bounding box center [926, 423] width 416 height 20
type input "**"
click at [1248, 454] on div "생산팀 미입력 생산팀 미입력 1. 생산 생산업체 상해겸부실업유한공사 Tag가 209,000 원가 44,907 배수 4.23 리오더 Tag가 2…" at bounding box center [777, 317] width 1481 height 345
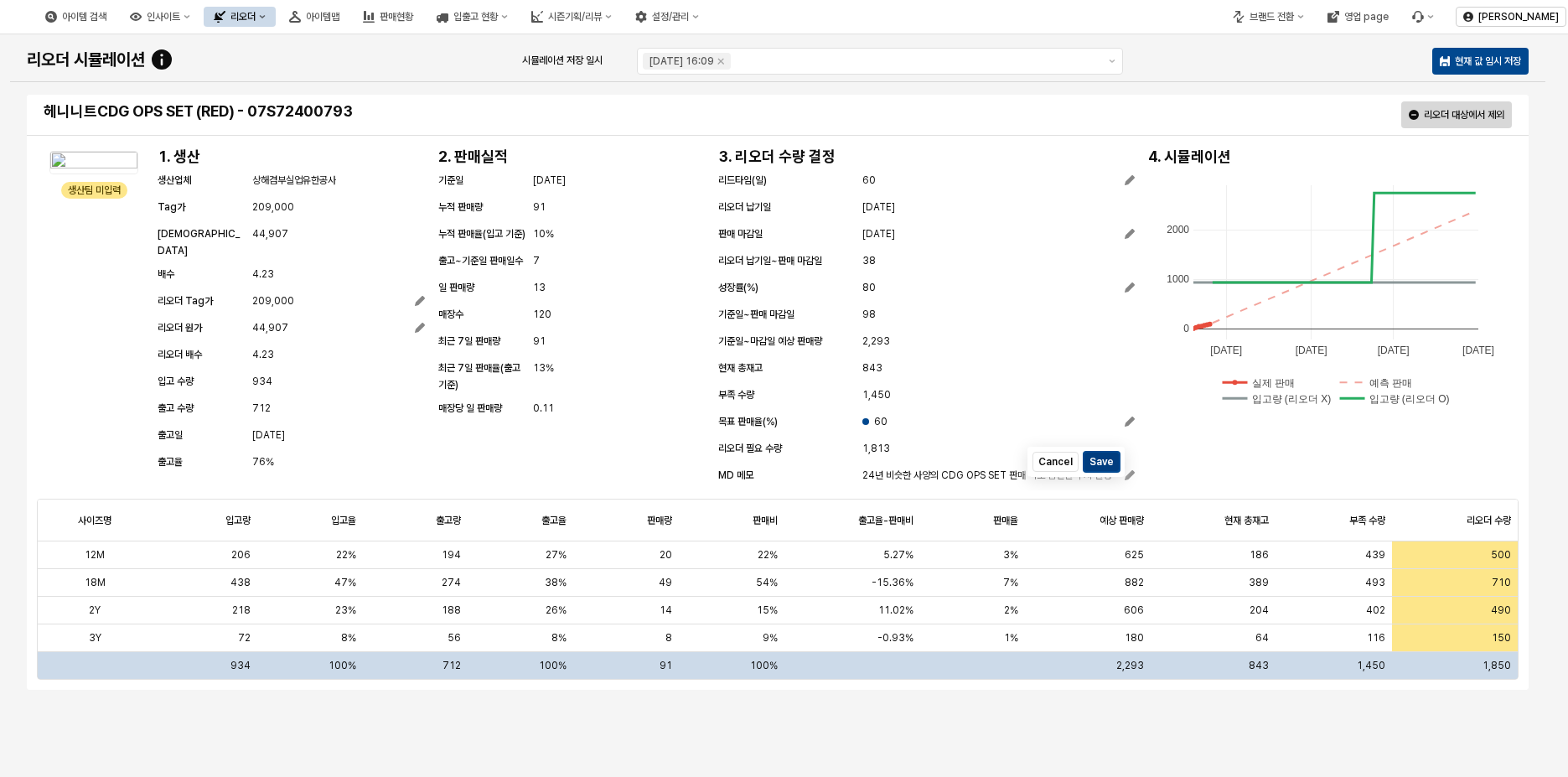
click at [1114, 458] on button "Save" at bounding box center [1101, 461] width 36 height 20
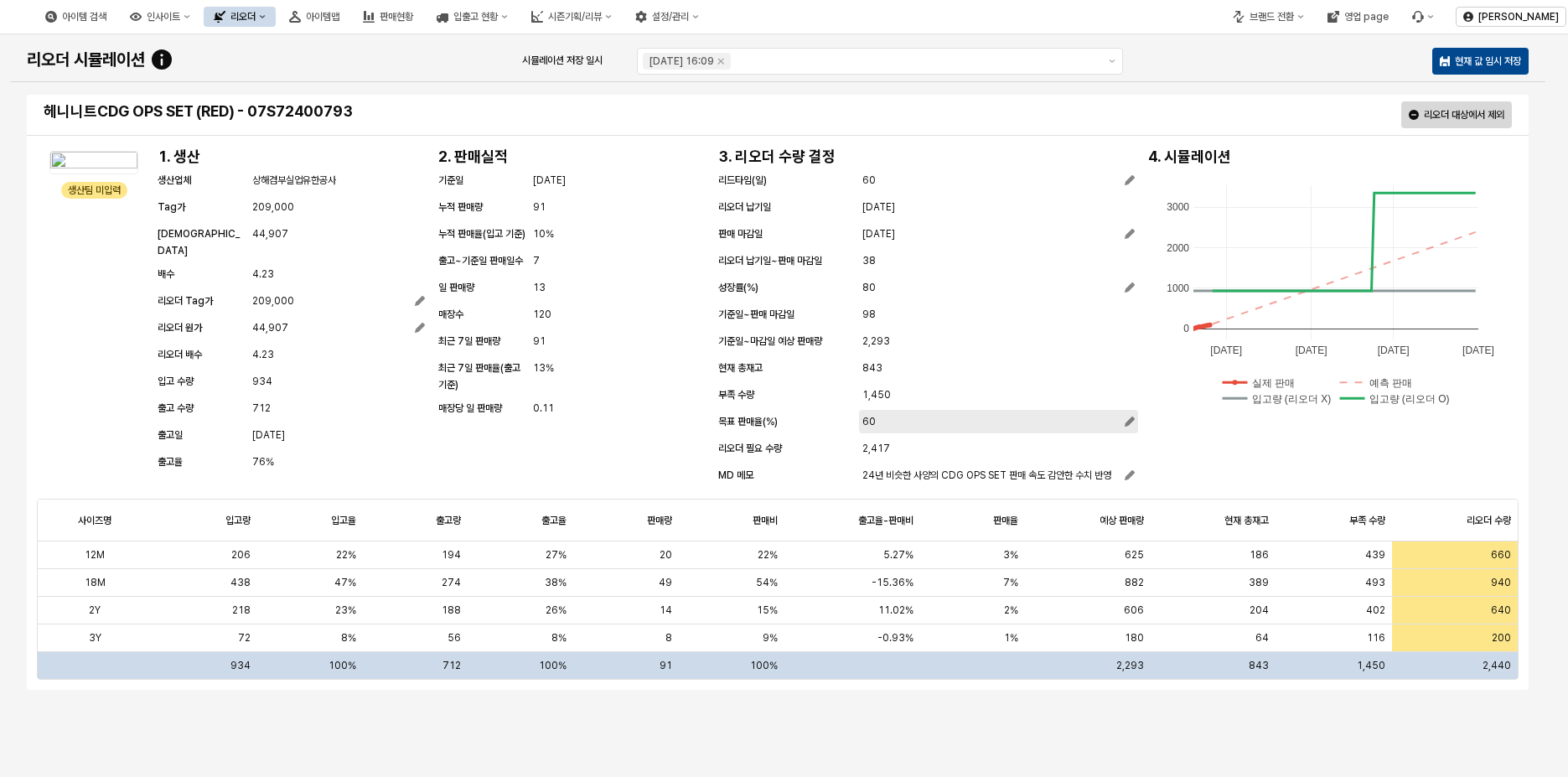
click at [967, 423] on div "60" at bounding box center [997, 421] width 272 height 17
drag, startPoint x: 945, startPoint y: 422, endPoint x: 787, endPoint y: 421, distance: 158.0
click at [787, 421] on div "목표 판매율(%) **" at bounding box center [926, 423] width 416 height 20
type input "***"
click at [1033, 363] on div "843" at bounding box center [997, 368] width 272 height 20
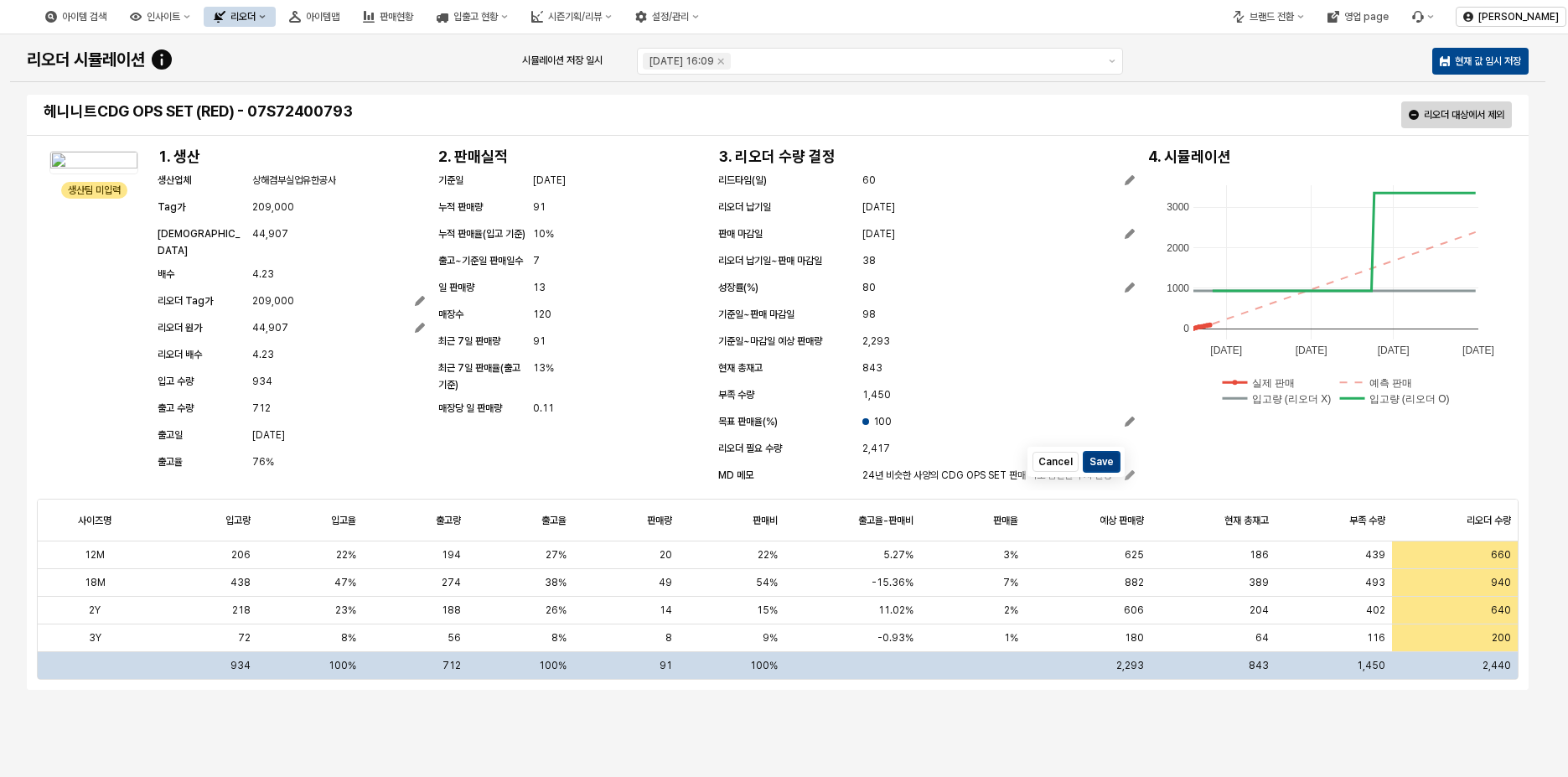
click at [1105, 461] on button "Save" at bounding box center [1101, 461] width 36 height 20
click at [895, 230] on span "[DATE]" at bounding box center [877, 233] width 32 height 17
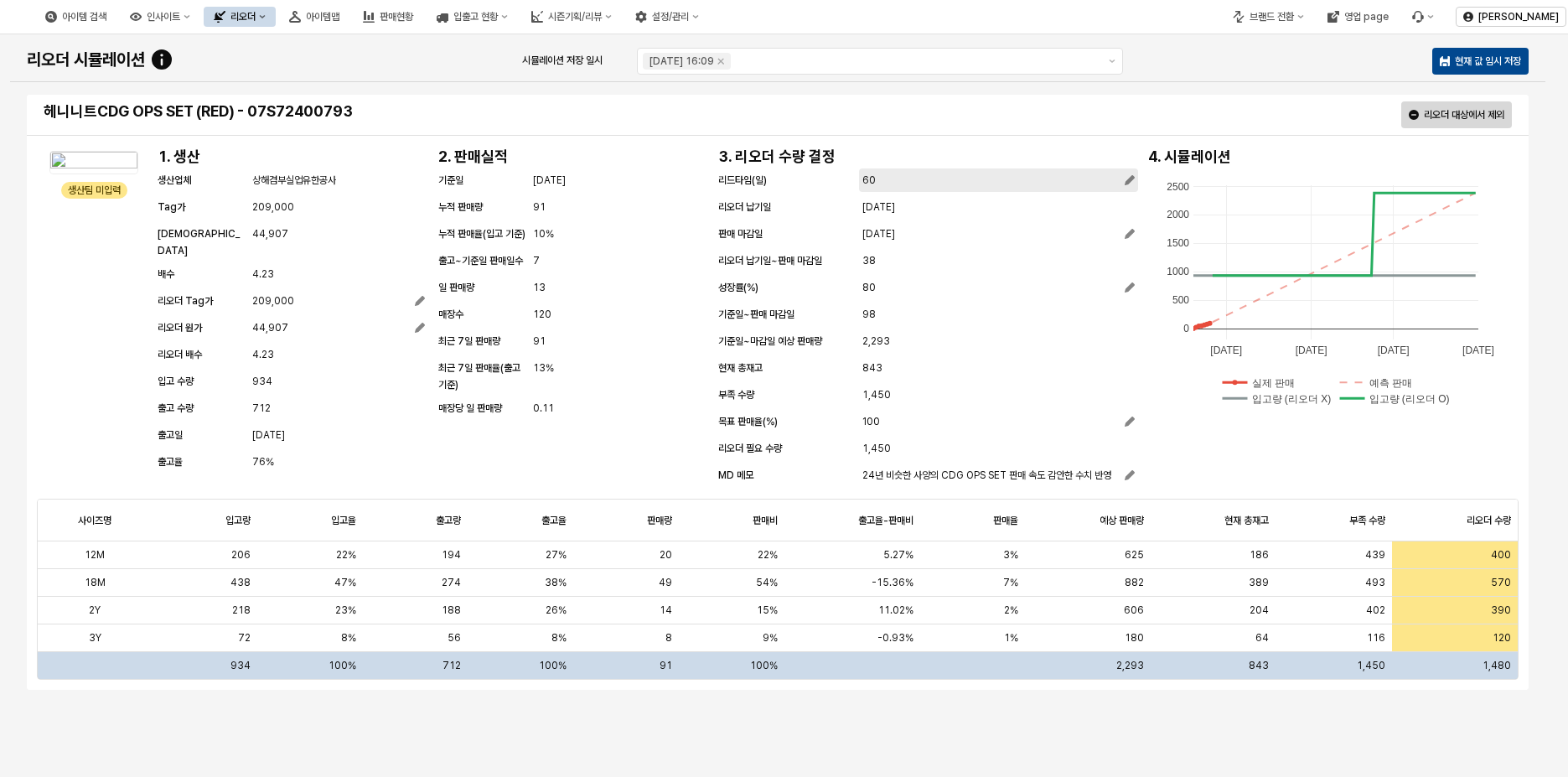
click at [1027, 184] on div "60" at bounding box center [997, 180] width 272 height 17
click at [1301, 493] on div "생산팀 미입력 생산팀 미입력 1. 생산 생산업체 상해겸부실업유한공사 Tag가 209,000 원가 44,907 배수 4.23 리오더 Tag가 2…" at bounding box center [777, 321] width 1481 height 353
click at [1505, 56] on p "현재 값 임시 저장" at bounding box center [1487, 61] width 66 height 14
click at [1436, 18] on button "Menu item 6" at bounding box center [1422, 17] width 42 height 20
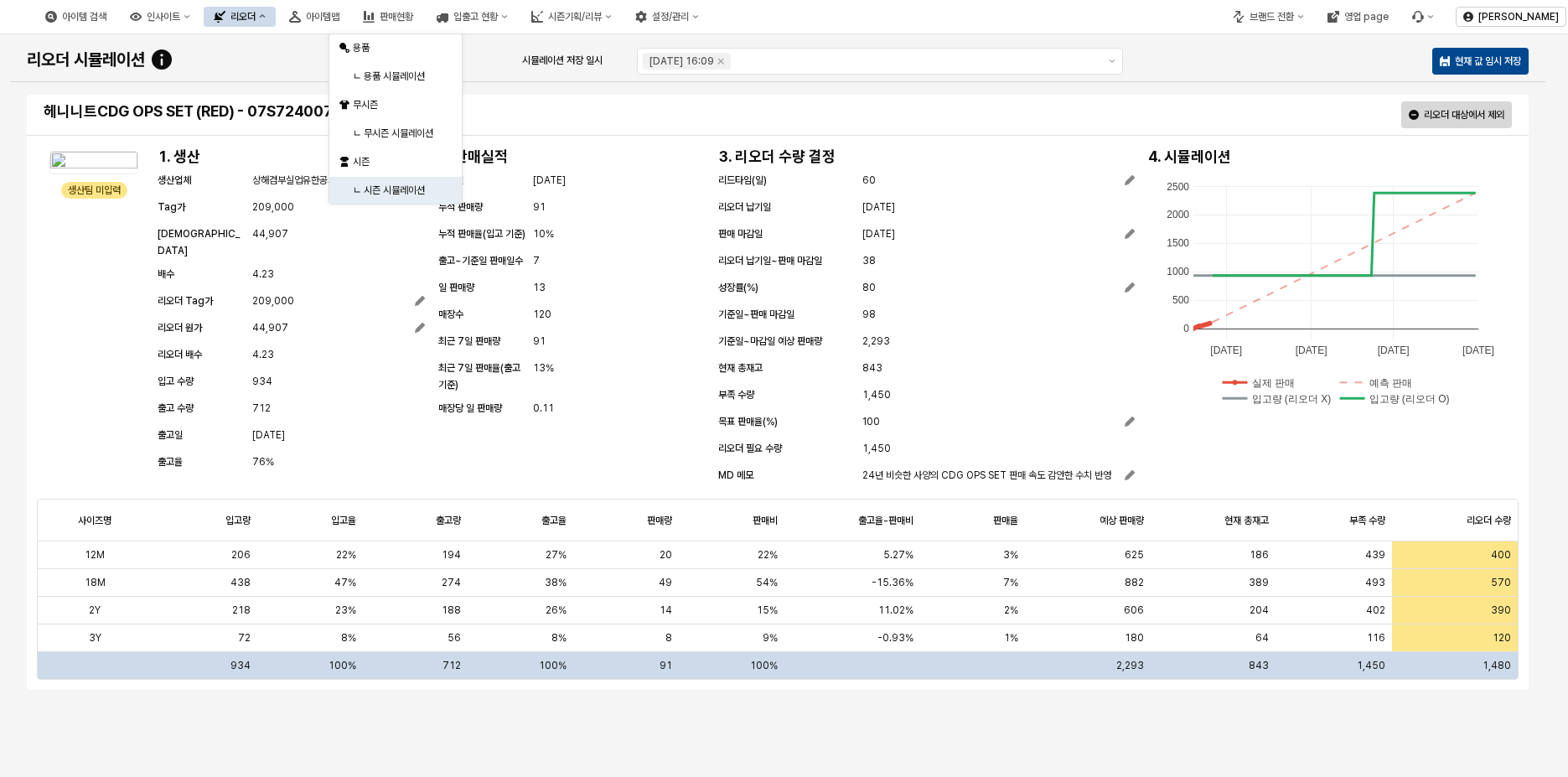
click at [740, 689] on div "헤니니트CDG OPS SET (RED) - 07S72400793 리오더 대상에서 제외 생산팀 미입력 생산팀 미입력 1. 생산 생산업체 상해겸부…" at bounding box center [777, 392] width 1501 height 596
click at [1314, 462] on div "생산팀 미입력 생산팀 미입력 1. 생산 생산업체 상해겸부실업유한공사 Tag가 209,000 원가 44,907 배수 4.23 리오더 Tag가 2…" at bounding box center [777, 317] width 1481 height 345
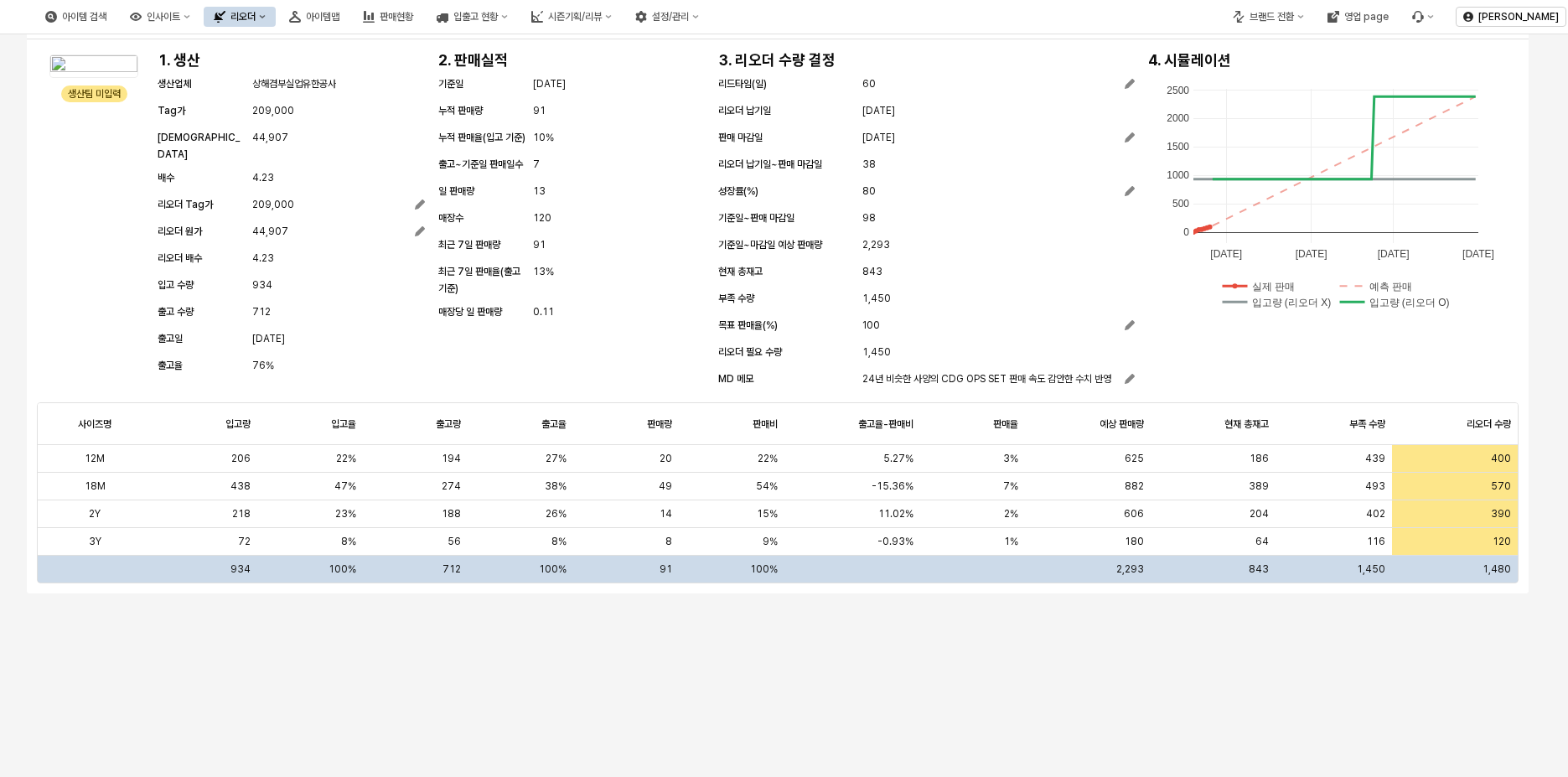
scroll to position [167, 0]
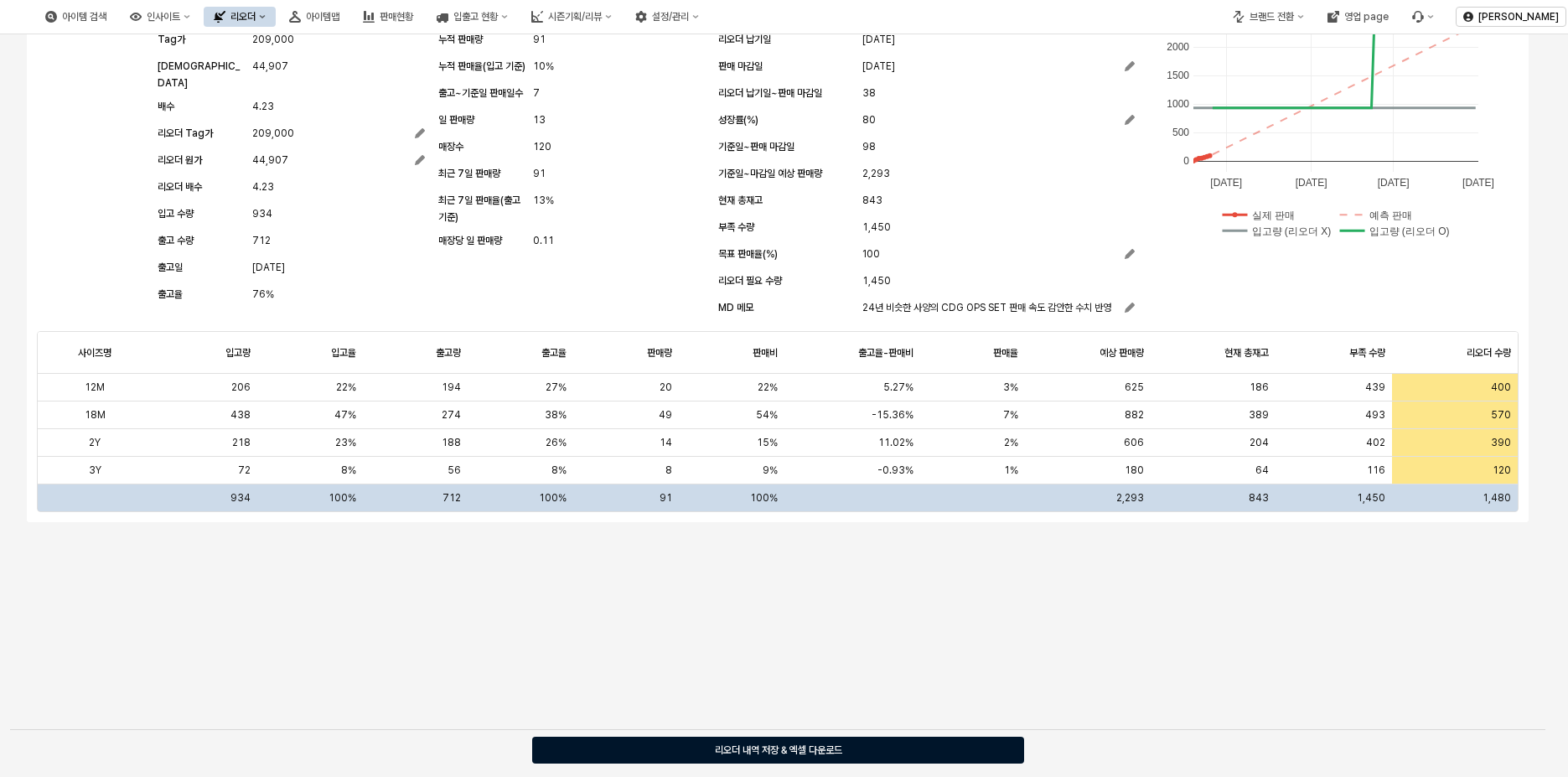
click at [788, 755] on p "리오더 내역 저장 & 엑셀 다운로드" at bounding box center [778, 749] width 127 height 14
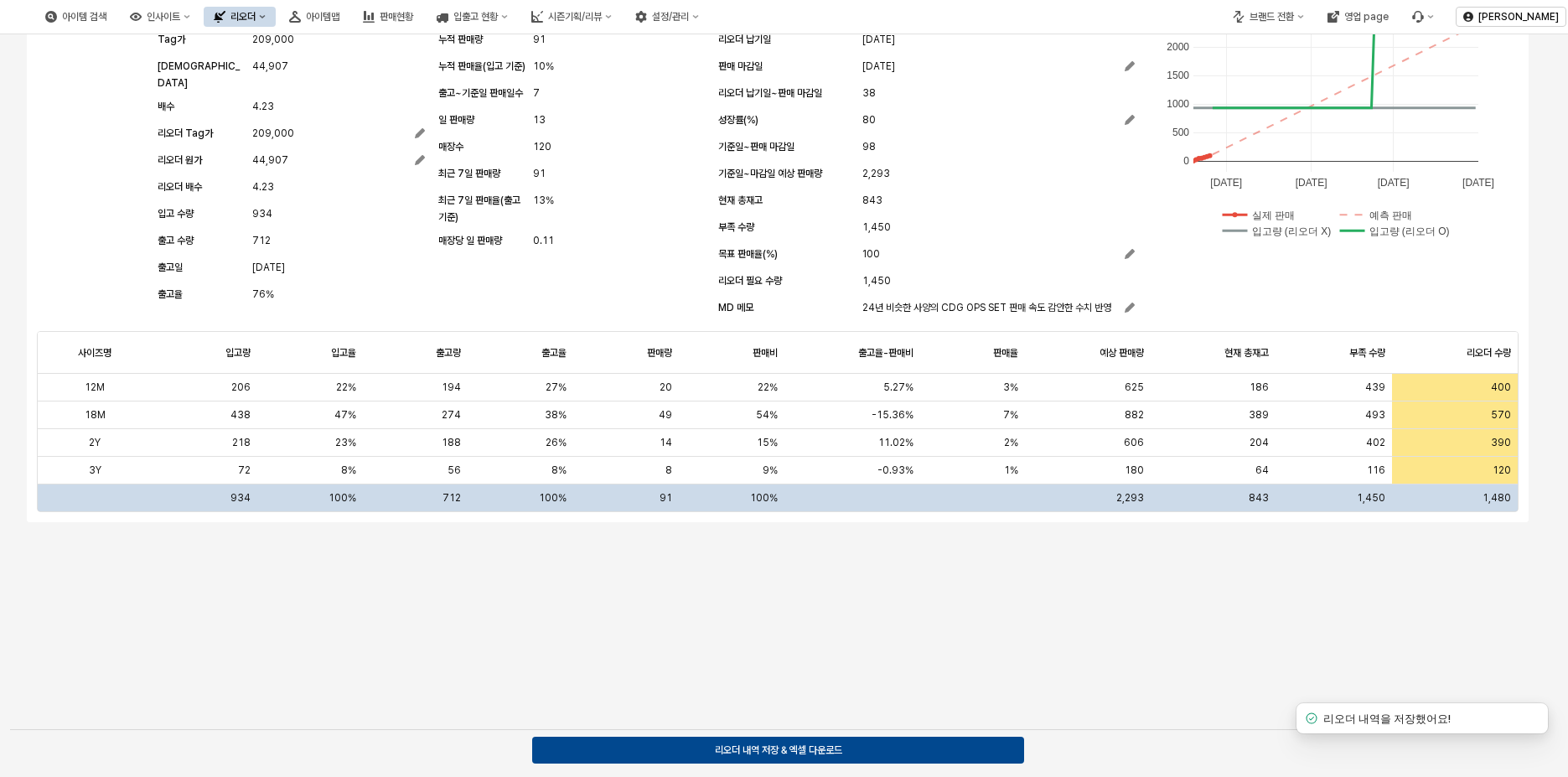
drag, startPoint x: 928, startPoint y: 604, endPoint x: 1527, endPoint y: 48, distance: 817.3
click at [944, 582] on div "헤니니트CDG OPS SET (RED) - 07S72400793 리오더 대상에서 제외 생산팀 미입력 생산팀 미입력 1. 생산 생산업체 상해겸부…" at bounding box center [777, 321] width 1515 height 796
click at [1494, 382] on span "400" at bounding box center [1500, 388] width 20 height 14
click at [1360, 612] on div "헤니니트CDG OPS SET (RED) - 07S72400793 리오더 대상에서 제외 생산팀 미입력 생산팀 미입력 1. 생산 생산업체 상해겸부…" at bounding box center [777, 321] width 1515 height 796
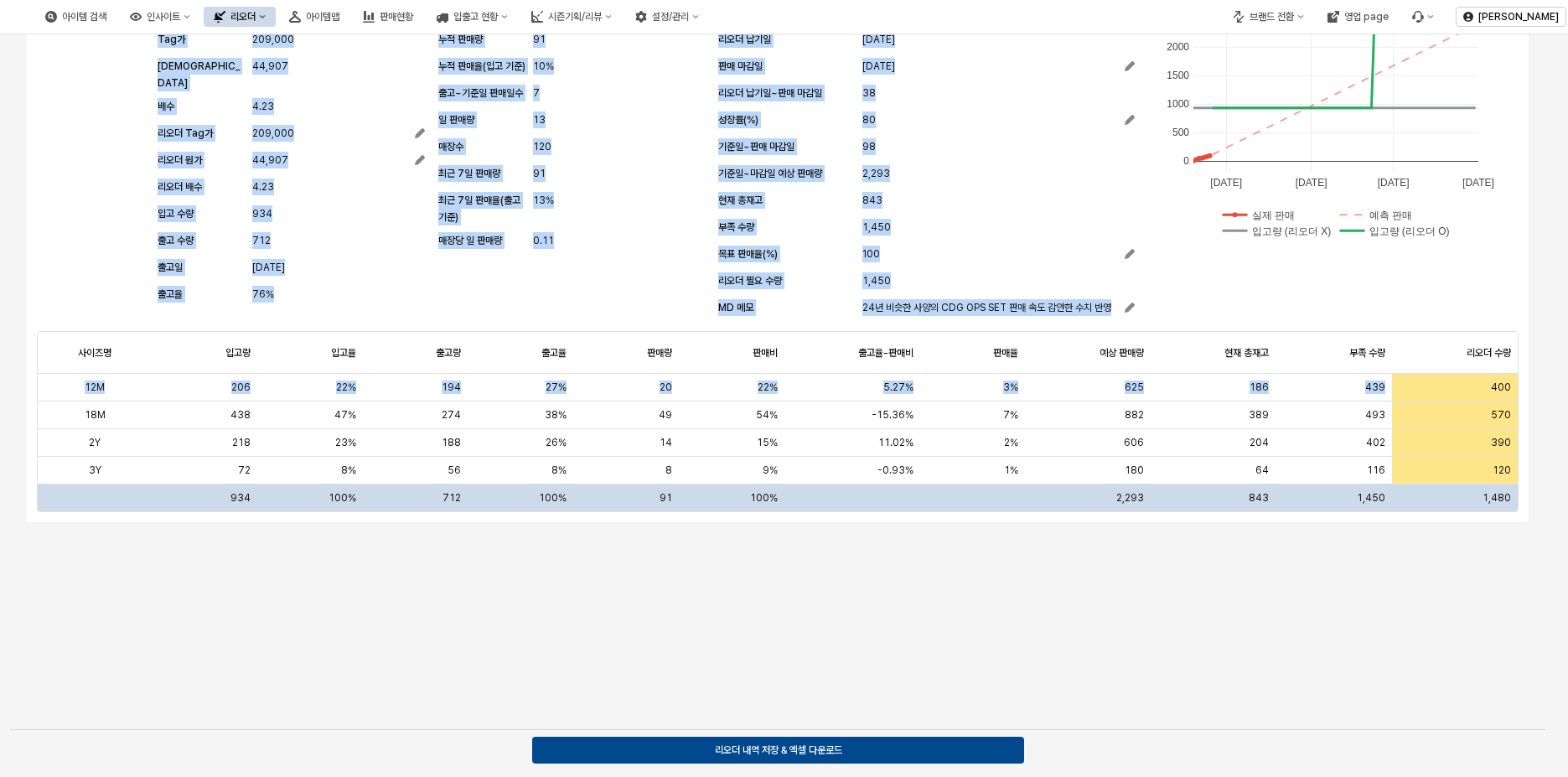
drag, startPoint x: 1478, startPoint y: 389, endPoint x: 1566, endPoint y: 394, distance: 88.1
click at [1566, 394] on main "리오더 시뮬레이션 시뮬레이션 저장 일시 2025-09-26 16:09 현재 값 임시 저장 헤니니트CDG OPS SET (RED) - 07S72…" at bounding box center [784, 405] width 1568 height 743
click at [1494, 381] on div "400" at bounding box center [1500, 388] width 20 height 14
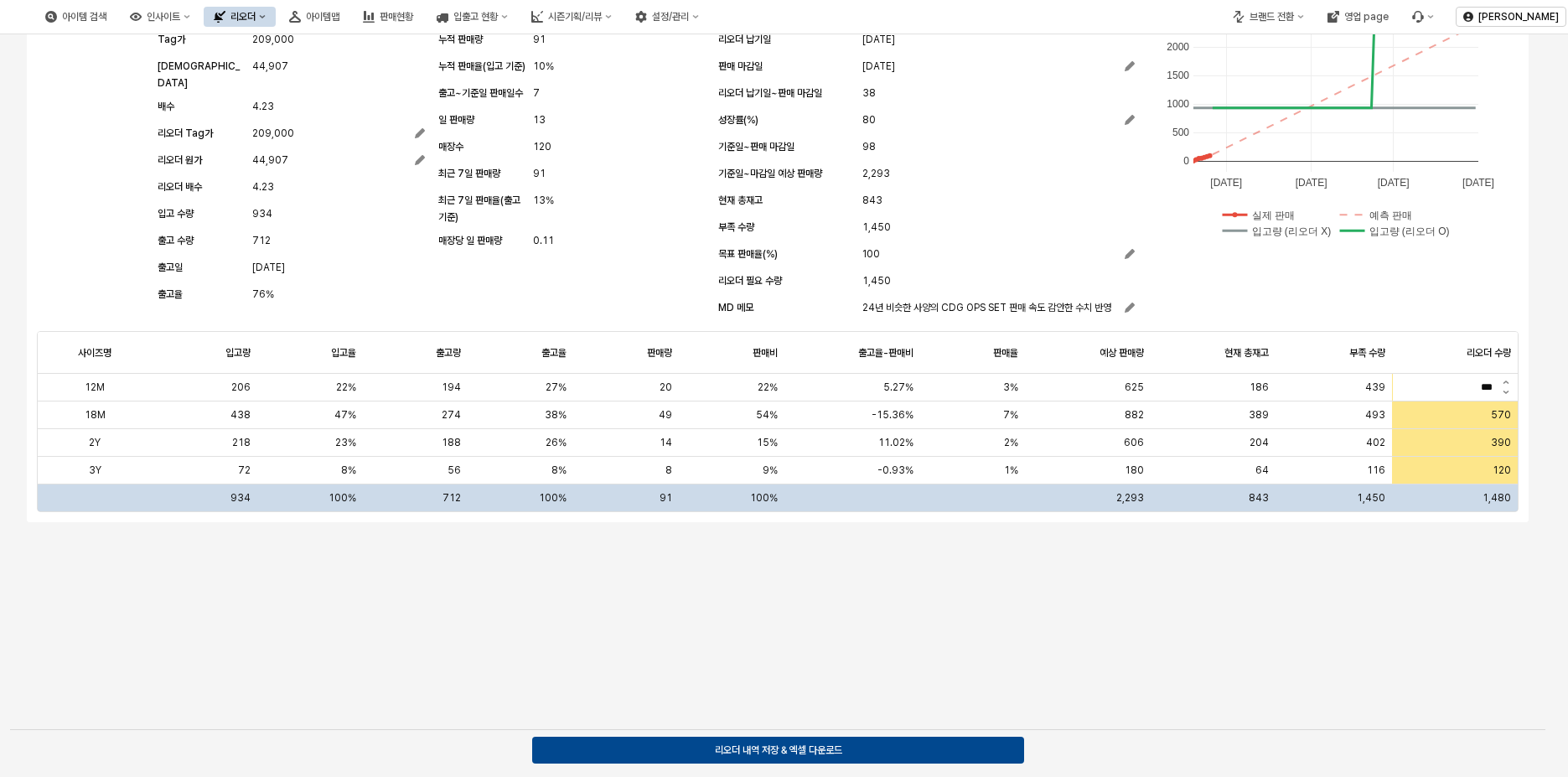
drag, startPoint x: 1478, startPoint y: 388, endPoint x: 1493, endPoint y: 387, distance: 15.0
click at [1493, 387] on input "***" at bounding box center [1444, 387] width 102 height 19
type input "*"
type input "***"
click at [1507, 421] on div "570" at bounding box center [1500, 415] width 20 height 14
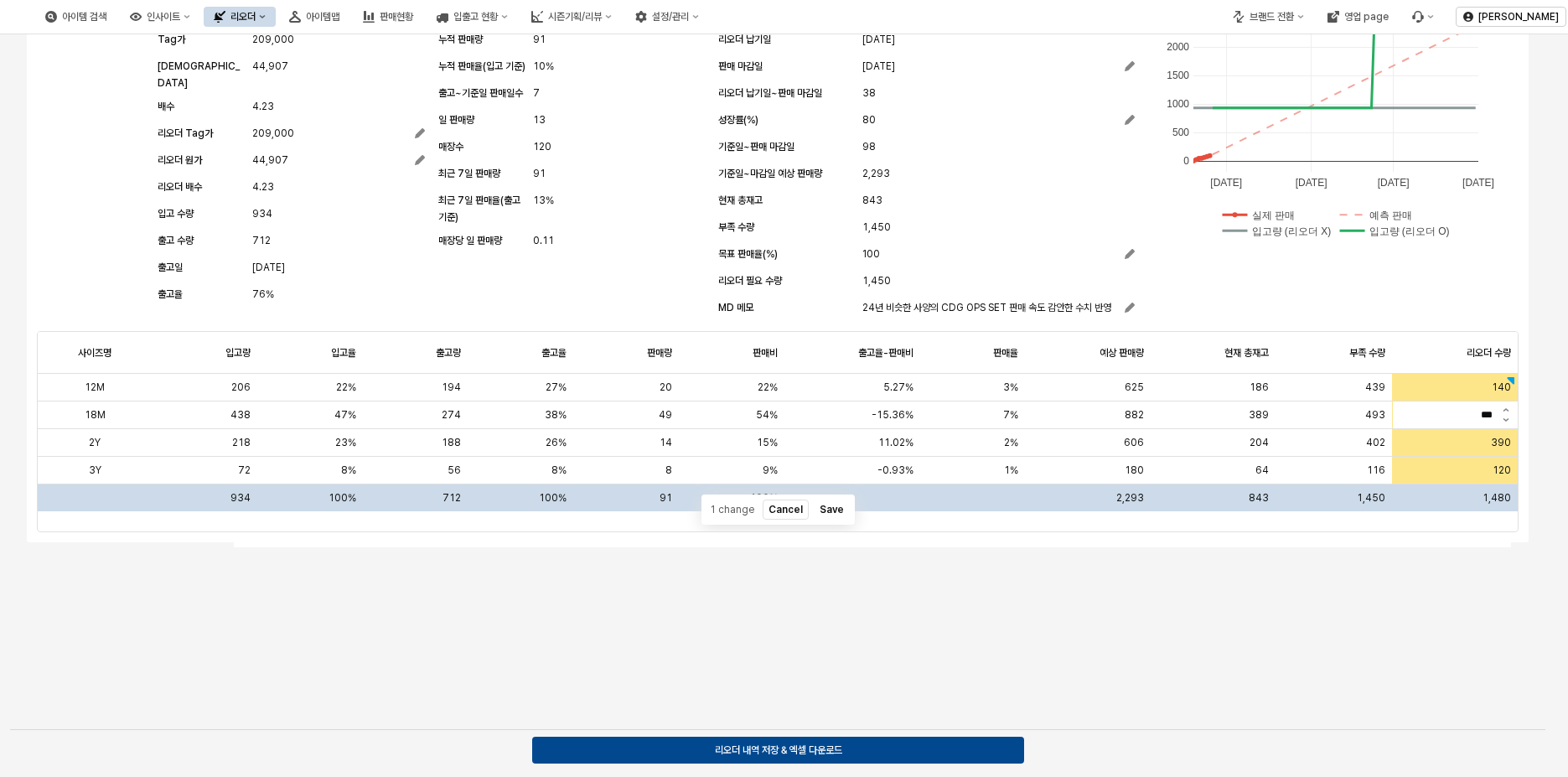
drag, startPoint x: 1492, startPoint y: 415, endPoint x: 1467, endPoint y: 418, distance: 25.2
click at [1466, 416] on input "***" at bounding box center [1444, 414] width 102 height 19
type input "***"
click at [1503, 443] on span "390" at bounding box center [1500, 443] width 20 height 14
drag, startPoint x: 1466, startPoint y: 445, endPoint x: 1523, endPoint y: 454, distance: 57.7
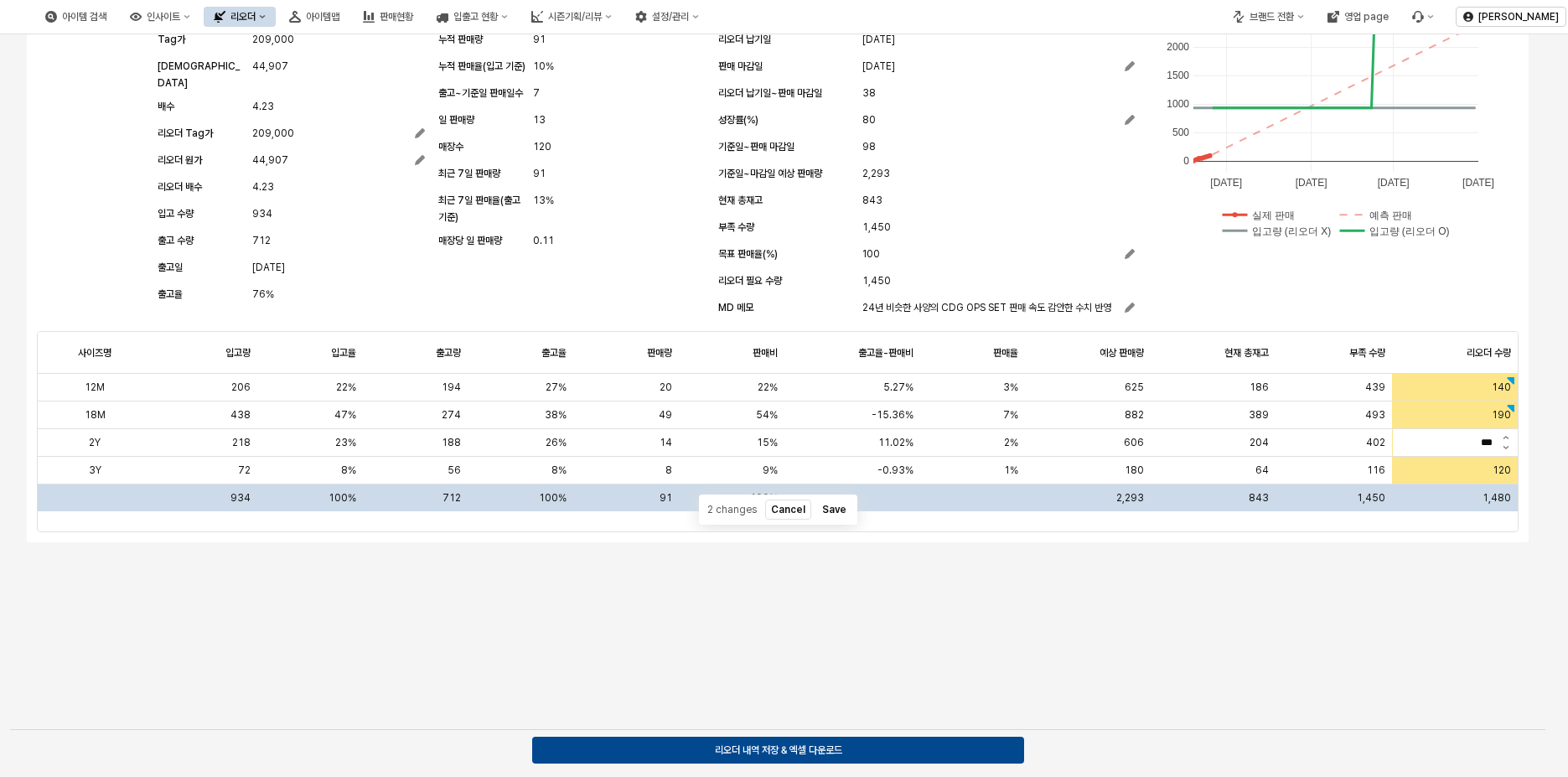
click at [1523, 454] on div "생산팀 미입력 생산팀 미입력 1. 생산 생산업체 상해겸부실업유한공사 Tag가 209,000 원가 44,907 배수 4.23 리오더 Tag가 2…" at bounding box center [777, 255] width 1501 height 574
type input "***"
click at [1493, 472] on span "120" at bounding box center [1501, 470] width 19 height 14
drag, startPoint x: 1472, startPoint y: 472, endPoint x: 1539, endPoint y: 469, distance: 67.1
click at [1539, 469] on div "헤니니트CDG OPS SET (RED) - 07S72400793 리오더 대상에서 제외 생산팀 미입력 생산팀 미입력 1. 생산 생산업체 상해겸부…" at bounding box center [777, 322] width 1535 height 816
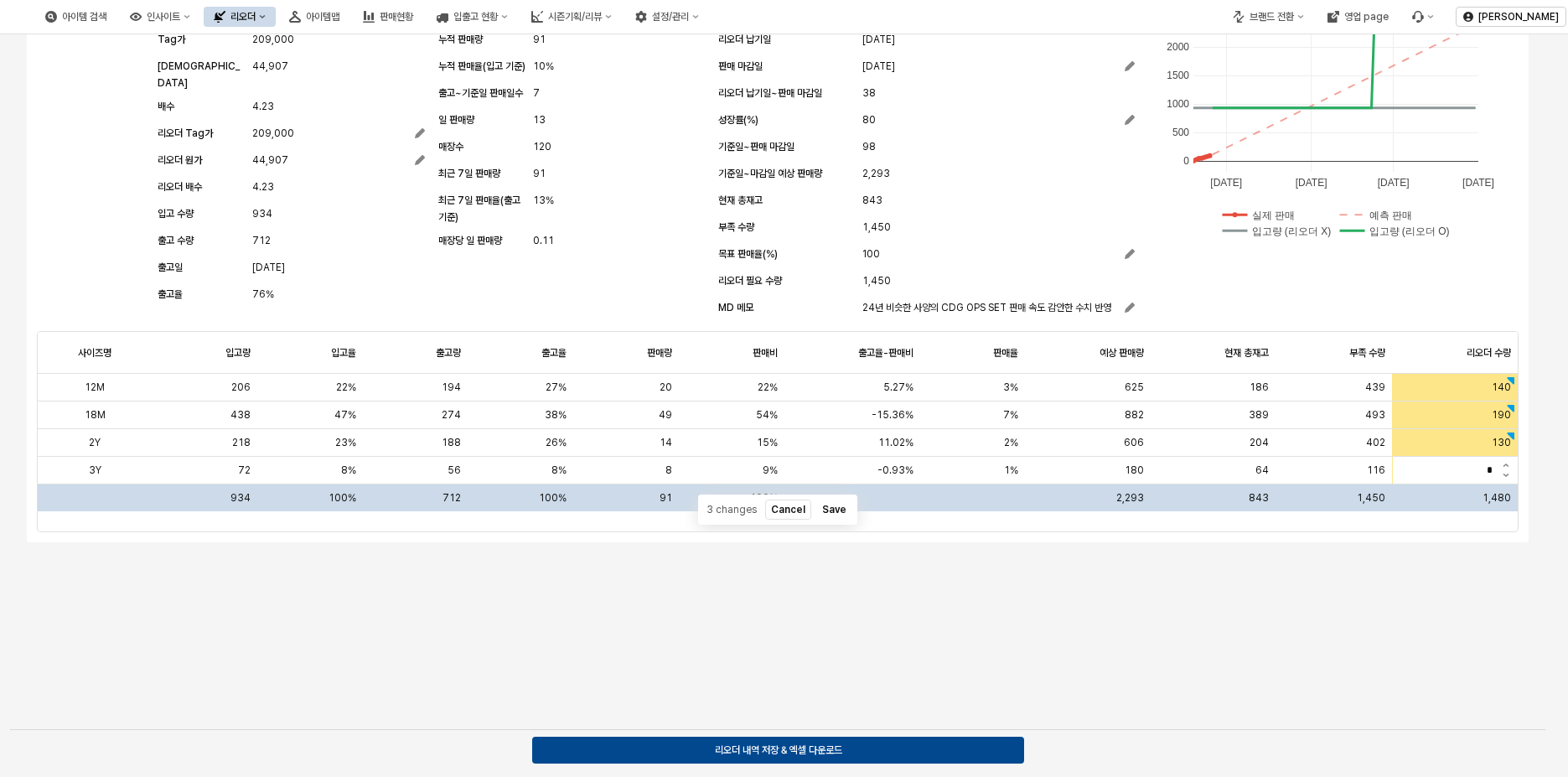
type input "**"
click at [1459, 616] on div "헤니니트CDG OPS SET (RED) - 07S72400793 리오더 대상에서 제외 생산팀 미입력 생산팀 미입력 1. 생산 생산업체 상해겸부…" at bounding box center [777, 321] width 1515 height 796
click at [1452, 277] on div "생산팀 미입력 생산팀 미입력 1. 생산 생산업체 상해겸부실업유한공사 Tag가 209,000 원가 44,907 배수 4.23 리오더 Tag가 2…" at bounding box center [777, 149] width 1481 height 345
click at [1497, 494] on div "Sum 1,480 Sum 1,480" at bounding box center [1454, 497] width 125 height 27
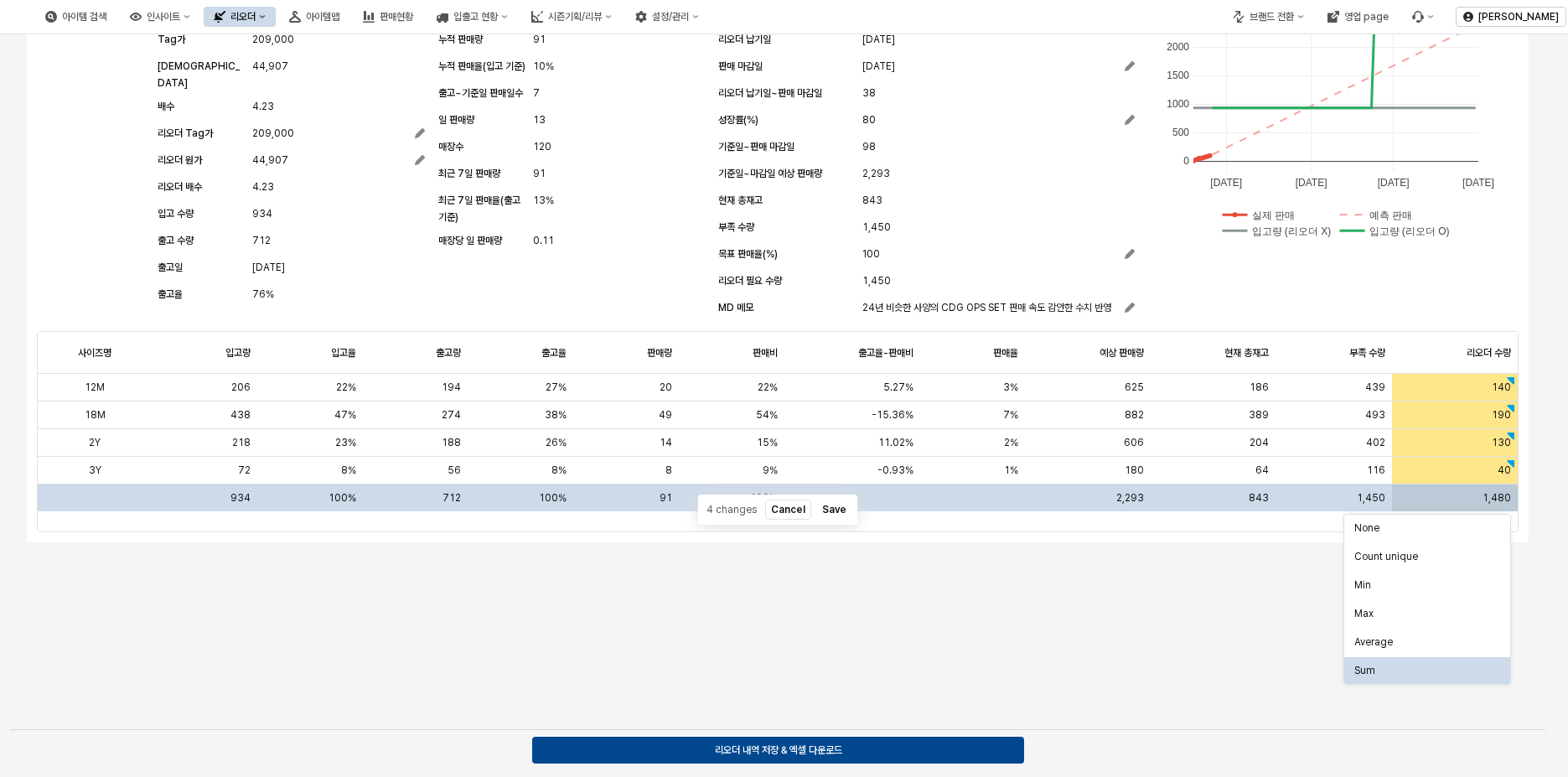
click at [1480, 498] on div "Sum 1,480 Sum 1,480" at bounding box center [1454, 497] width 125 height 27
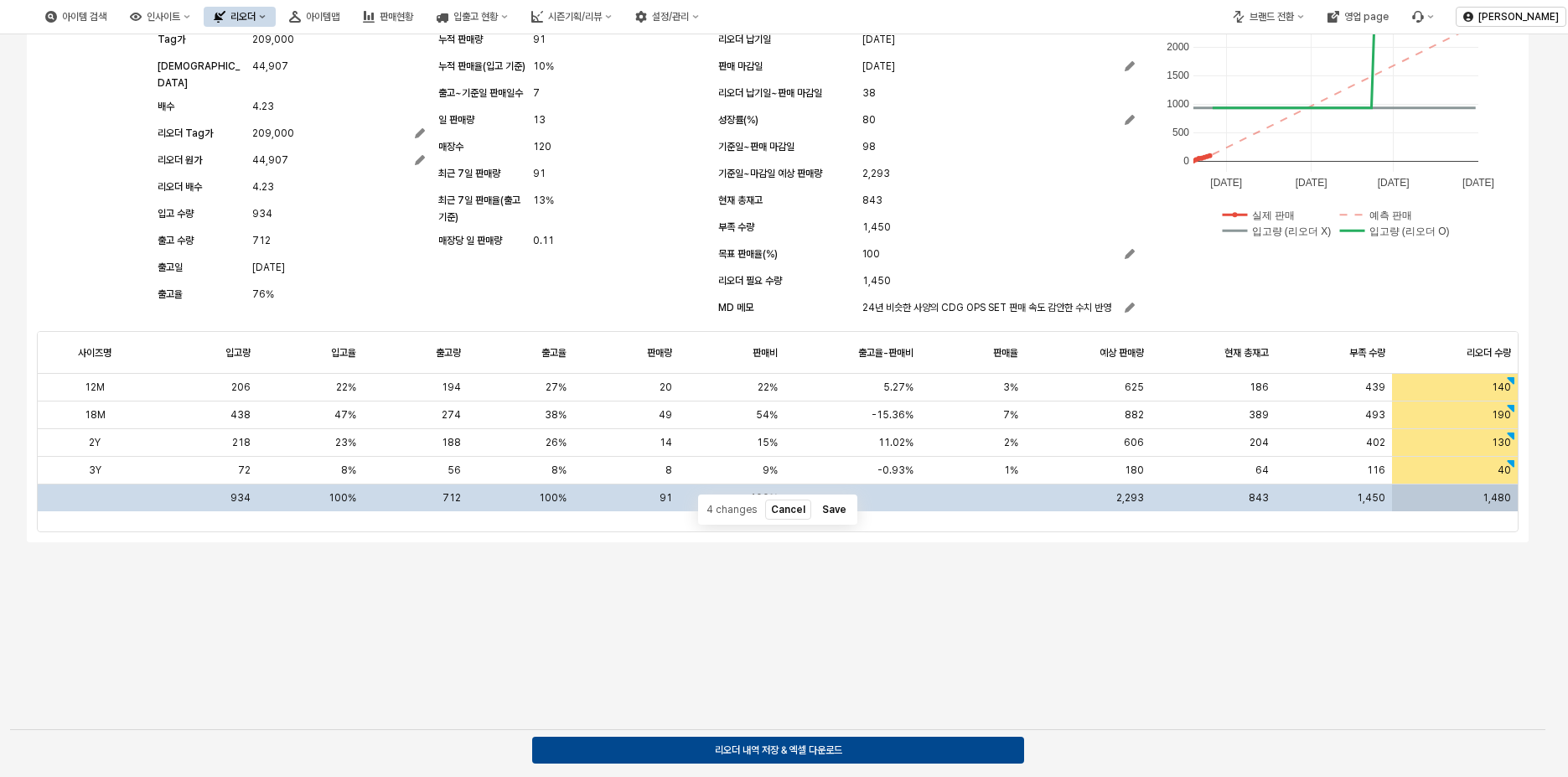
click at [1480, 498] on div "Sum 1,480 Sum 1,480" at bounding box center [1454, 497] width 125 height 27
click at [1236, 637] on div "헤니니트CDG OPS SET (RED) - 07S72400793 리오더 대상에서 제외 생산팀 미입력 생산팀 미입력 1. 생산 생산업체 상해겸부…" at bounding box center [777, 321] width 1515 height 796
click at [1020, 575] on div "헤니니트CDG OPS SET (RED) - 07S72400793 리오더 대상에서 제외 생산팀 미입력 생산팀 미입력 1. 생산 생산업체 상해겸부…" at bounding box center [777, 321] width 1515 height 796
click at [1483, 497] on div "Sum 1,480 Sum 1,480" at bounding box center [1454, 497] width 125 height 27
click at [1483, 489] on div "Sum 1,480 Sum 1,480" at bounding box center [1454, 497] width 125 height 27
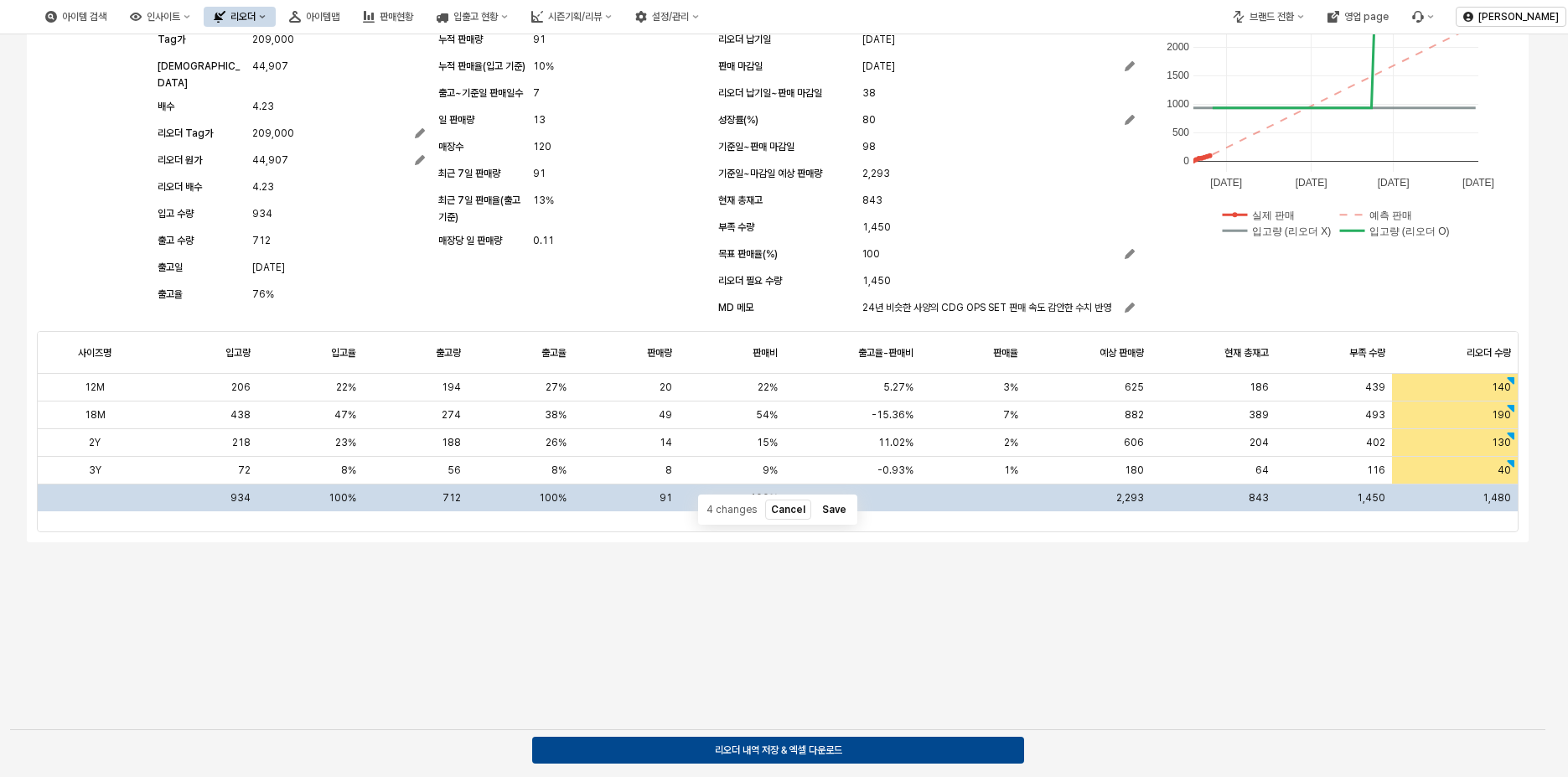
click at [1328, 669] on div "헤니니트CDG OPS SET (RED) - 07S72400793 리오더 대상에서 제외 생산팀 미입력 생산팀 미입력 1. 생산 생산업체 상해겸부…" at bounding box center [777, 321] width 1515 height 796
click at [1396, 598] on div "헤니니트CDG OPS SET (RED) - 07S72400793 리오더 대상에서 제외 생산팀 미입력 생산팀 미입력 1. 생산 생산업체 상해겸부…" at bounding box center [777, 321] width 1515 height 796
click at [1479, 491] on div "Sum 1,480 Sum 1,480" at bounding box center [1454, 497] width 125 height 27
click at [1336, 593] on div "헤니니트CDG OPS SET (RED) - 07S72400793 리오더 대상에서 제외 생산팀 미입력 생산팀 미입력 1. 생산 생산업체 상해겸부…" at bounding box center [777, 321] width 1515 height 796
click at [833, 505] on button "Save" at bounding box center [834, 509] width 36 height 20
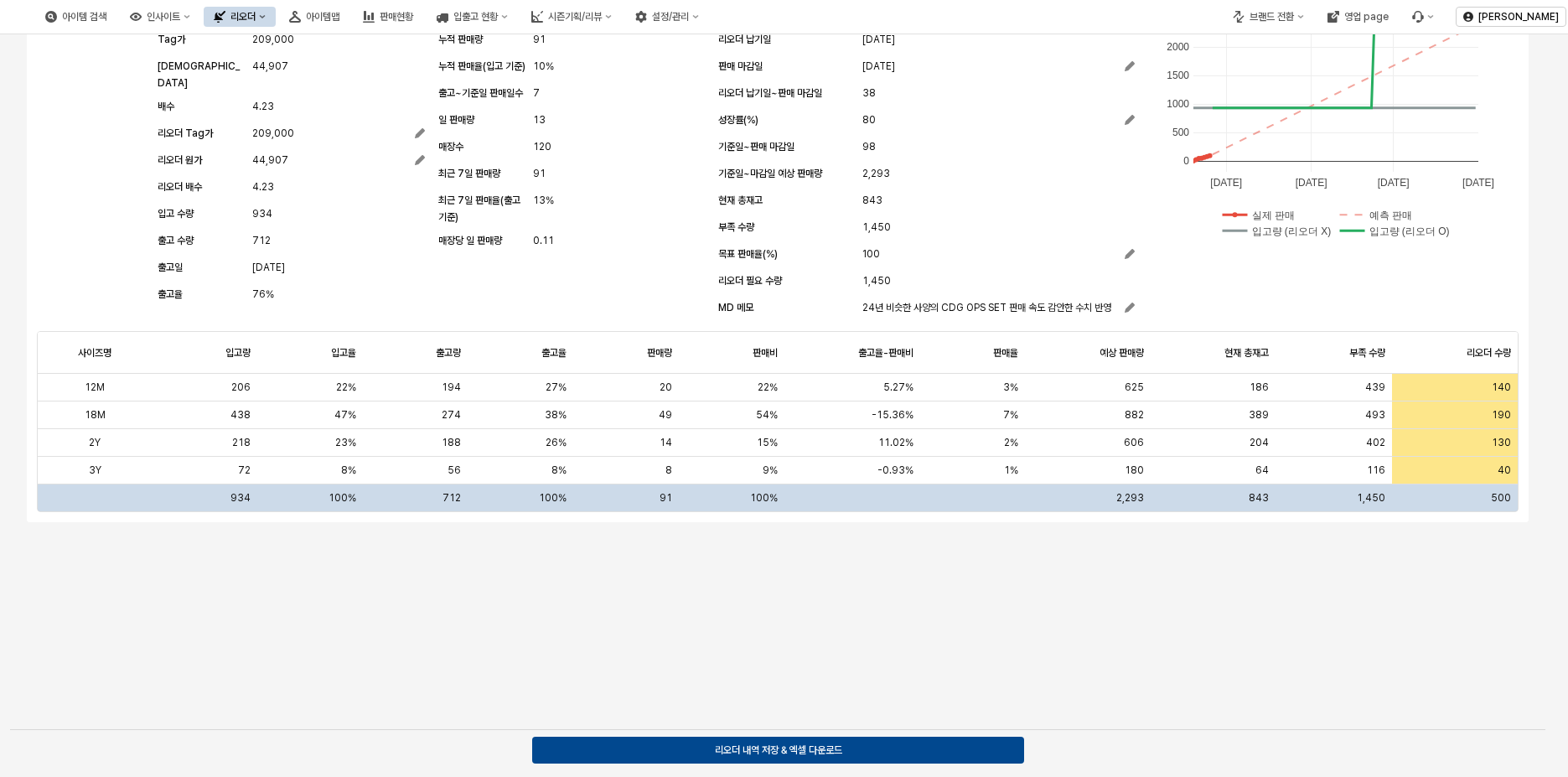
click at [1251, 557] on div "헤니니트CDG OPS SET (RED) - 07S72400793 리오더 대상에서 제외 생산팀 미입력 생산팀 미입력 1. 생산 생산업체 상해겸부…" at bounding box center [777, 321] width 1515 height 796
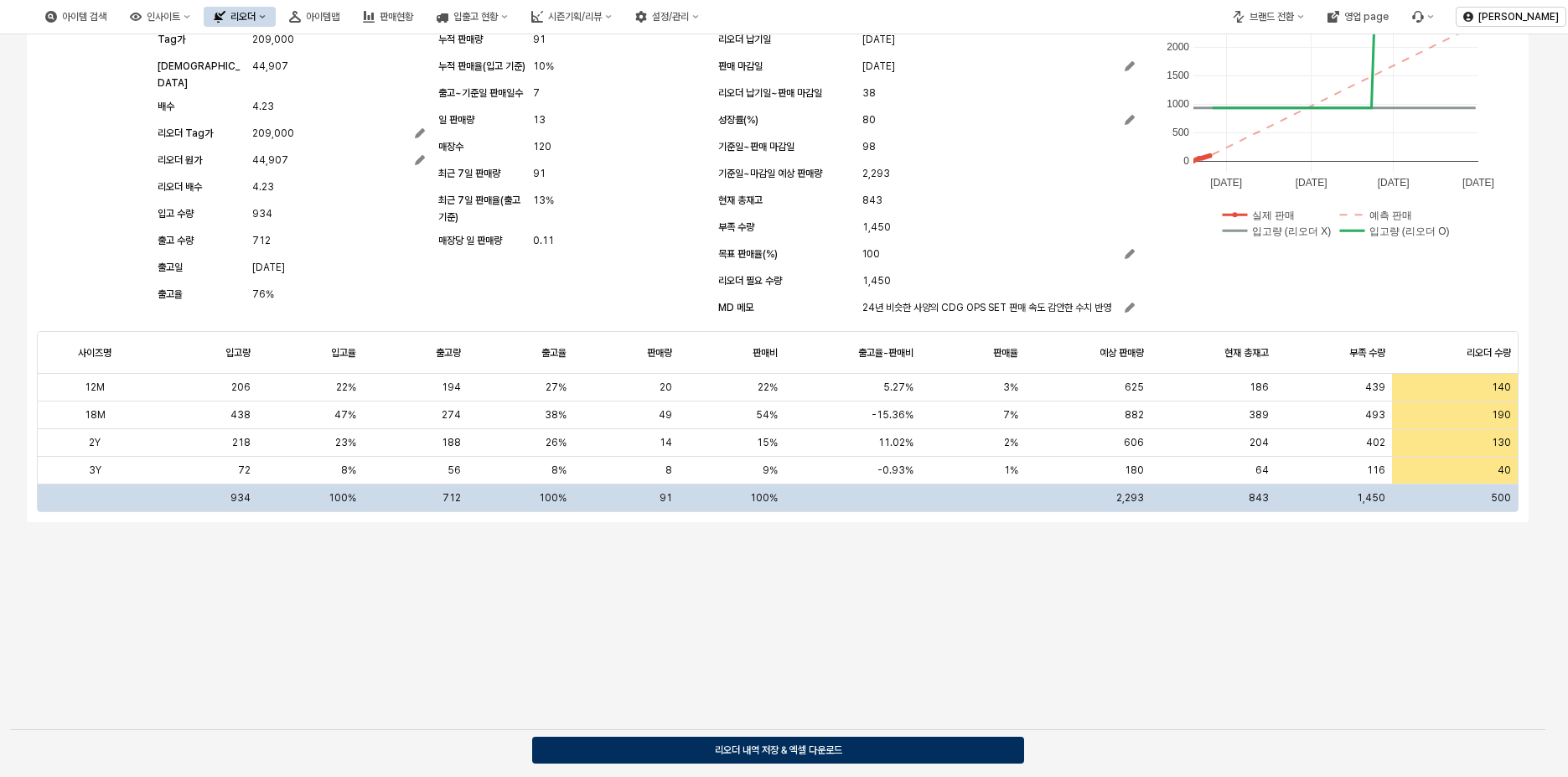
click at [838, 748] on p "리오더 내역 저장 & 엑셀 다운로드" at bounding box center [778, 749] width 127 height 14
